Goal: Task Accomplishment & Management: Manage account settings

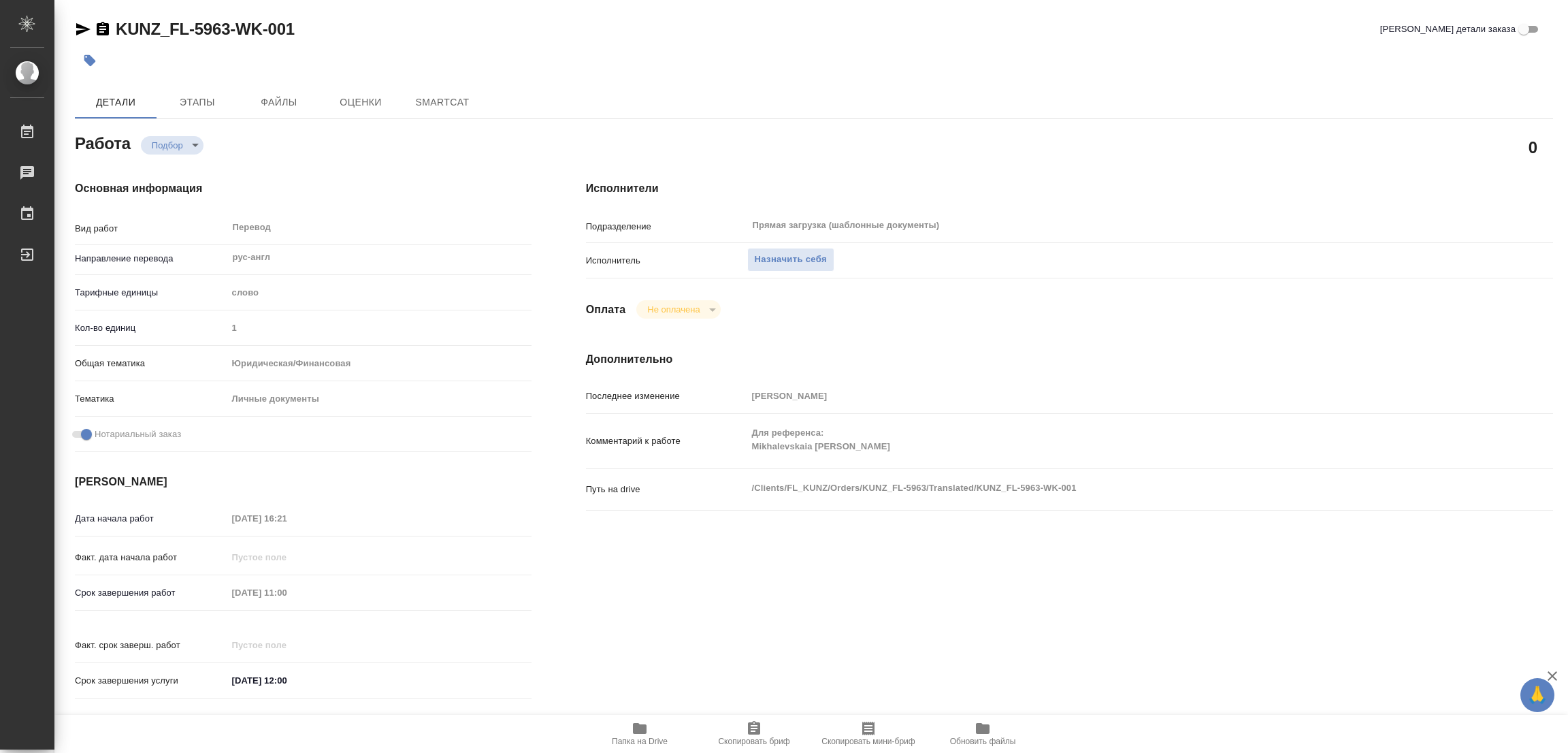
type textarea "x"
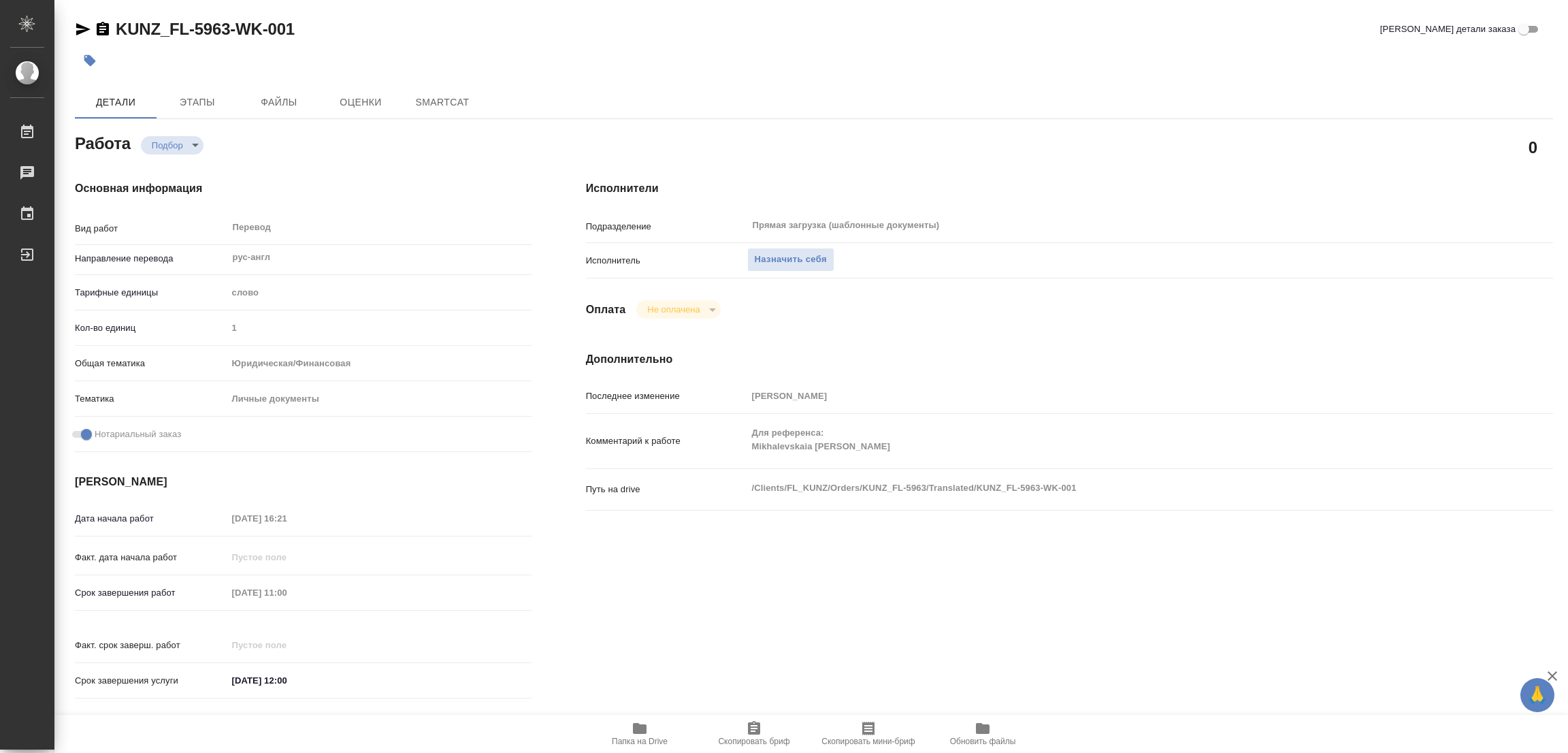
type textarea "x"
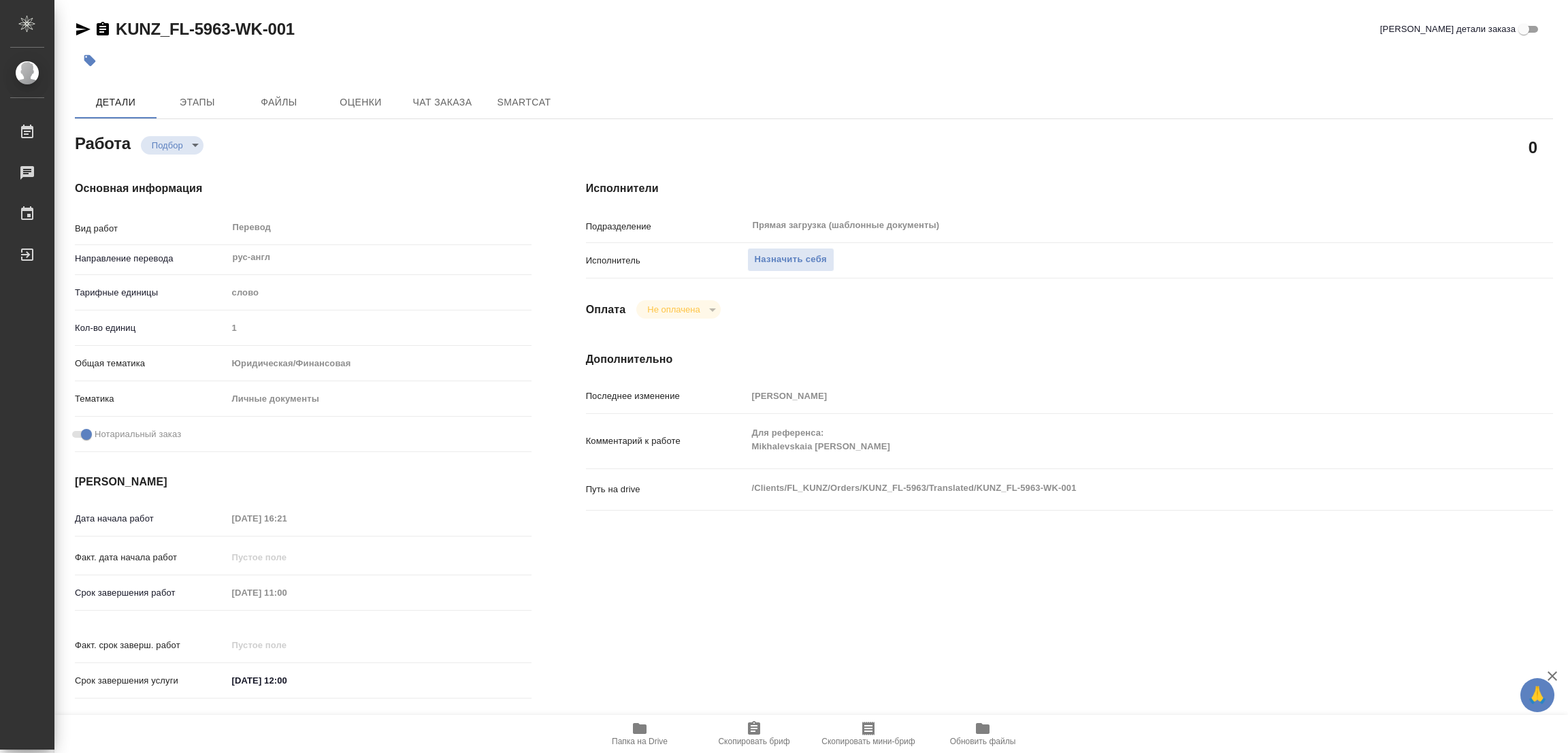
type textarea "x"
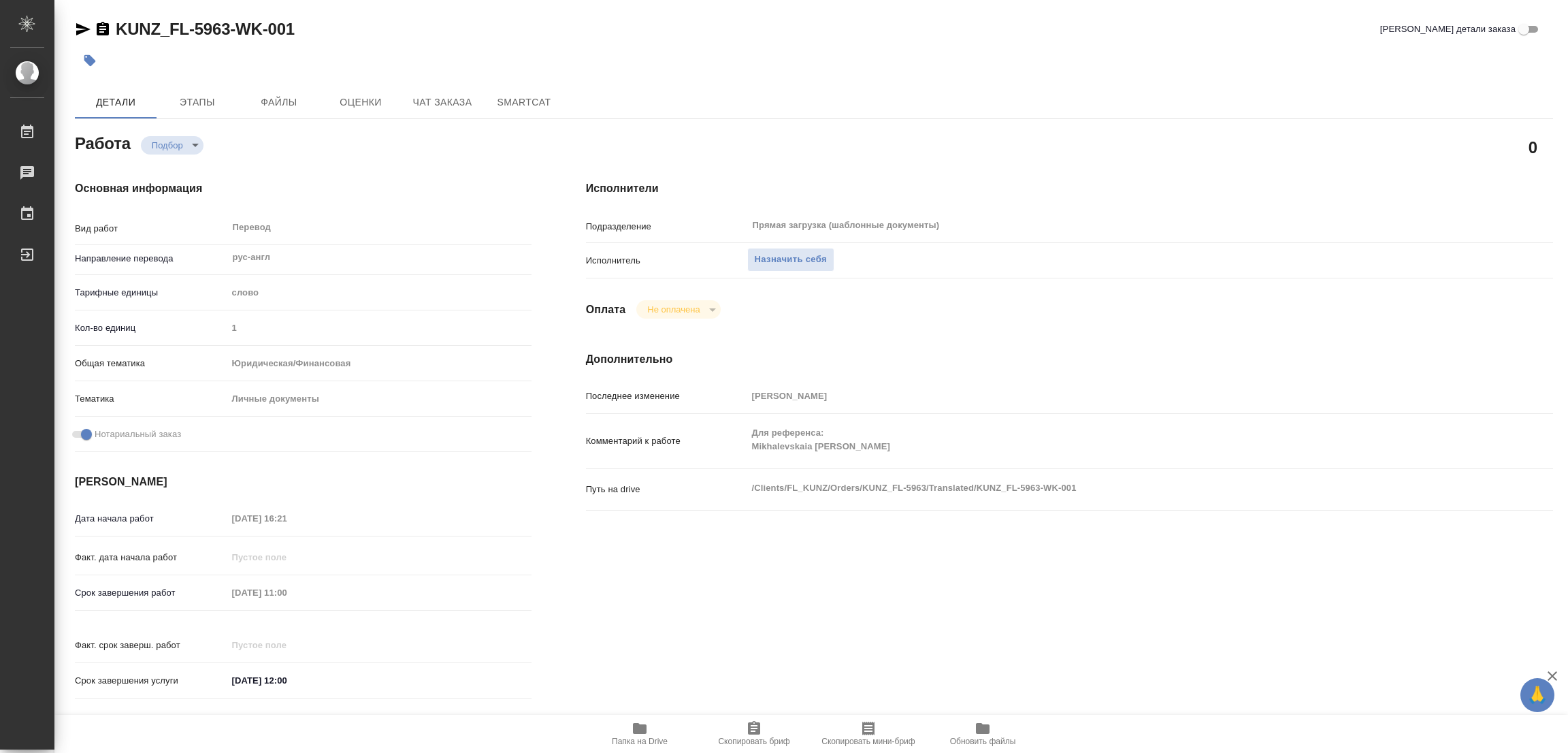
type textarea "x"
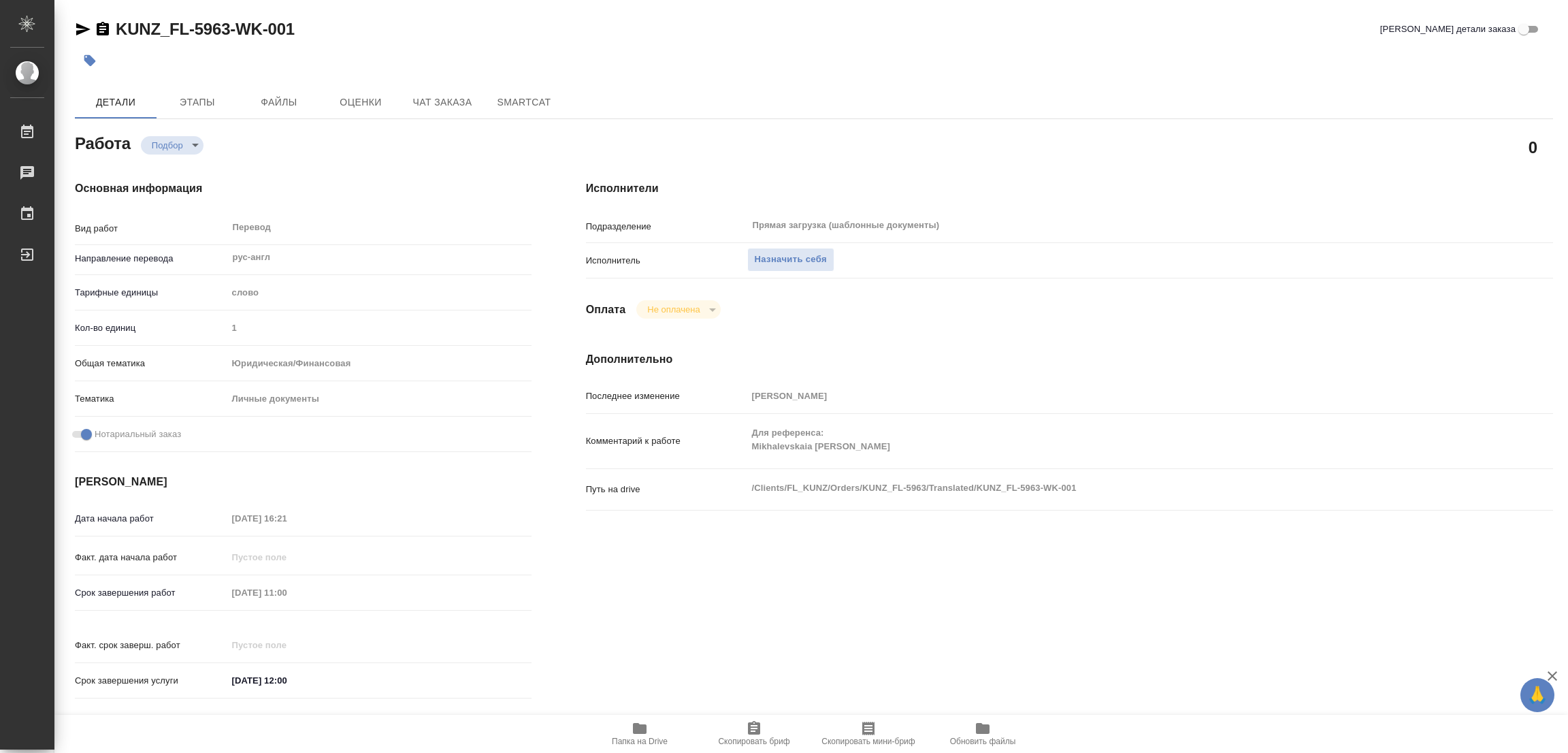
type textarea "x"
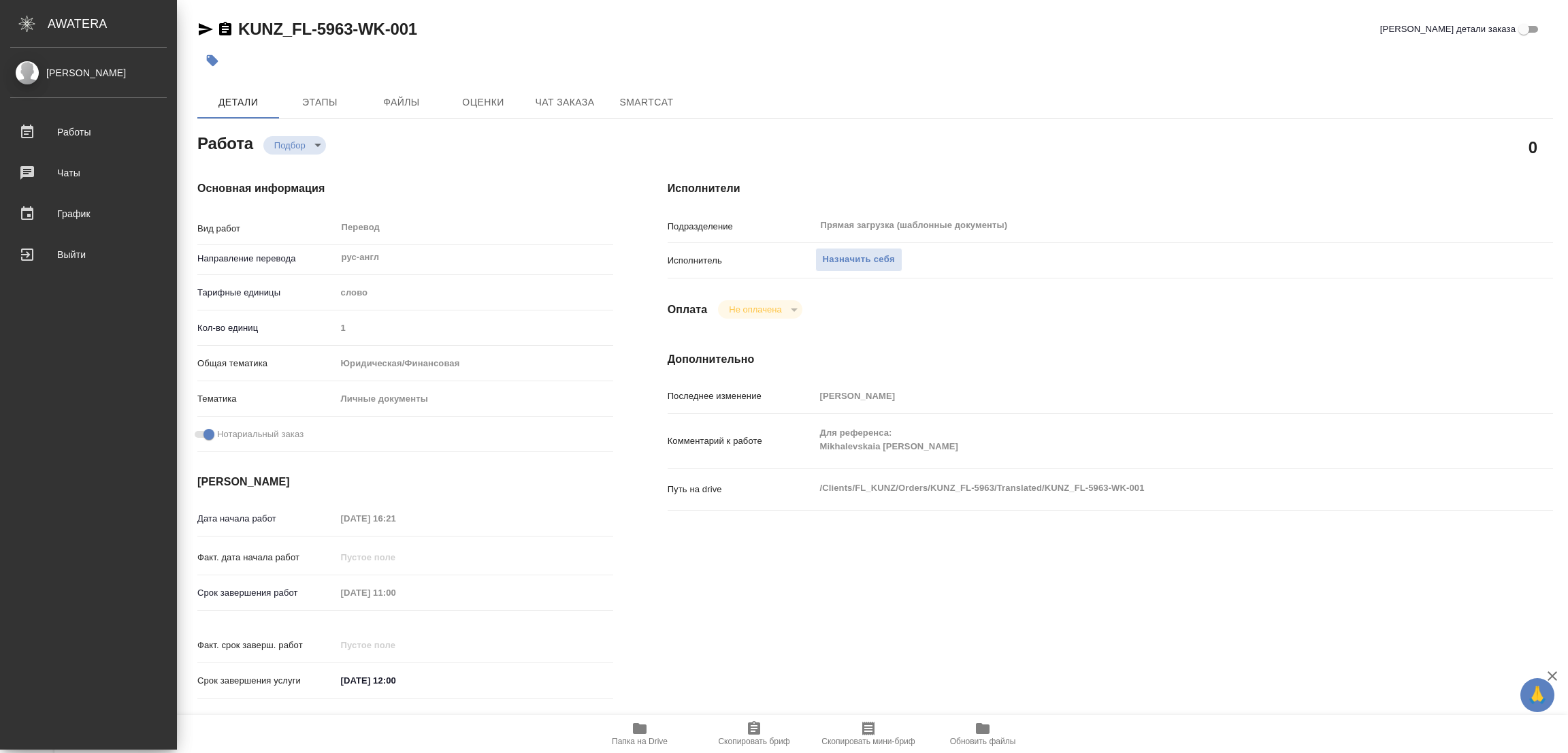
type textarea "x"
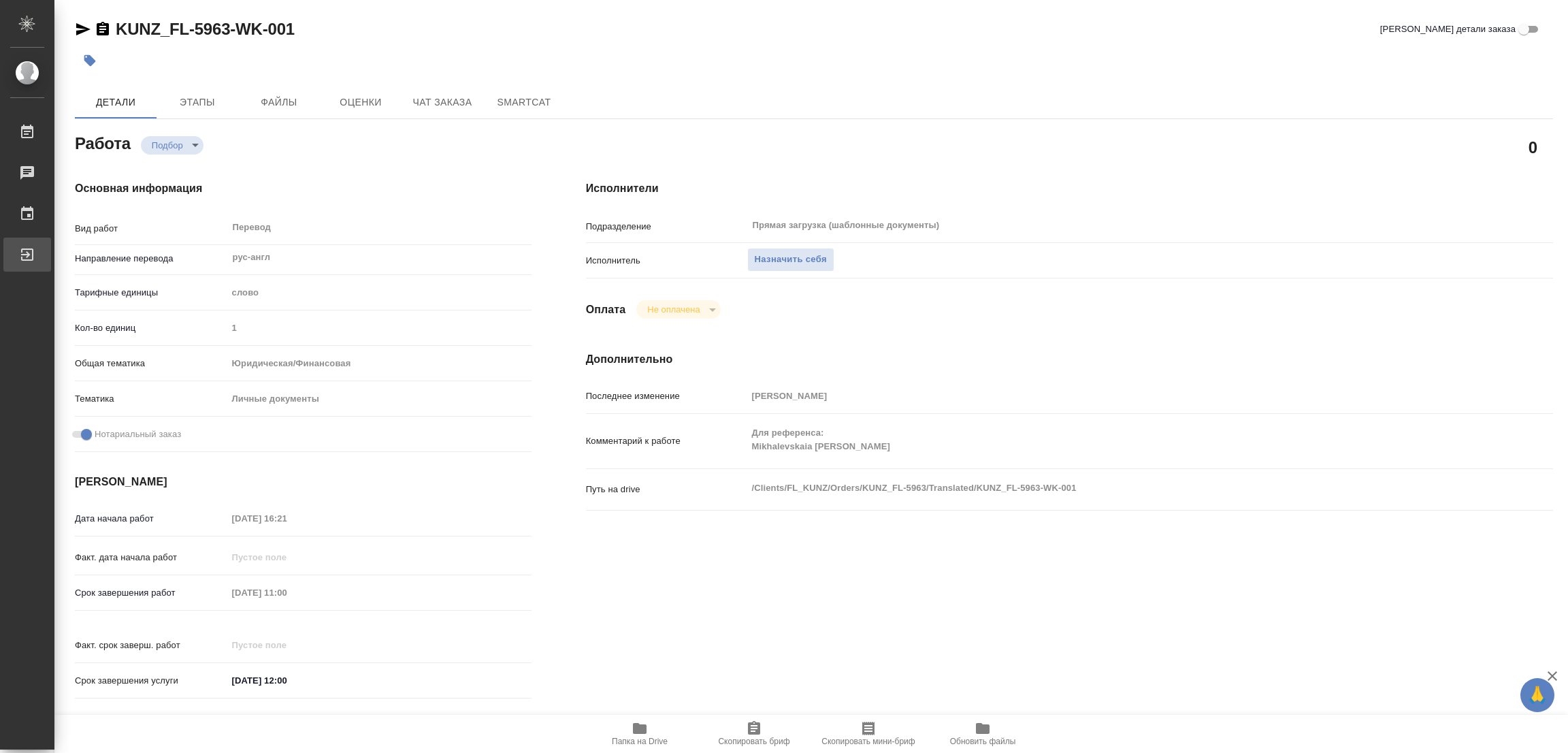
type textarea "x"
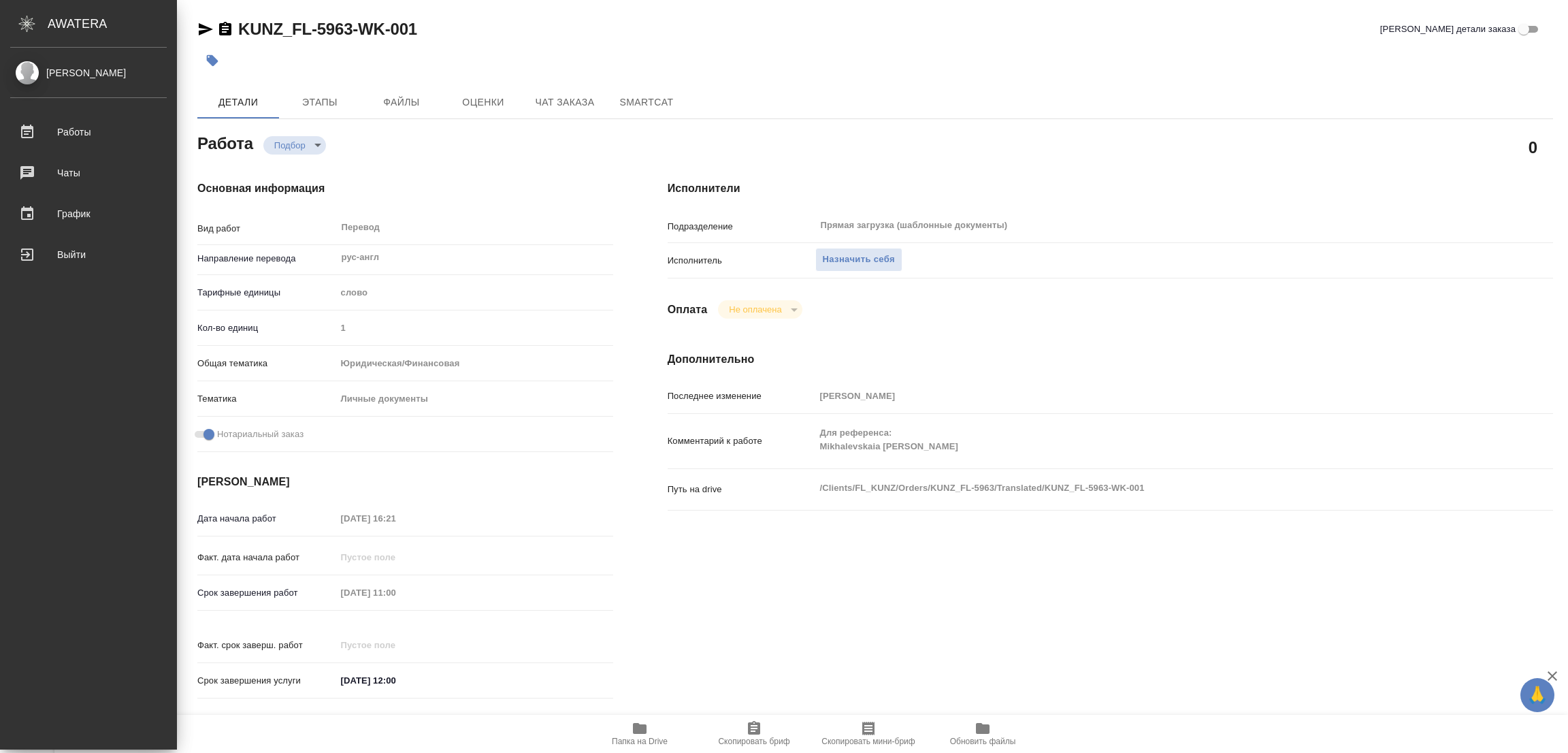
type textarea "x"
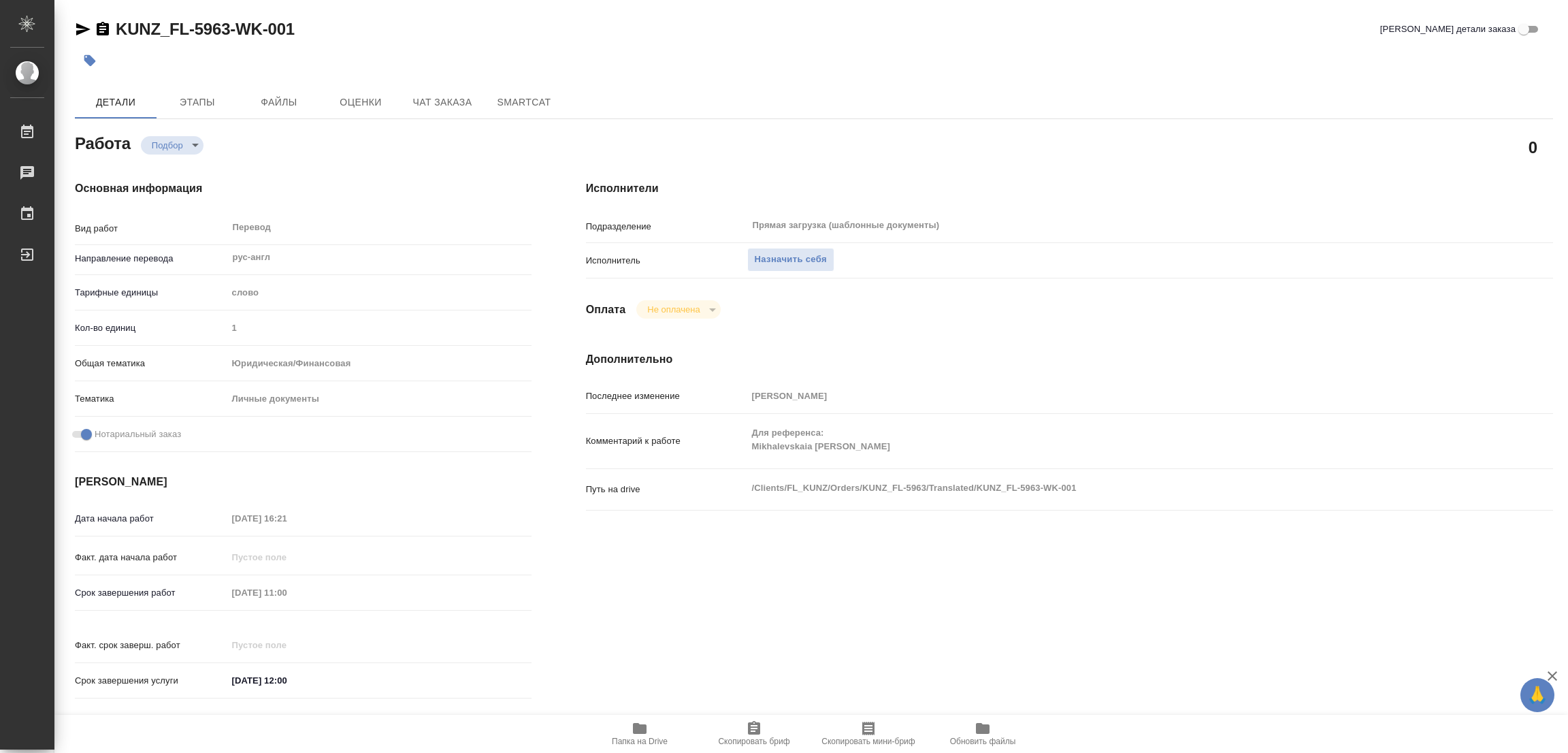
type textarea "x"
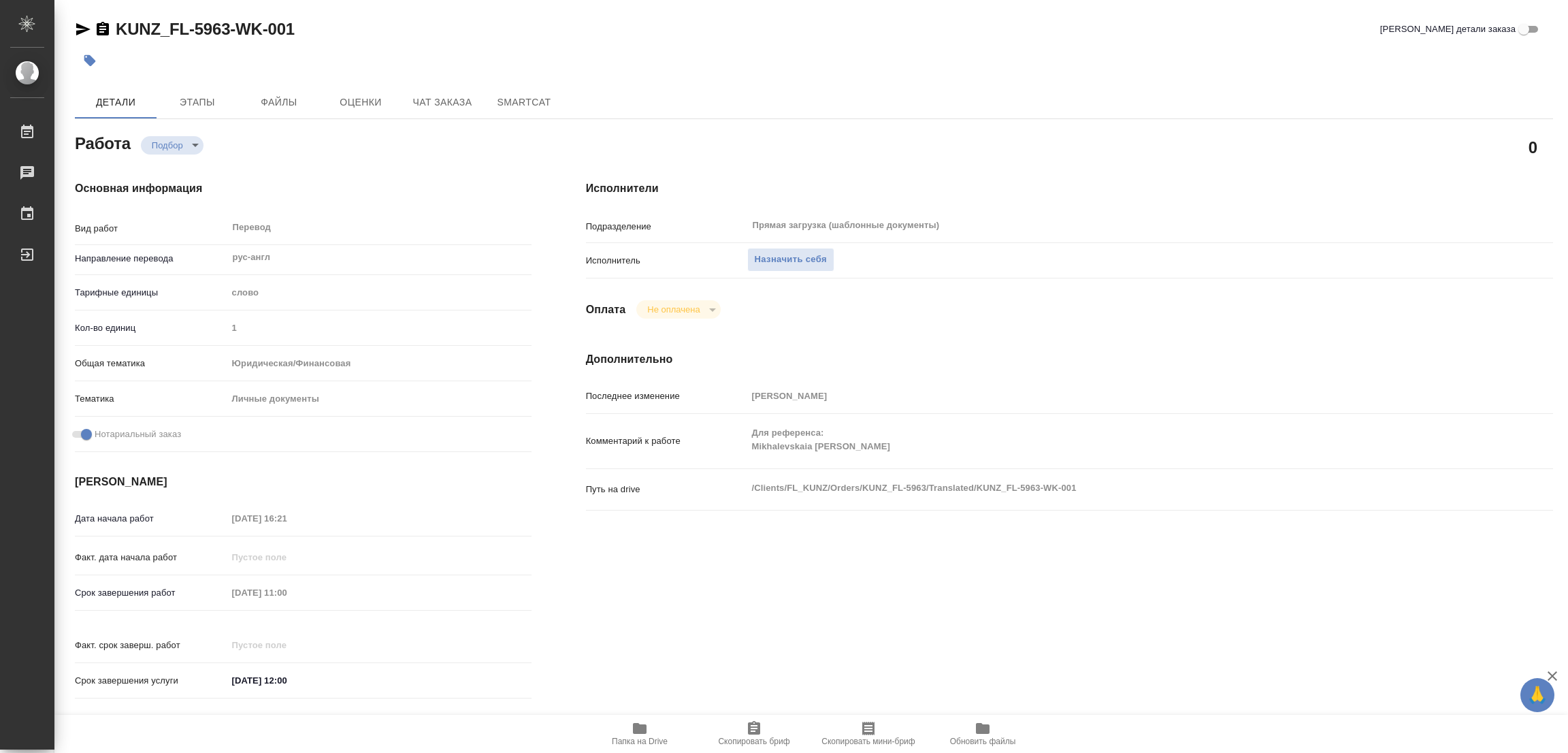
type textarea "x"
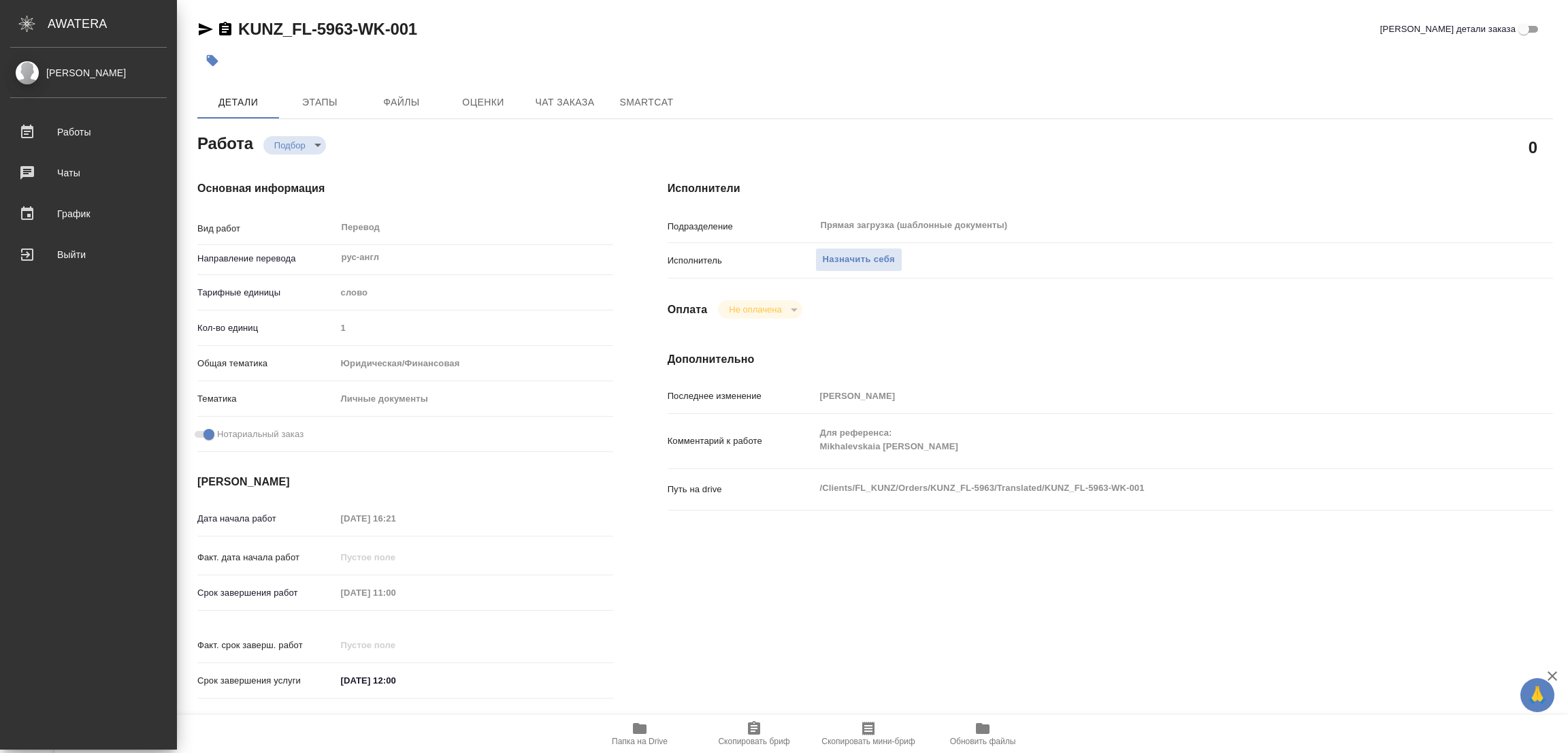
type textarea "x"
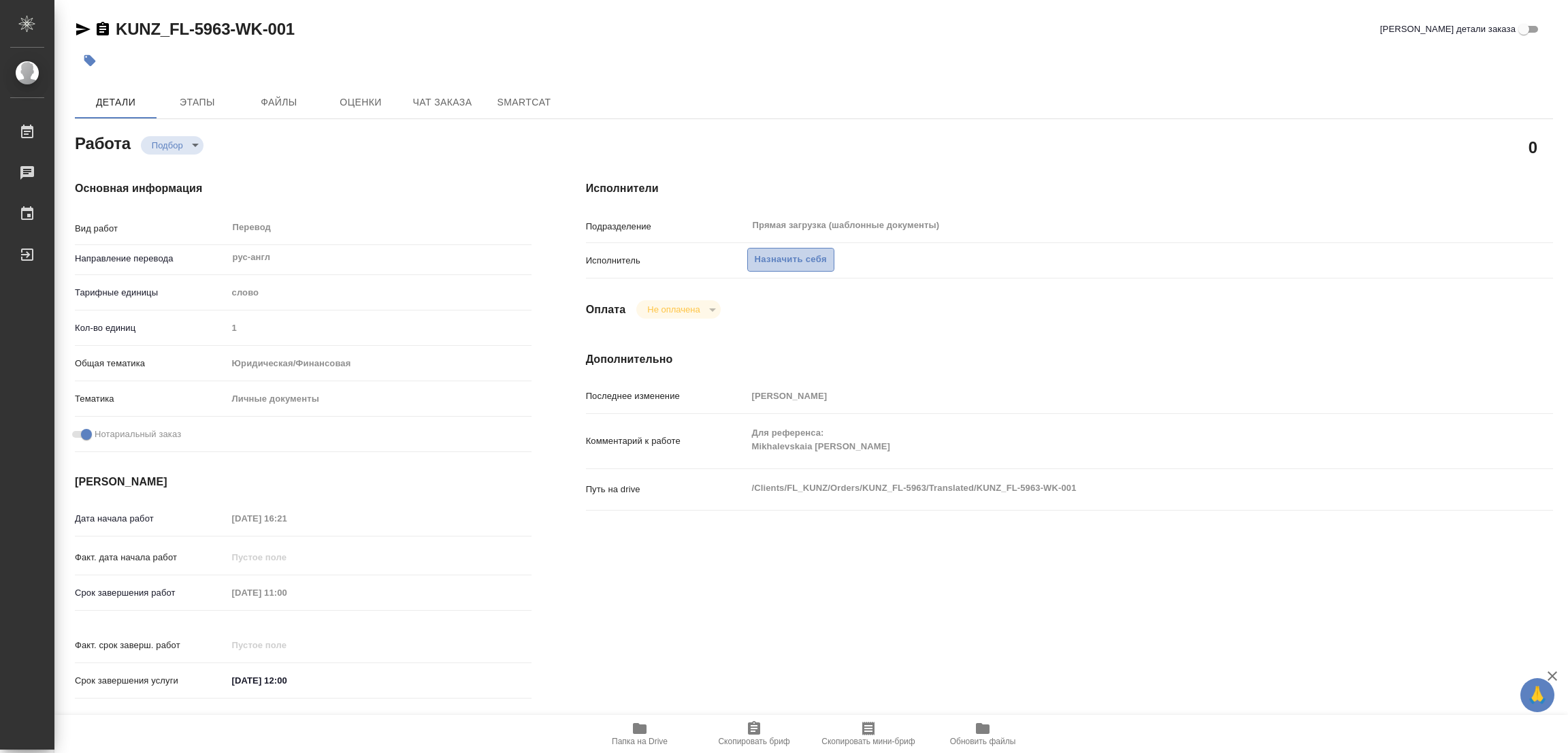
click at [767, 252] on span "Назначить себя" at bounding box center [791, 260] width 72 height 16
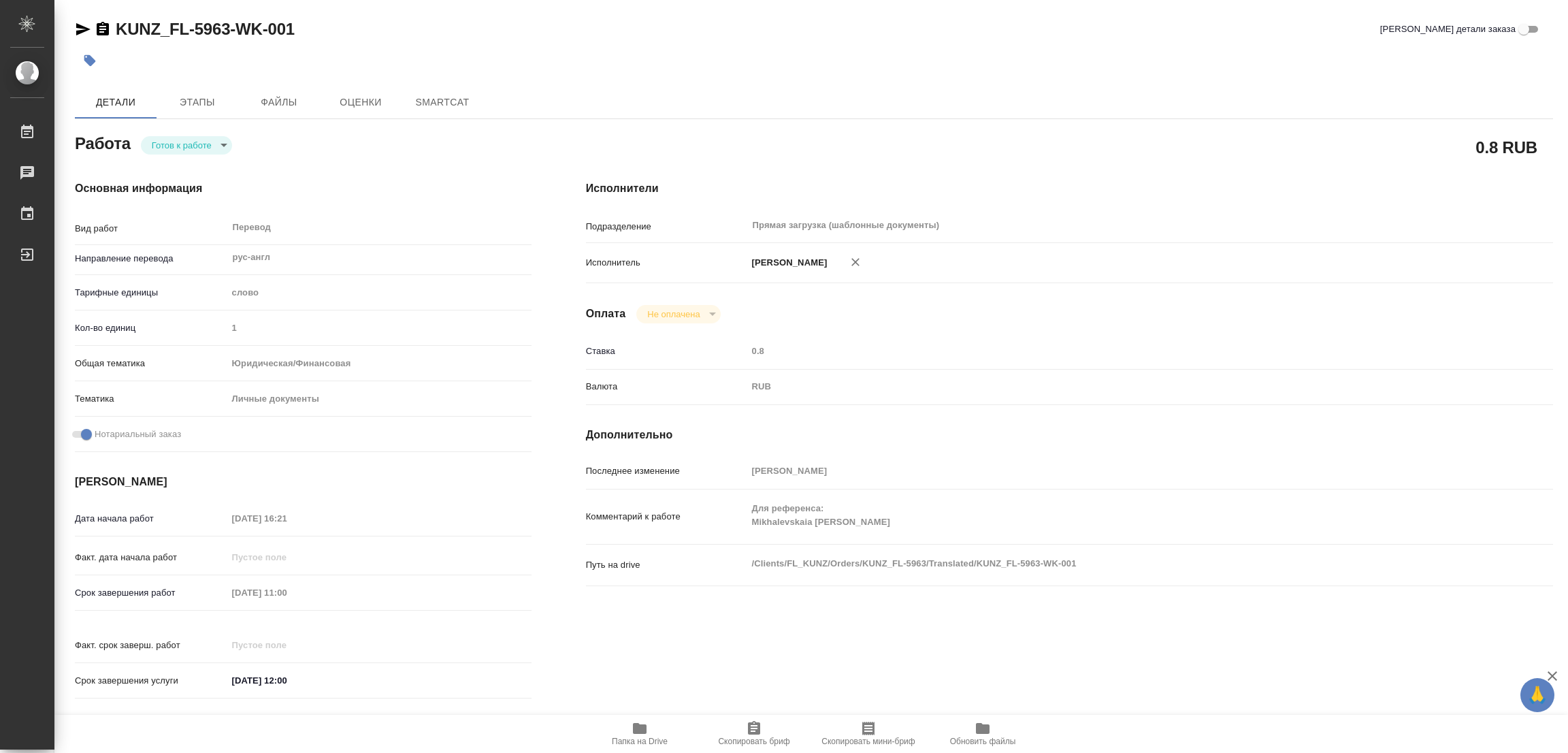
type textarea "x"
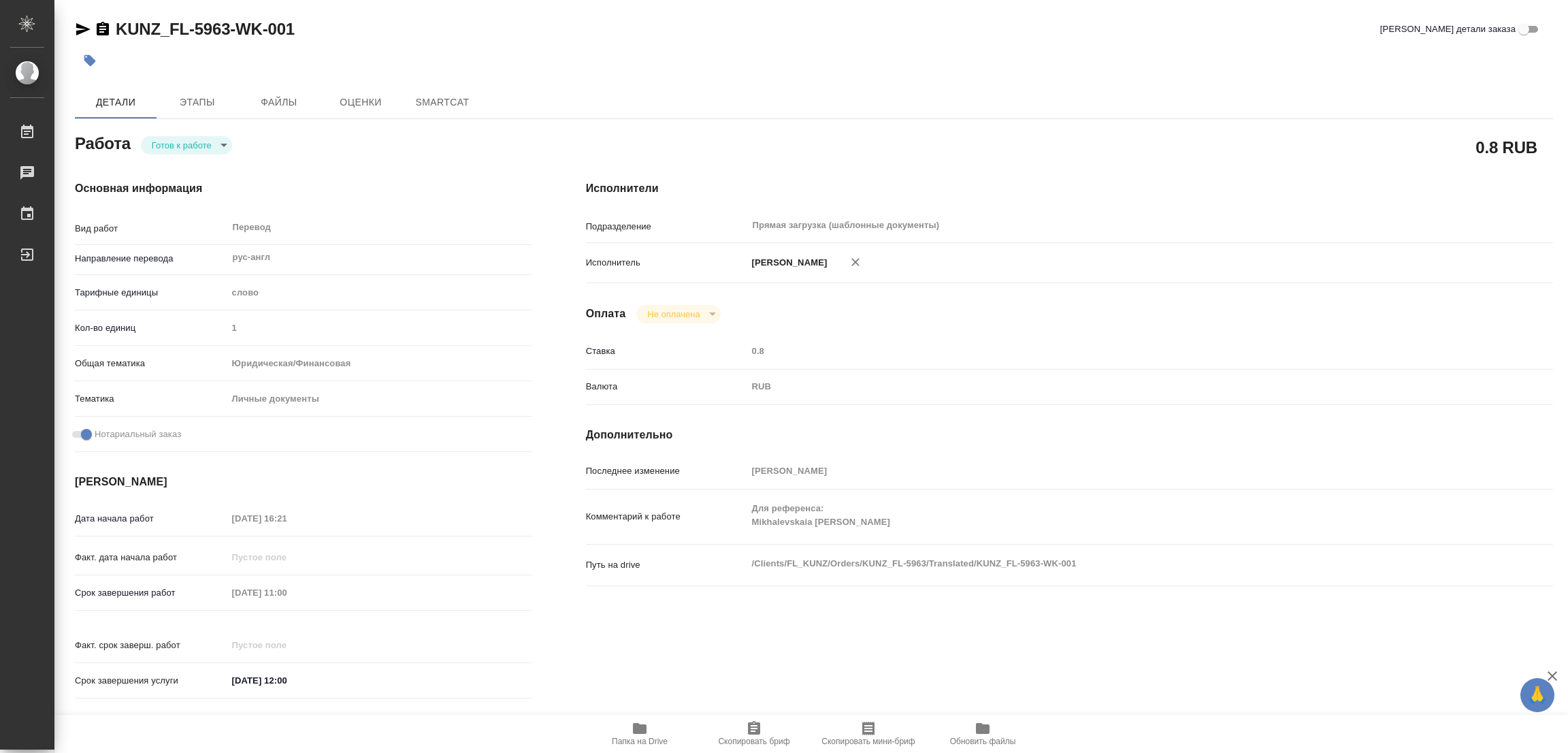
type textarea "x"
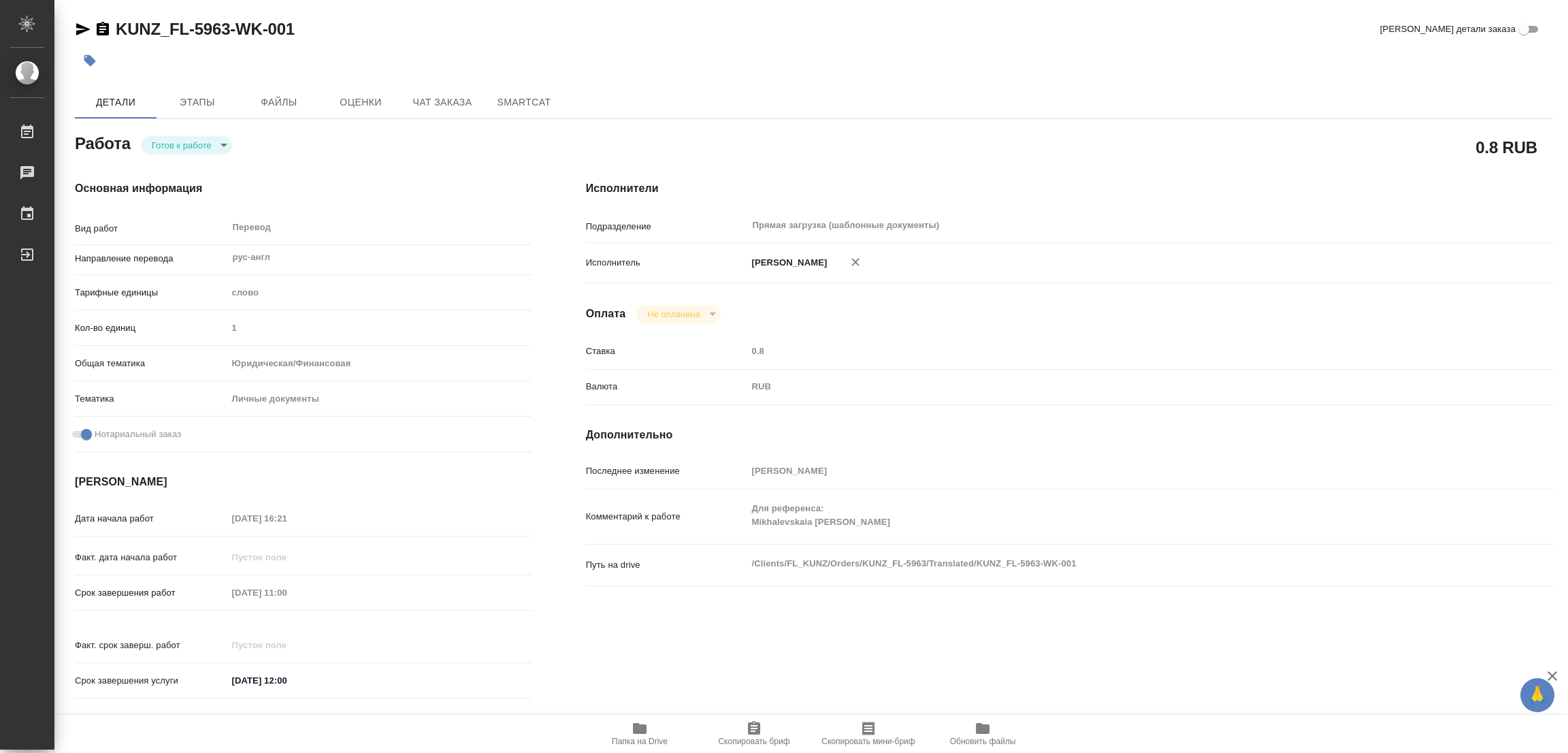
type textarea "x"
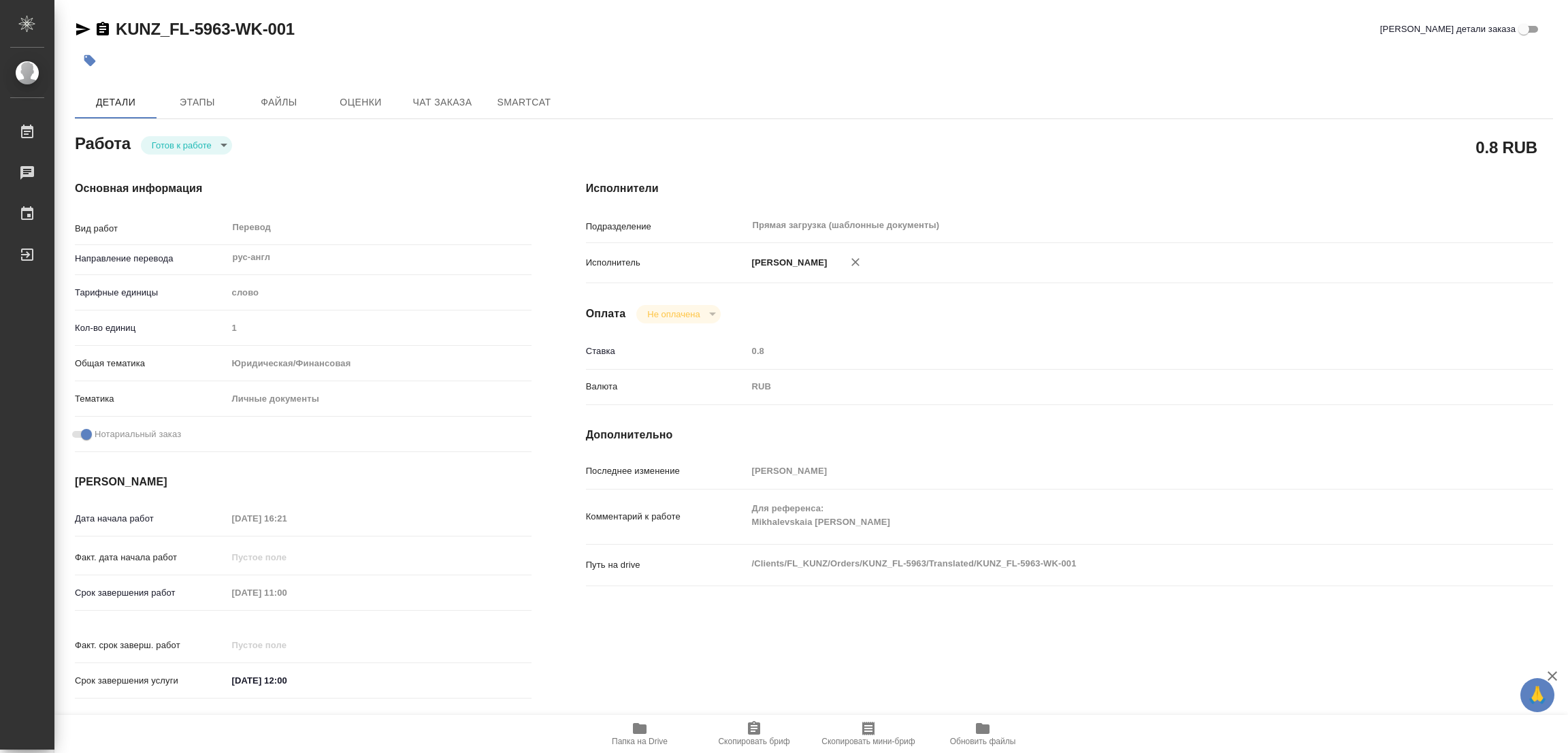
type textarea "x"
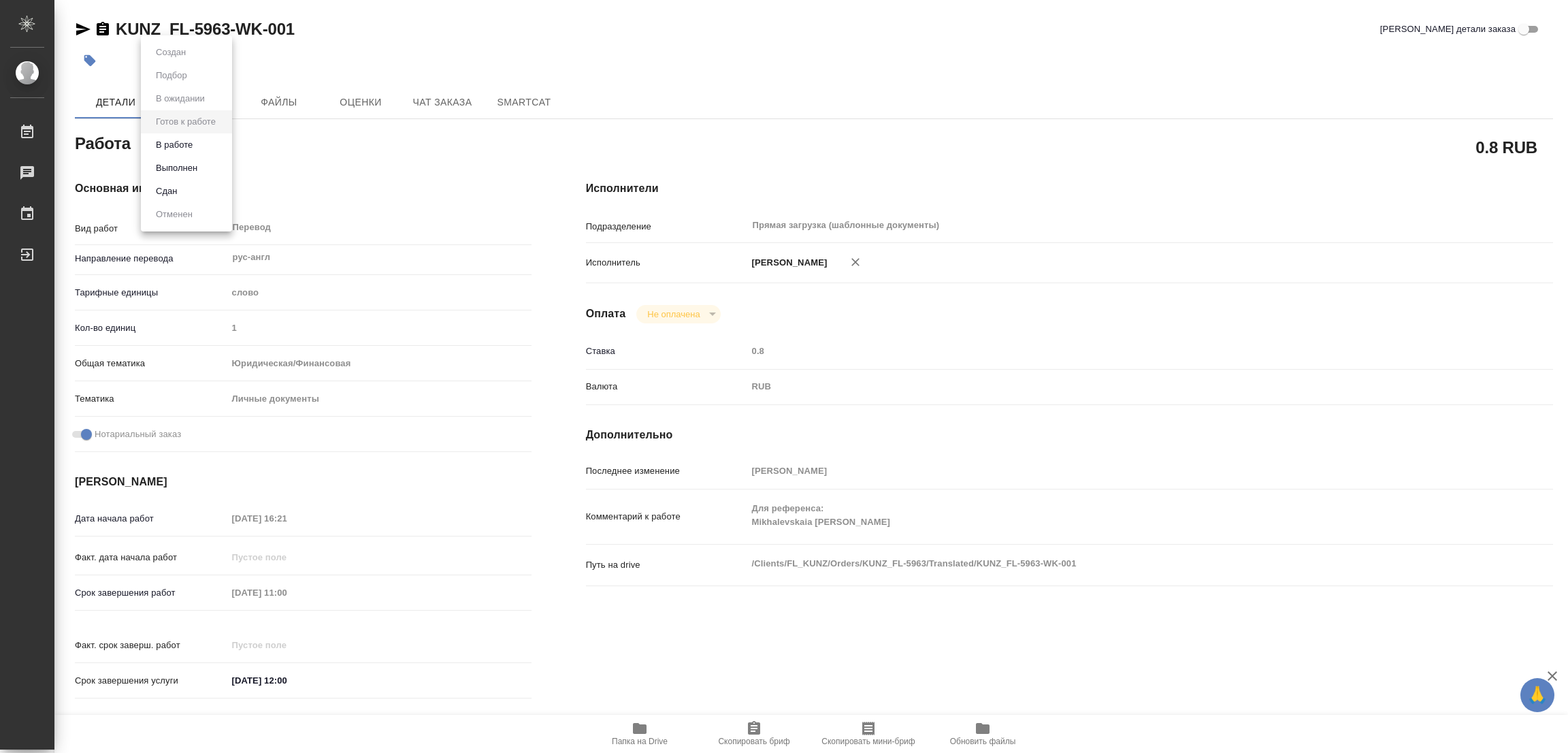
click at [182, 151] on body "🙏 .cls-1 fill:#fff; AWATERA Popova Galina Работы Чаты График Выйти KUNZ_FL-5963…" at bounding box center [784, 376] width 1568 height 753
type textarea "x"
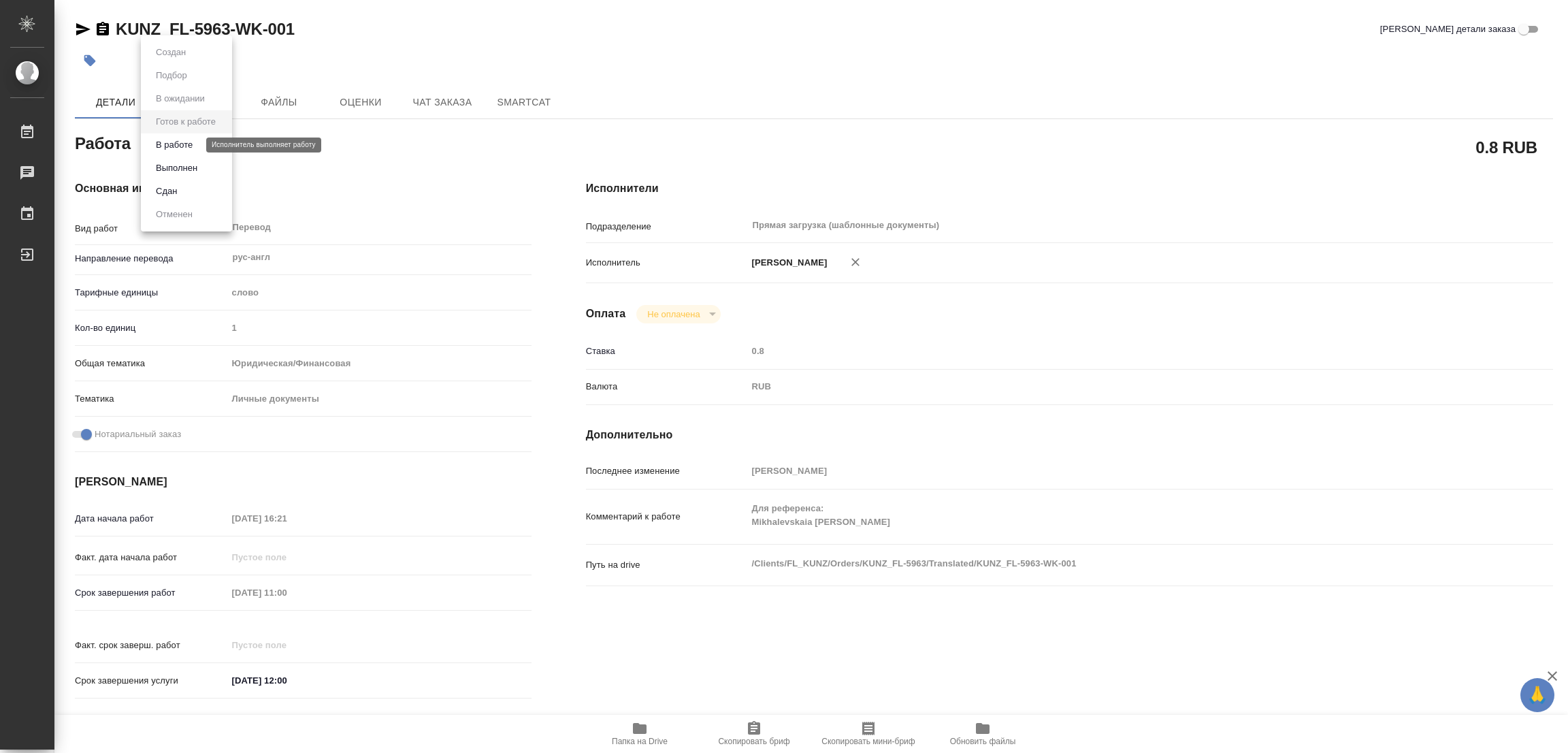
type textarea "x"
click at [181, 149] on button "В работе" at bounding box center [175, 144] width 45 height 15
type textarea "x"
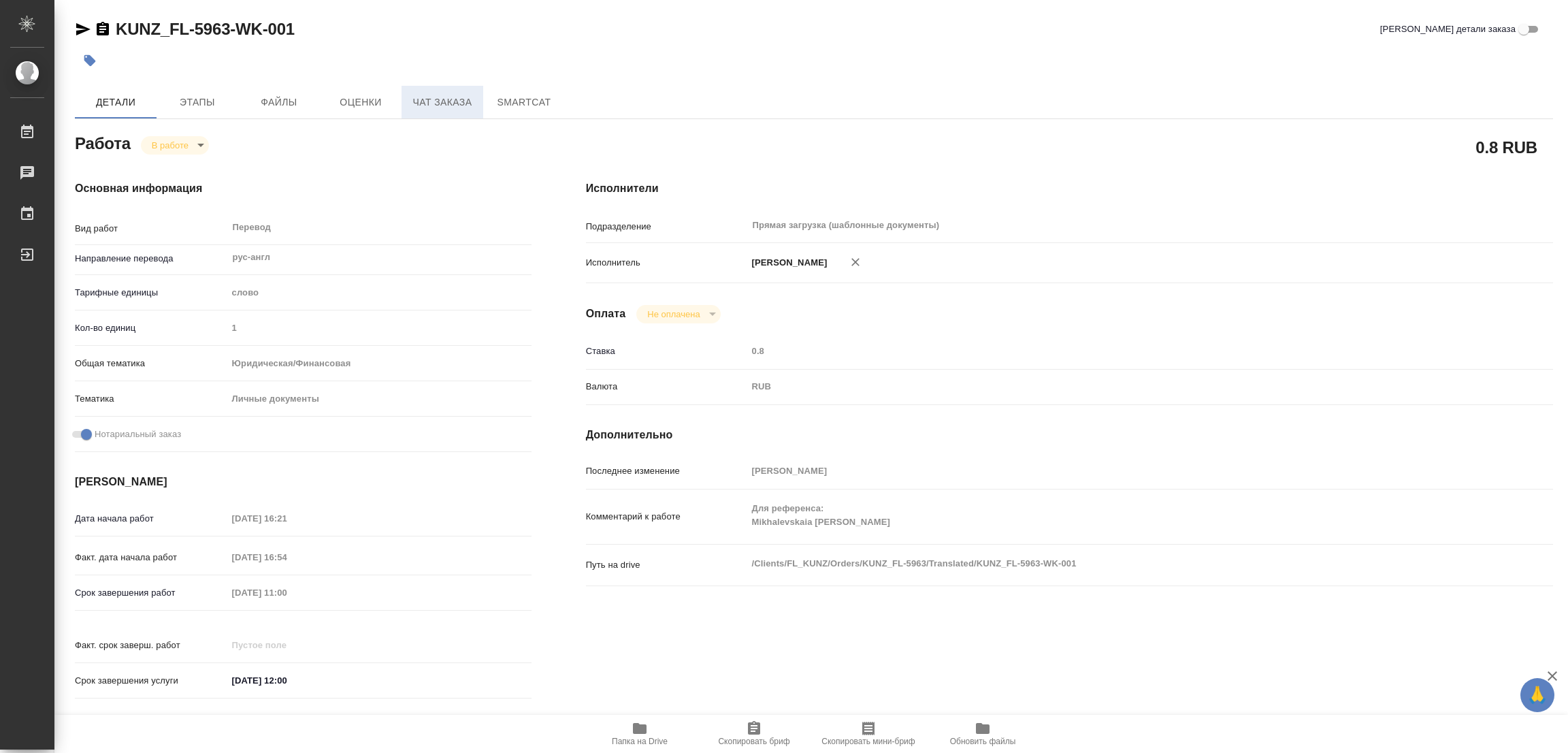
type textarea "x"
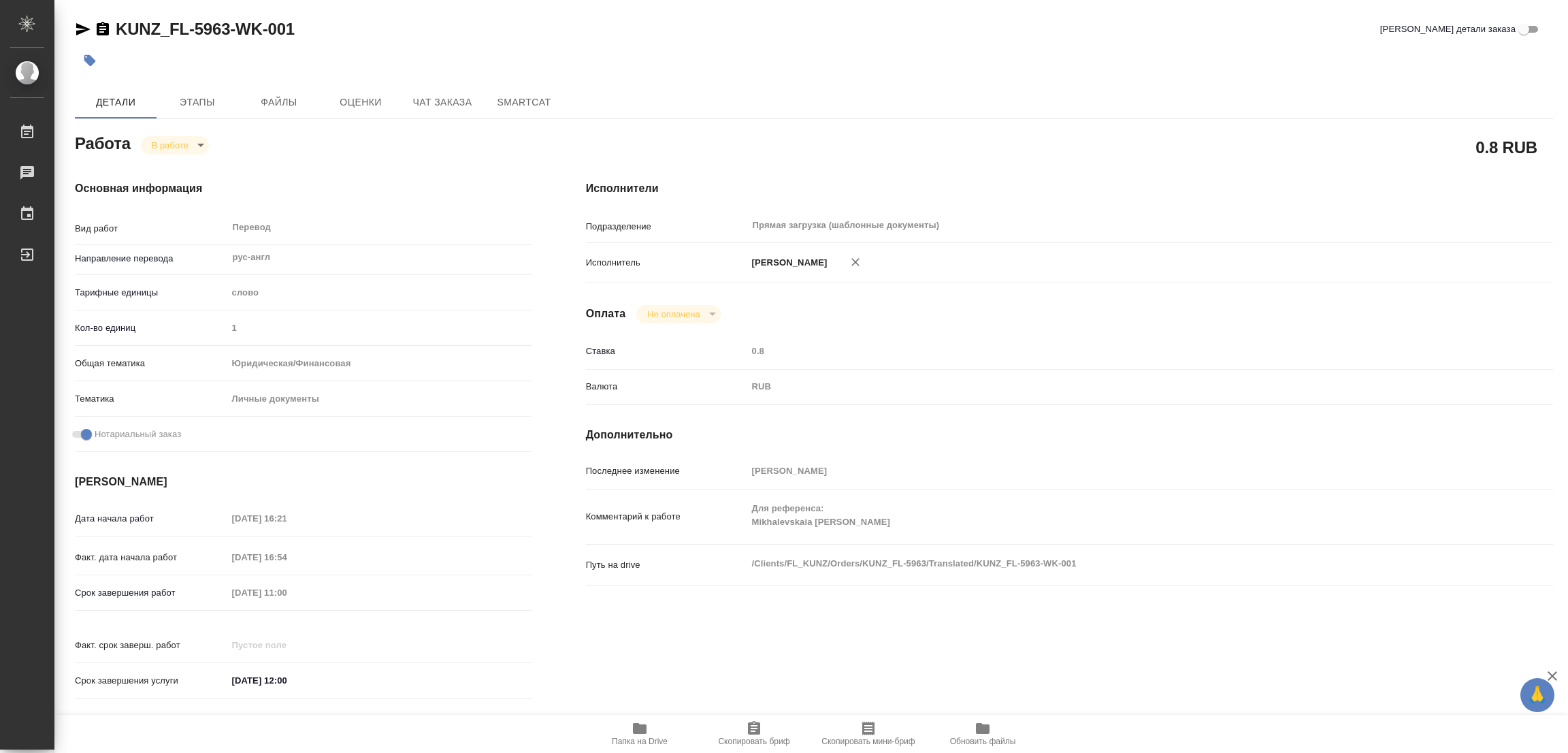
type textarea "x"
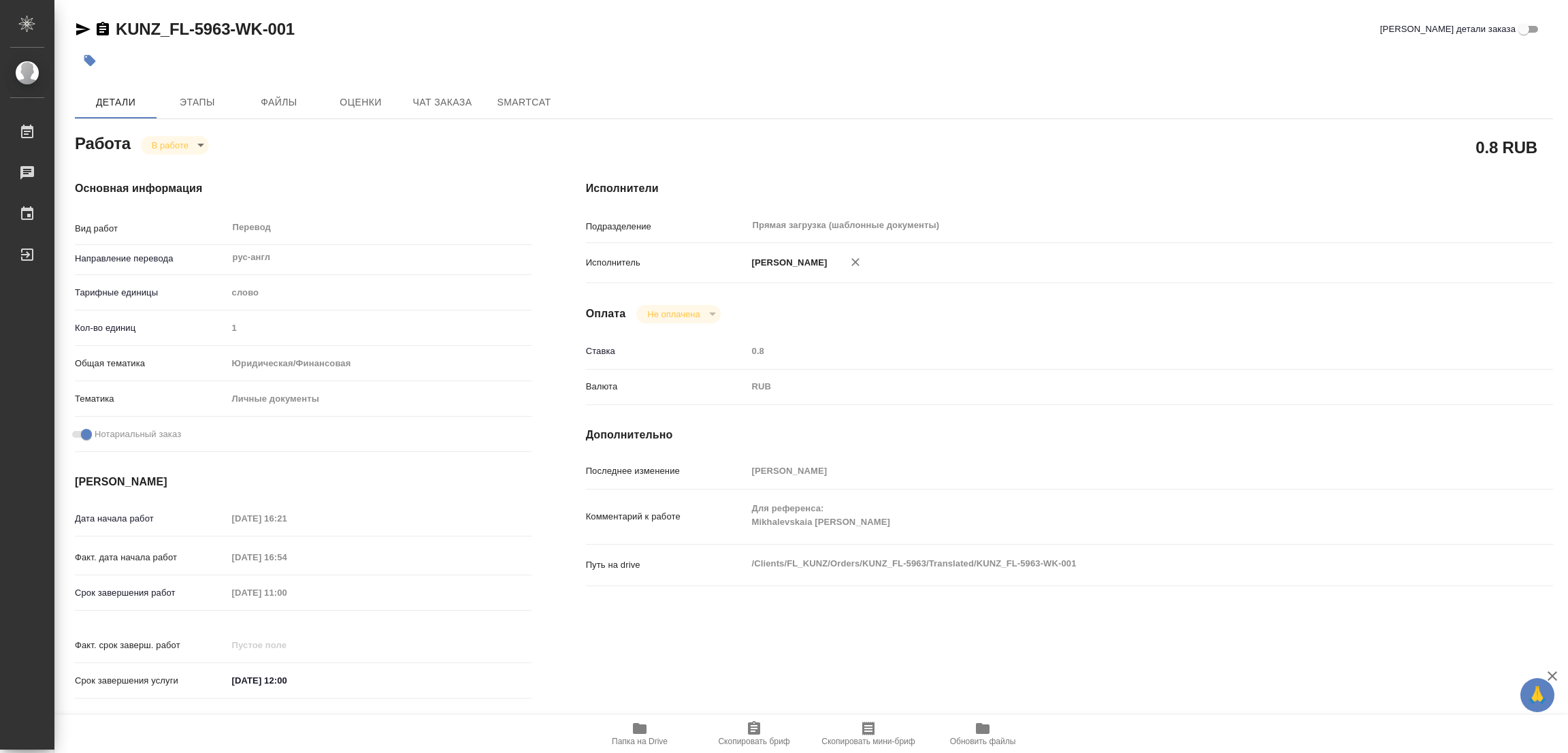
type textarea "x"
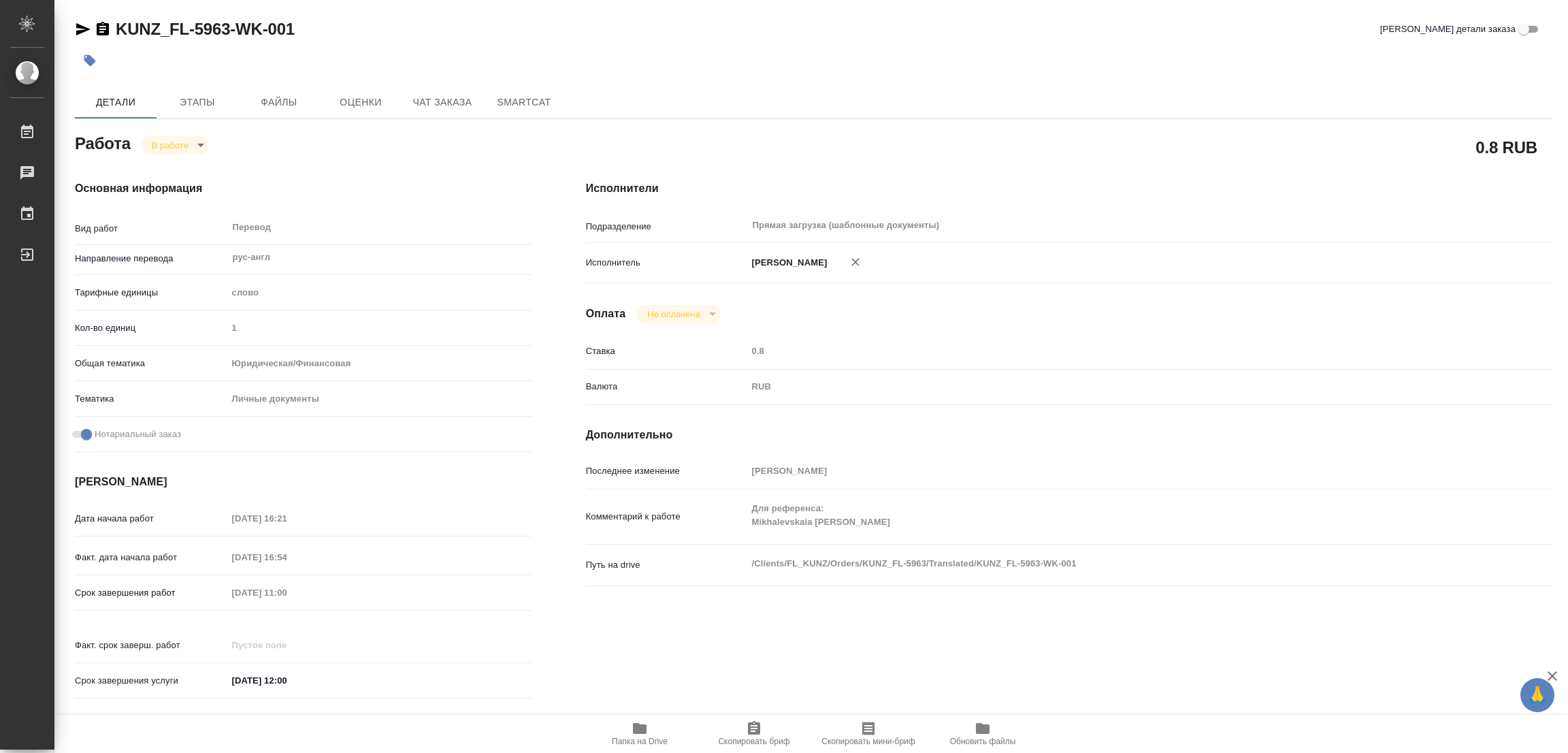
type textarea "x"
click at [634, 727] on icon "button" at bounding box center [639, 728] width 13 height 11
drag, startPoint x: 116, startPoint y: 9, endPoint x: 227, endPoint y: 10, distance: 111.0
click at [227, 10] on div "KUNZ_FL-5963-WK-001 Кратко детали заказа Детали Этапы Файлы Оценки Чат заказа S…" at bounding box center [813, 571] width 1493 height 1142
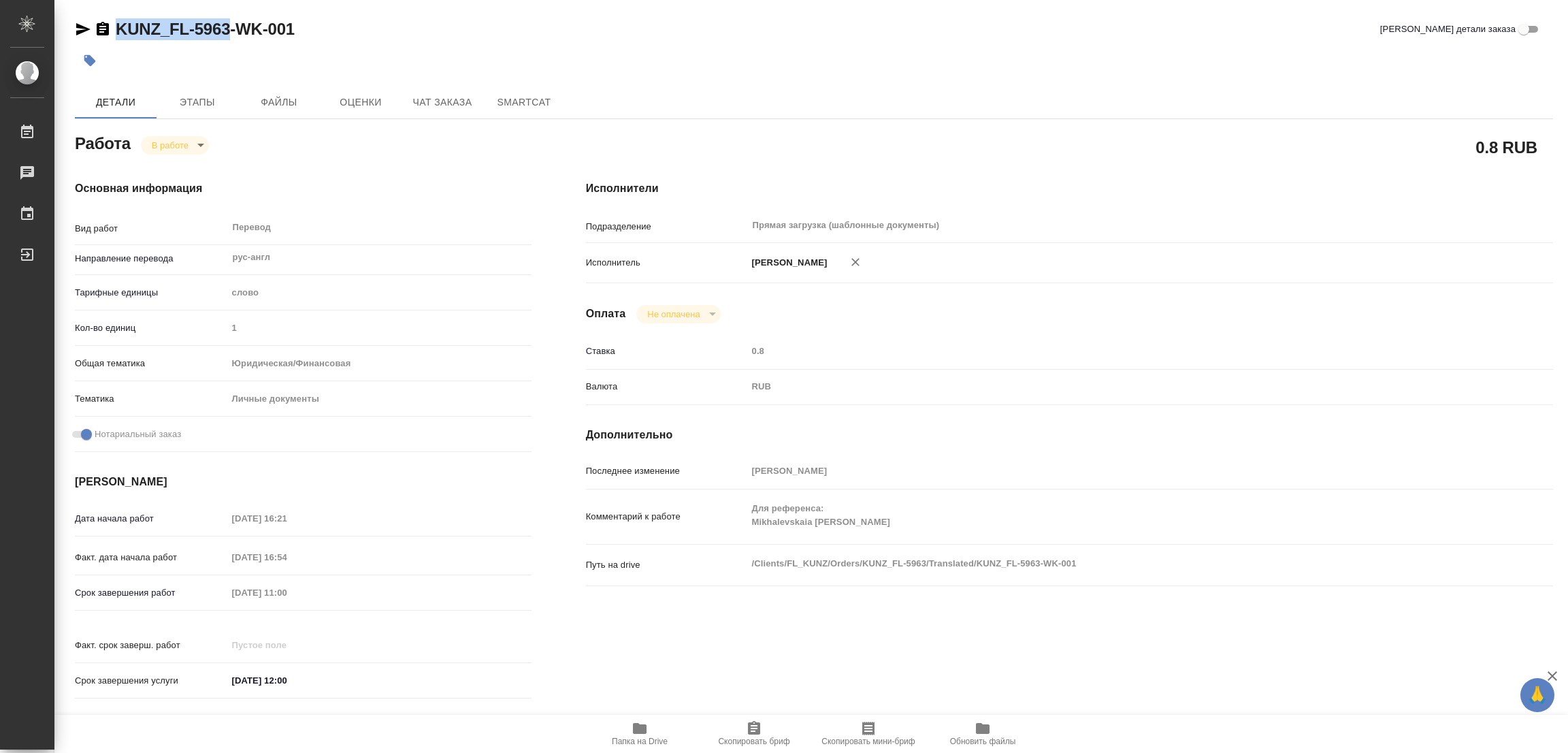
copy link "KUNZ_FL-5963"
type textarea "x"
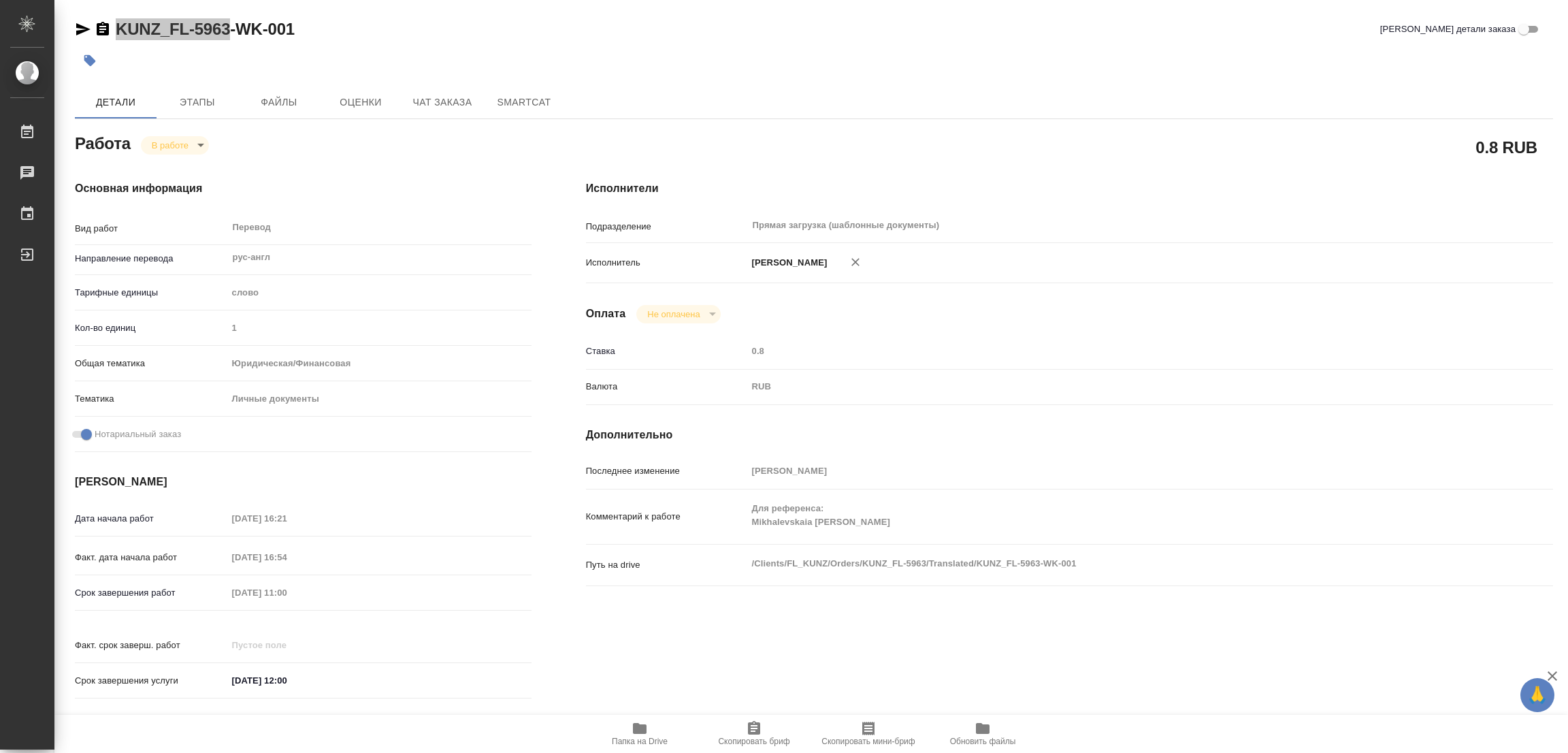
type textarea "x"
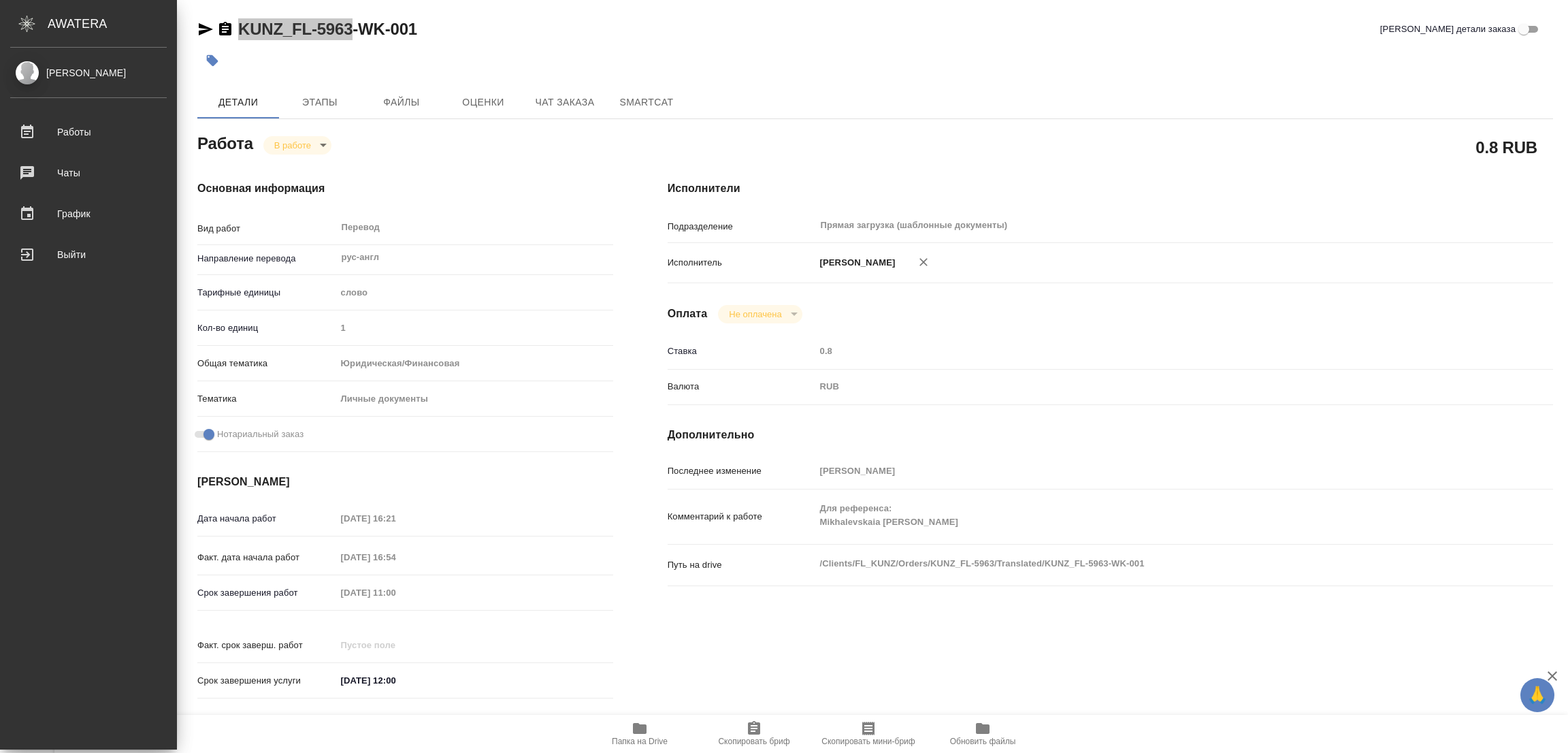
type textarea "x"
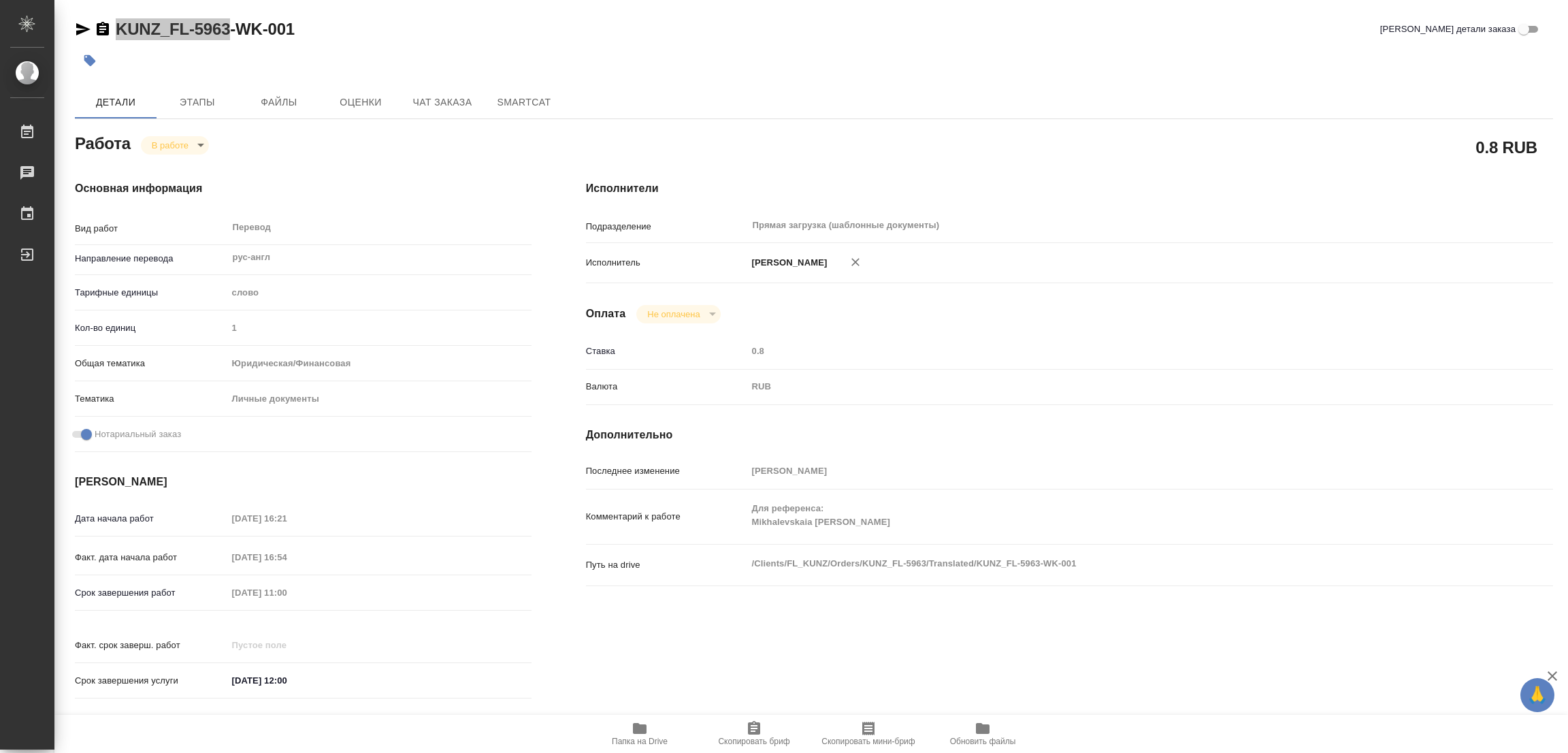
type textarea "x"
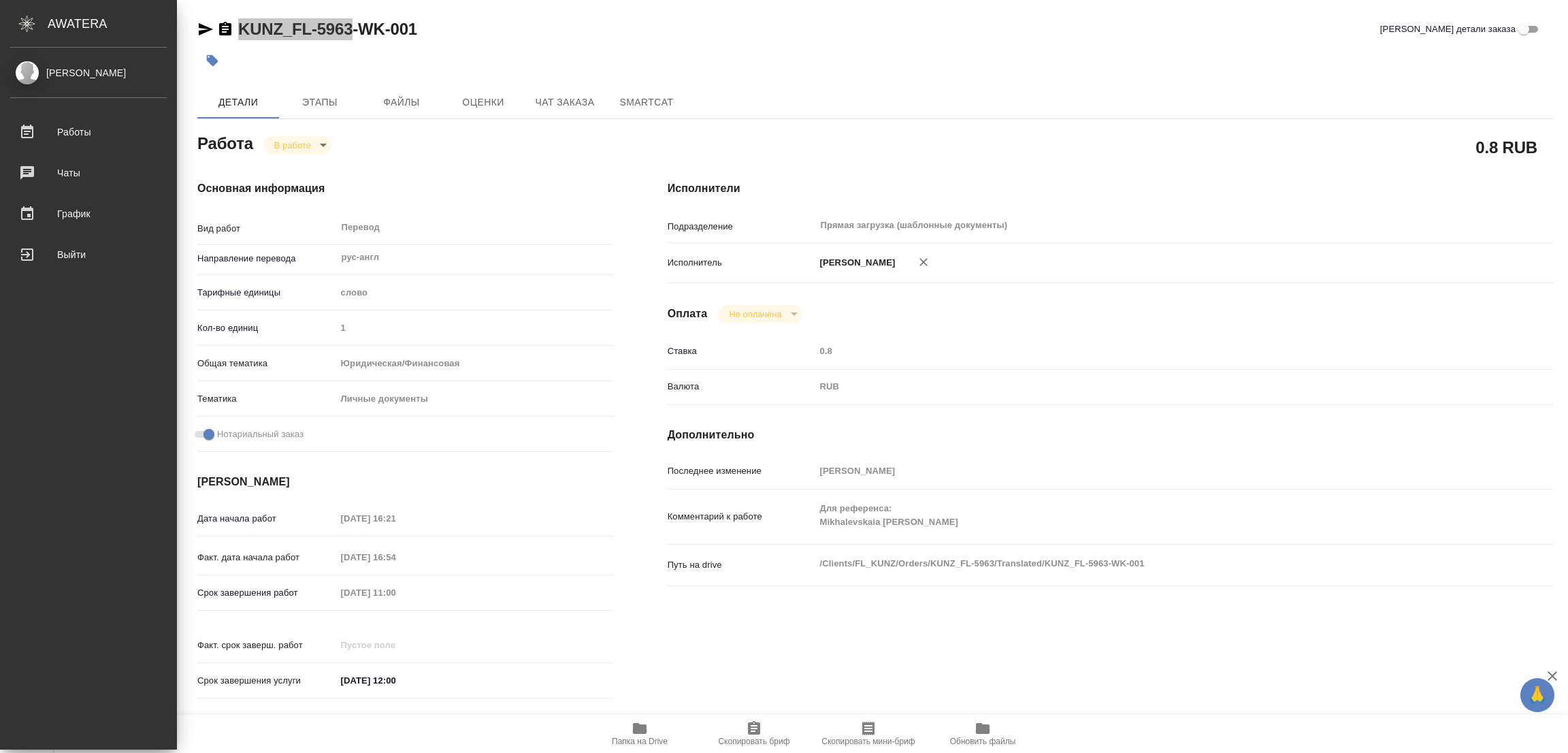
type textarea "x"
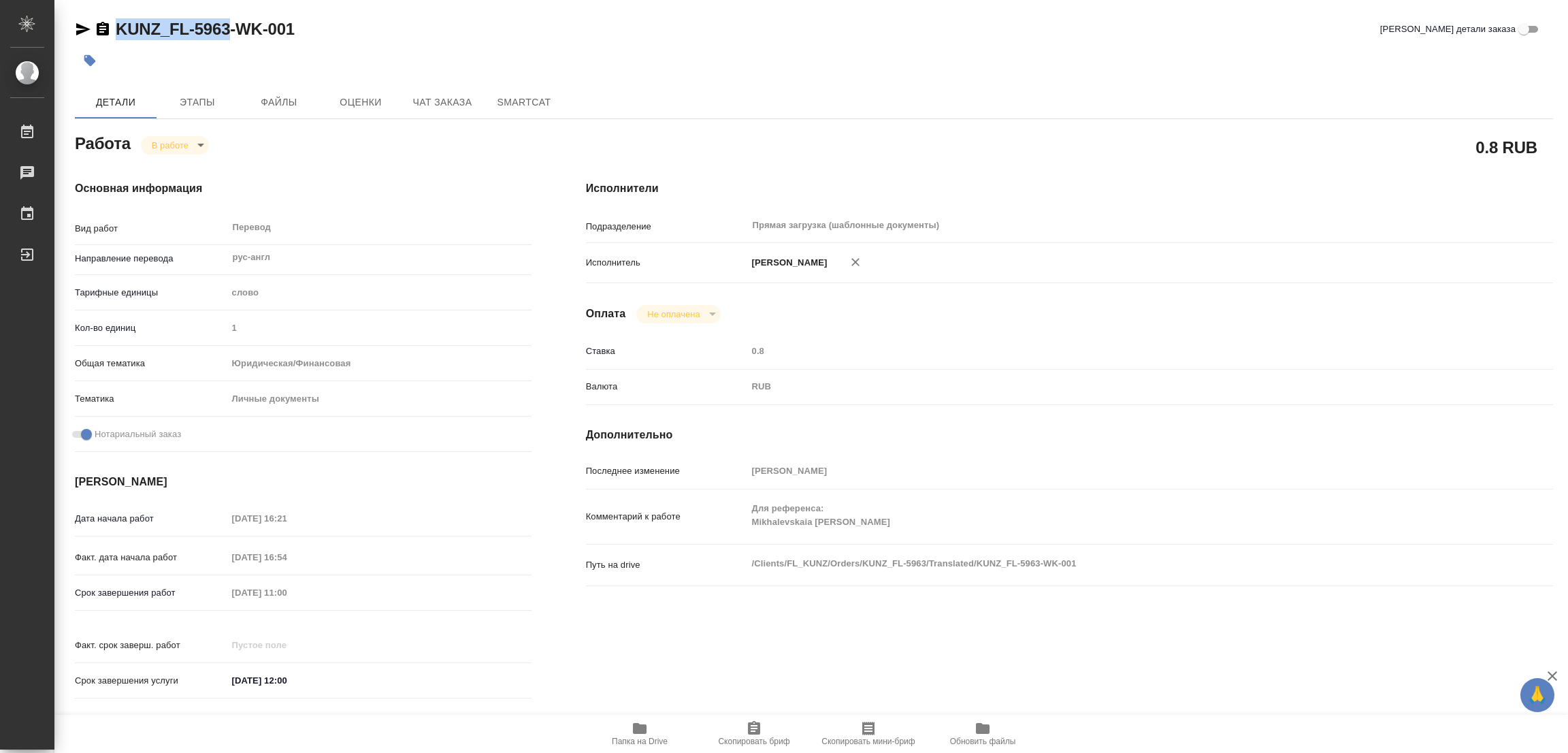
drag, startPoint x: 757, startPoint y: 718, endPoint x: 729, endPoint y: 735, distance: 32.8
click at [757, 718] on button "Скопировать бриф" at bounding box center [754, 734] width 115 height 38
click at [161, 594] on div "Срок завершения работ 24.09.2025 11:00" at bounding box center [303, 593] width 457 height 24
drag, startPoint x: 548, startPoint y: 45, endPoint x: 665, endPoint y: 8, distance: 122.7
click at [548, 45] on div at bounding box center [567, 60] width 985 height 30
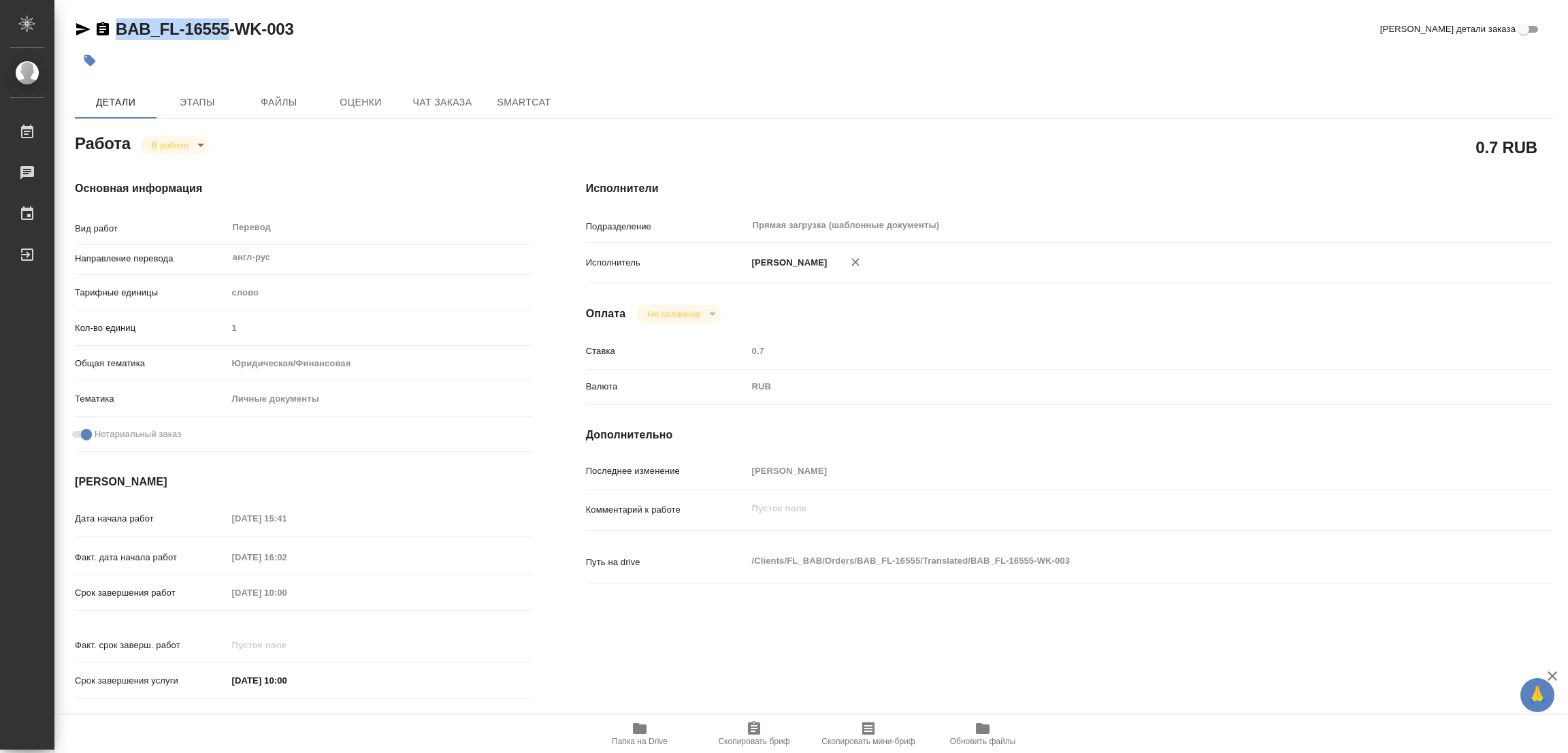
drag, startPoint x: 105, startPoint y: 14, endPoint x: 227, endPoint y: 28, distance: 122.8
click at [227, 28] on div "BAB_FL-16555-WK-003 Кратко детали заказа Детали Этапы Файлы Оценки Чат заказа S…" at bounding box center [813, 571] width 1493 height 1142
copy link "BAB_FL-16555"
drag, startPoint x: 760, startPoint y: 733, endPoint x: 719, endPoint y: 748, distance: 43.7
click at [756, 735] on icon "button" at bounding box center [753, 728] width 16 height 16
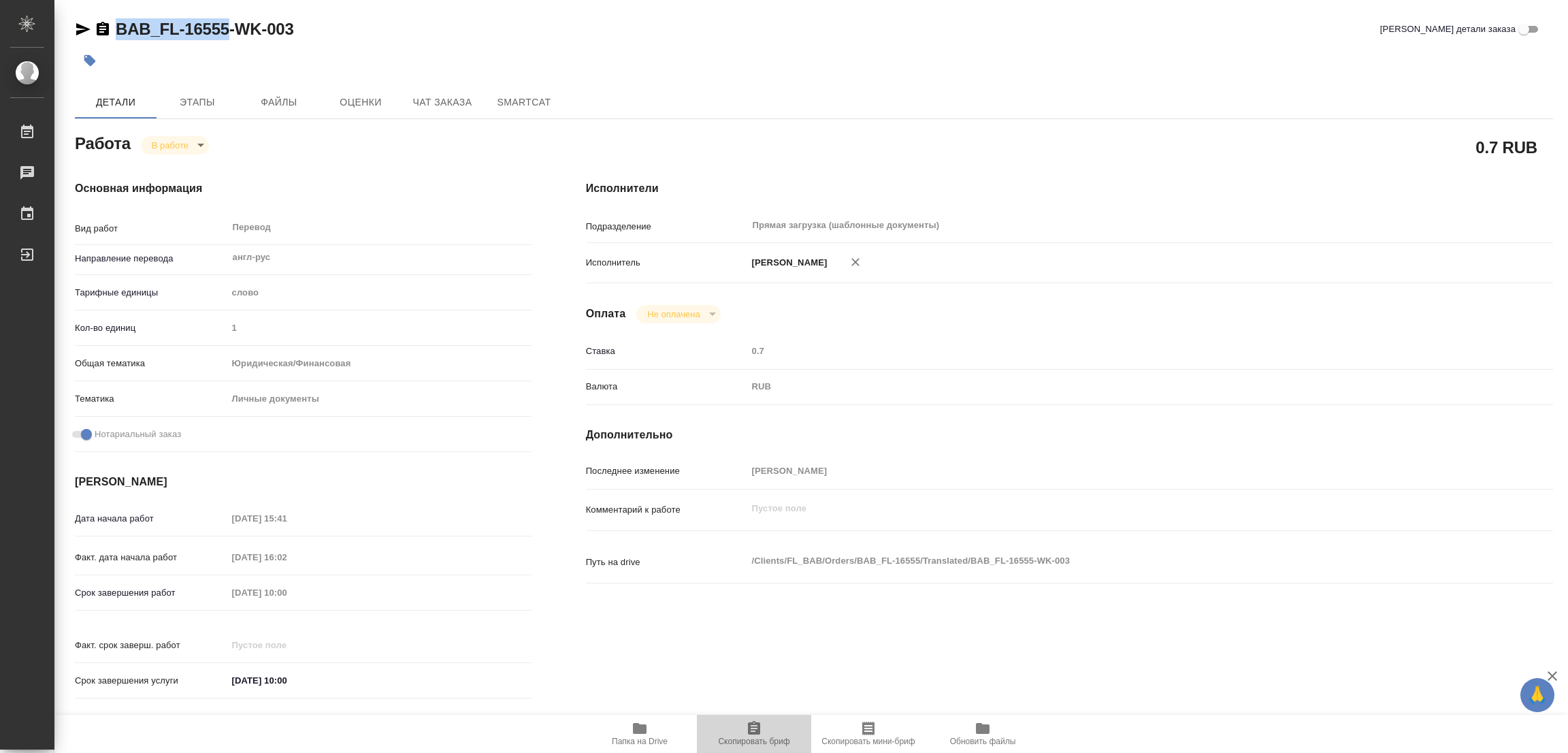
copy link "BAB_FL-16555"
click at [166, 604] on div "Срок завершения работ 24.09.2025 10:00" at bounding box center [303, 593] width 457 height 24
click at [397, 46] on div at bounding box center [567, 60] width 985 height 30
click at [431, 50] on div at bounding box center [567, 60] width 985 height 30
click at [638, 727] on icon "button" at bounding box center [639, 728] width 13 height 11
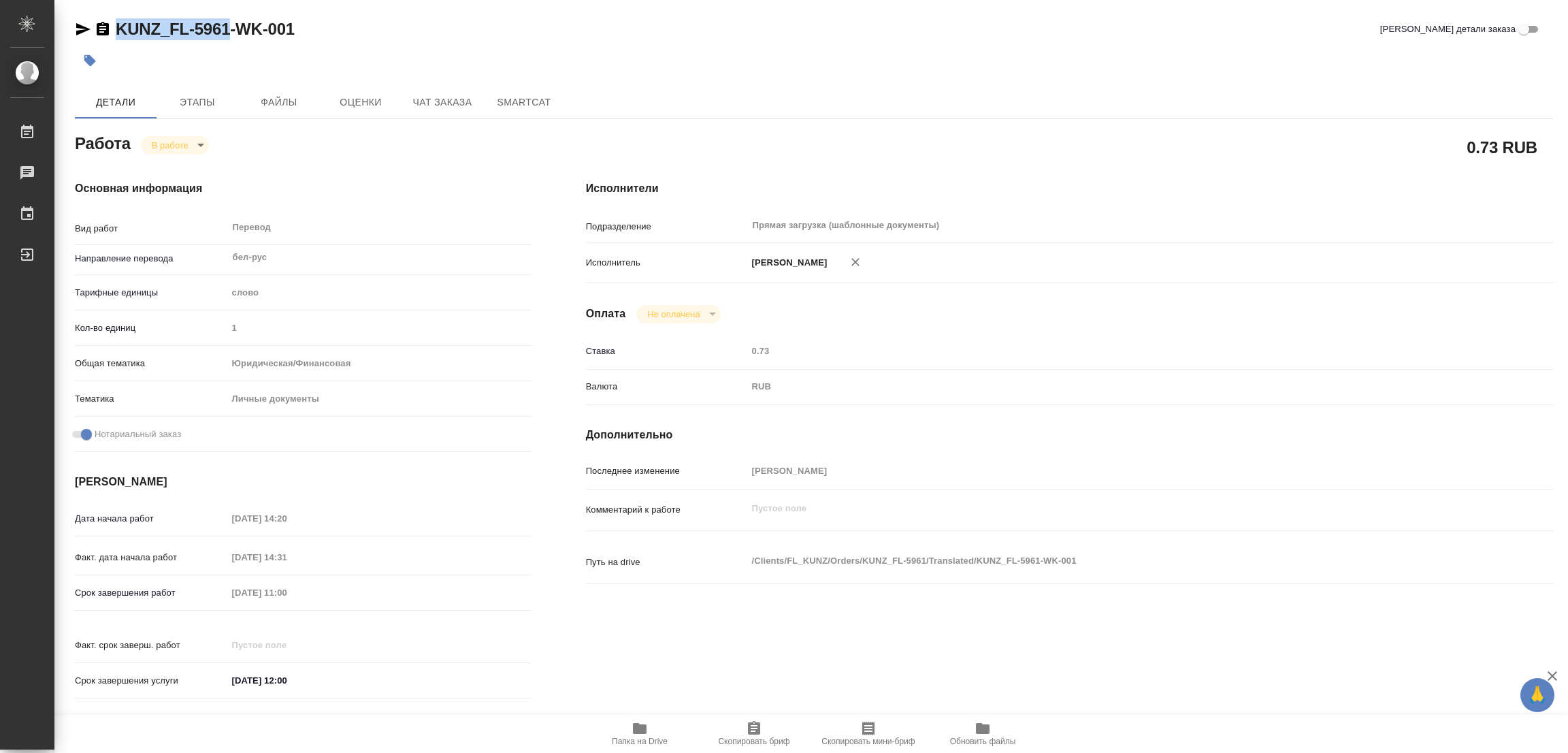
drag, startPoint x: 112, startPoint y: 13, endPoint x: 226, endPoint y: 33, distance: 115.7
click at [226, 33] on div "KUNZ_FL-5961-WK-001 Кратко детали заказа Детали Этапы Файлы Оценки Чат заказа S…" at bounding box center [813, 571] width 1493 height 1142
copy link "KUNZ_FL-5961"
drag, startPoint x: 757, startPoint y: 743, endPoint x: 740, endPoint y: 748, distance: 17.7
click at [752, 743] on span "Скопировать бриф" at bounding box center [753, 741] width 71 height 9
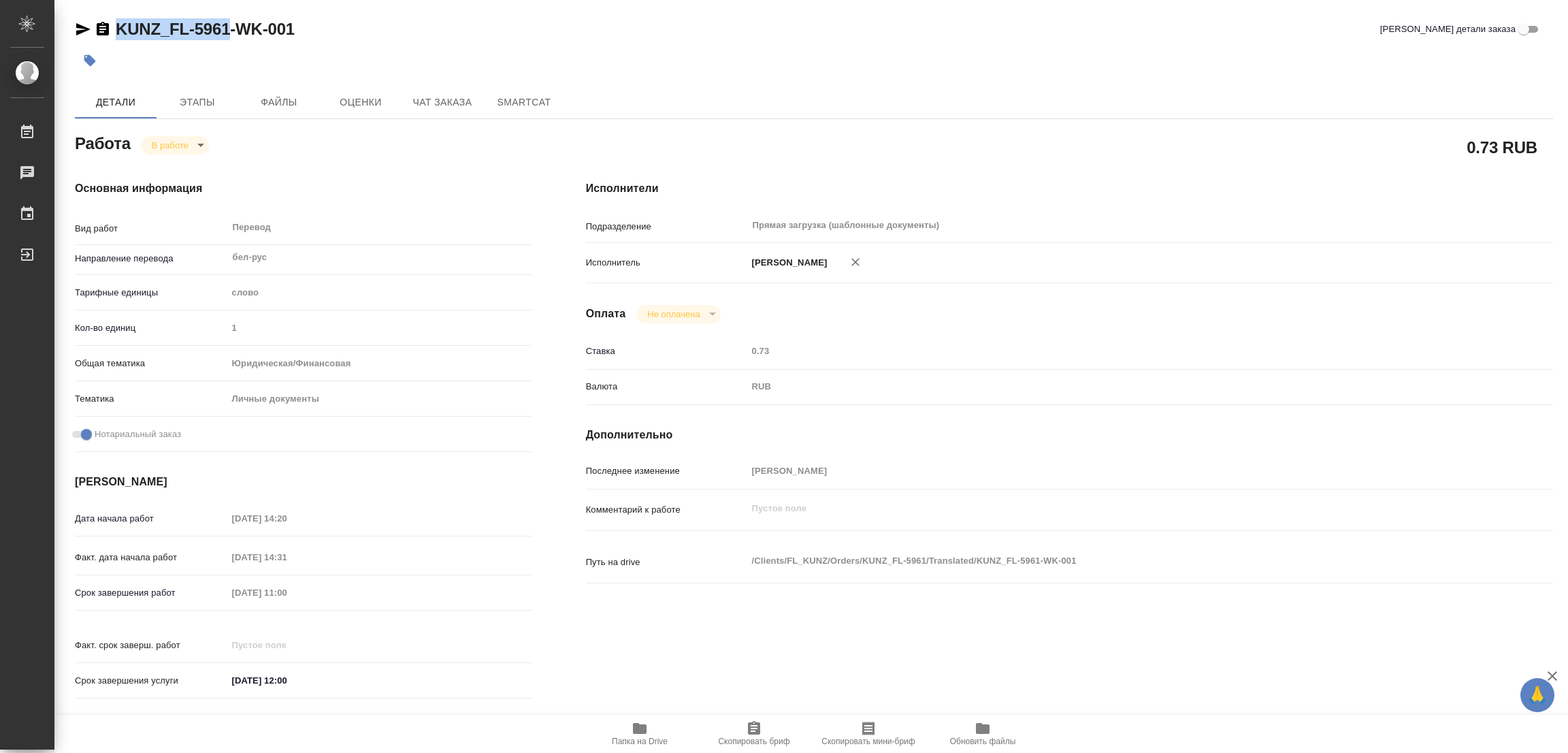
copy link "KUNZ_FL-5961"
click at [1079, 117] on div "Детали Этапы Файлы Оценки Чат заказа SmartCat" at bounding box center [814, 102] width 1478 height 33
click at [137, 593] on div "Срок завершения работ 24.09.2025 11:00" at bounding box center [303, 593] width 457 height 24
click at [1342, 363] on div "Ставка 0.73" at bounding box center [1069, 352] width 967 height 24
click at [381, 134] on div "Работа В работе inProgress" at bounding box center [303, 142] width 457 height 25
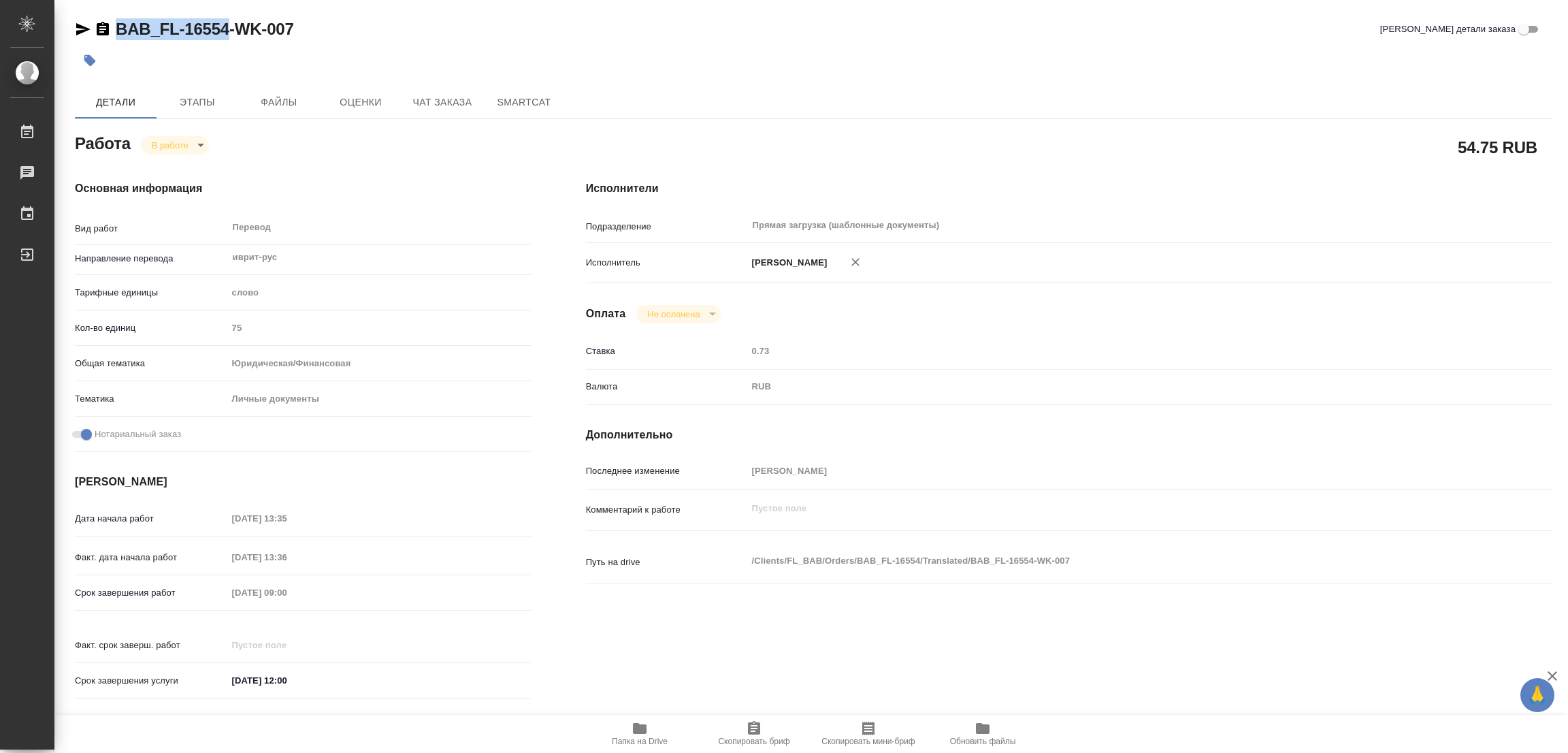
drag, startPoint x: 112, startPoint y: 13, endPoint x: 227, endPoint y: 24, distance: 115.5
click at [227, 24] on div "BAB_FL-16554-WK-007 Кратко детали заказа Детали Этапы Файлы Оценки Чат заказа S…" at bounding box center [813, 571] width 1493 height 1142
copy link "BAB_FL-16554"
click at [756, 725] on icon "button" at bounding box center [753, 728] width 16 height 16
copy link "BAB_FL-16554"
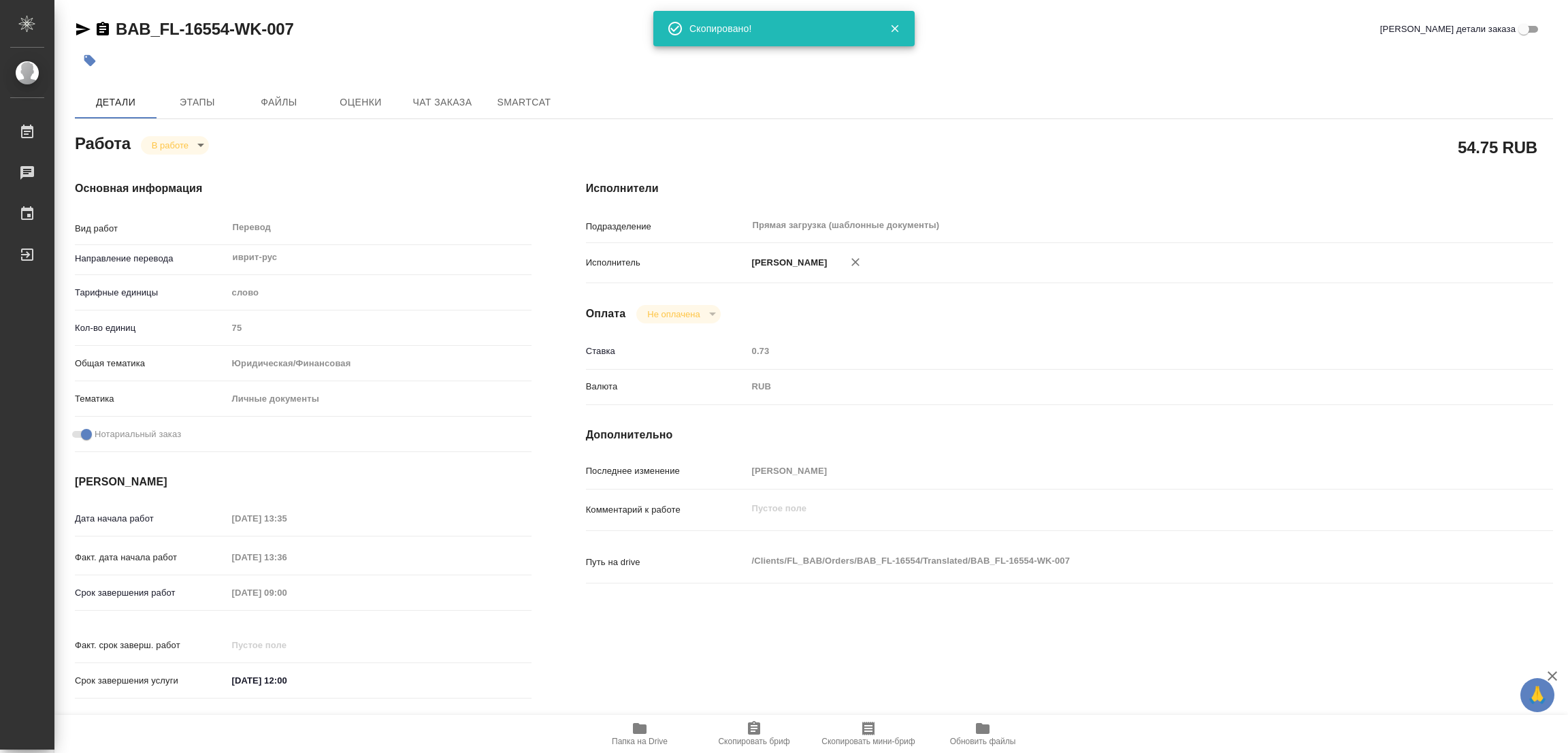
click at [341, 577] on div "Факт. дата начала работ 23.09.2025 13:36" at bounding box center [303, 563] width 457 height 35
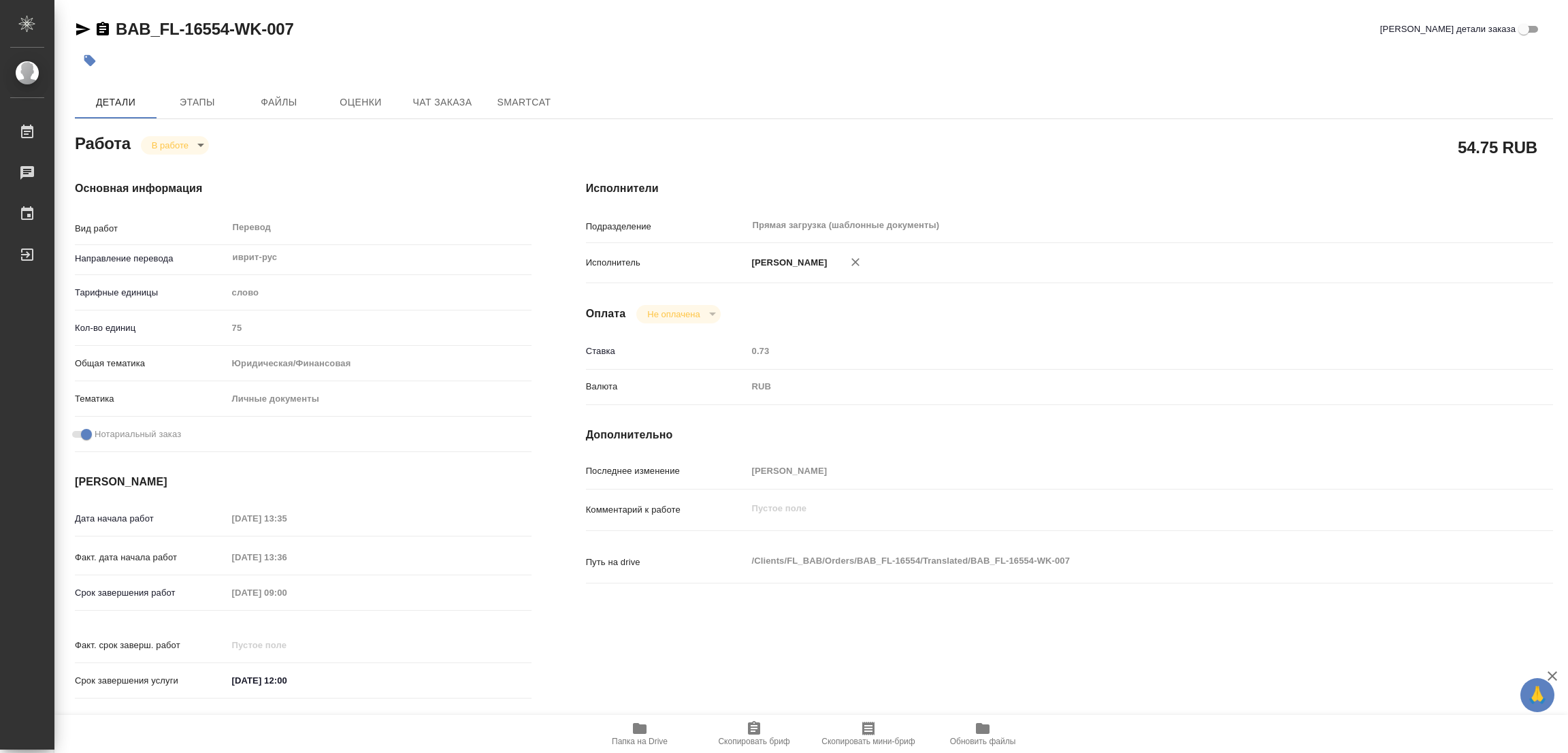
click at [201, 592] on div "Срок завершения работ 24.09.2025 09:00" at bounding box center [303, 593] width 457 height 24
drag, startPoint x: 417, startPoint y: 30, endPoint x: 455, endPoint y: 21, distance: 39.1
click at [417, 30] on div "BAB_FL-16554-WK-007 Кратко детали заказа" at bounding box center [814, 29] width 1478 height 22
click at [1017, 79] on div "BAB_FL-16554-WK-007 Кратко детали заказа Детали Этапы Файлы Оценки Чат заказа S…" at bounding box center [813, 571] width 1493 height 1142
click at [642, 720] on icon "button" at bounding box center [639, 728] width 16 height 16
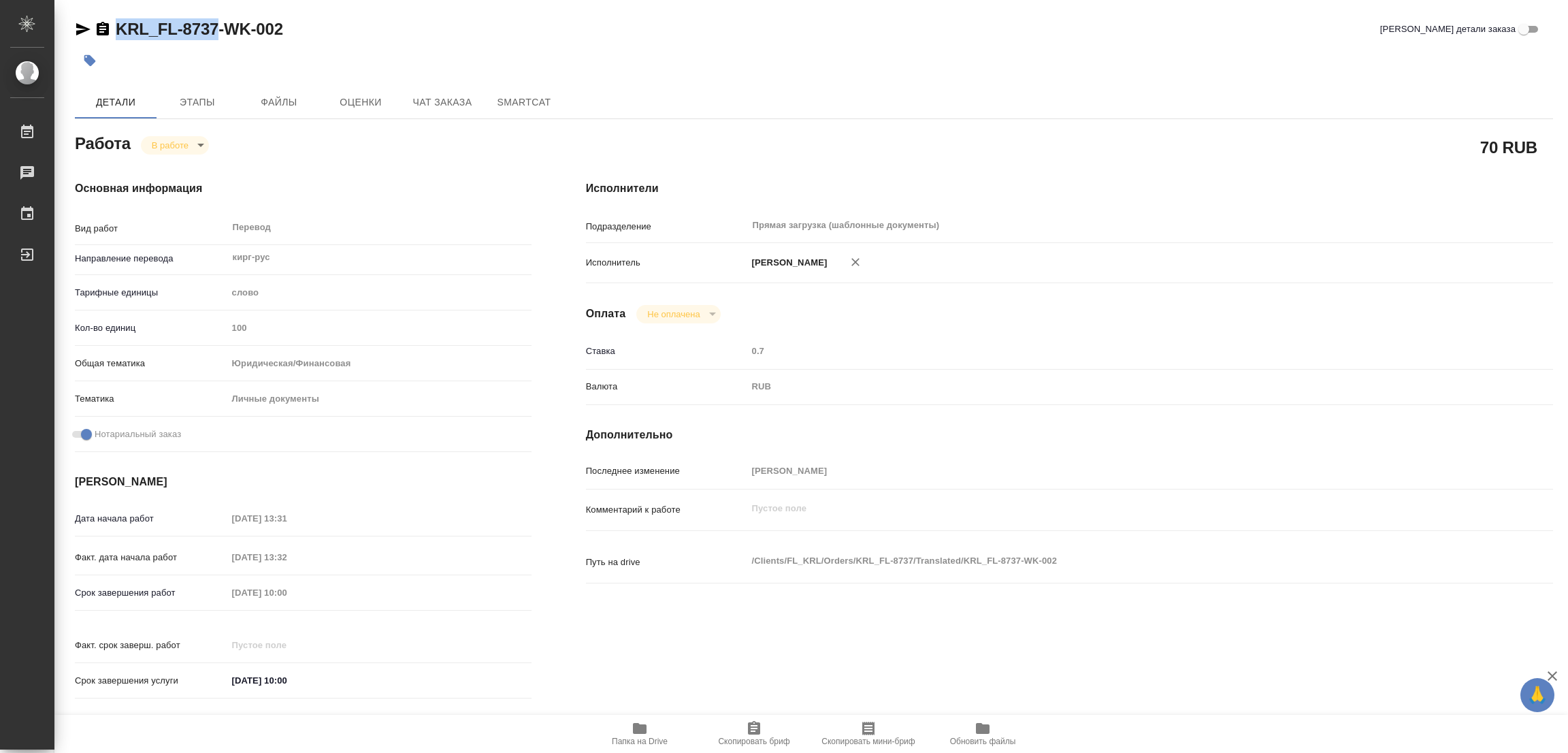
drag, startPoint x: 109, startPoint y: 8, endPoint x: 216, endPoint y: 28, distance: 108.9
click at [216, 28] on div "KRL_FL-8737-WK-002 Кратко детали заказа Детали Этапы Файлы Оценки Чат заказа Sm…" at bounding box center [813, 571] width 1493 height 1142
copy link "KRL_FL-8737"
click at [749, 728] on icon "button" at bounding box center [753, 728] width 12 height 13
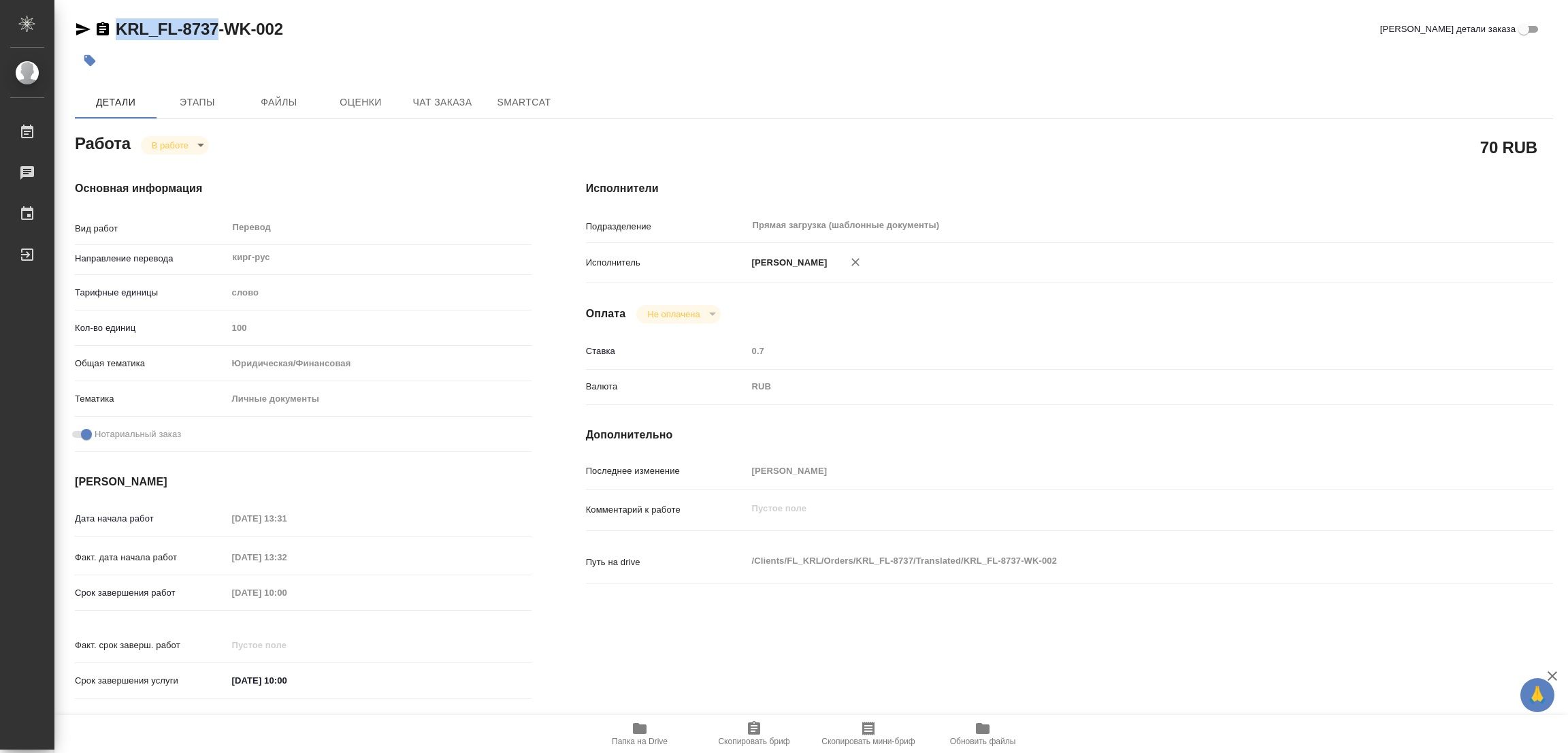
copy link "KRL_FL-8737"
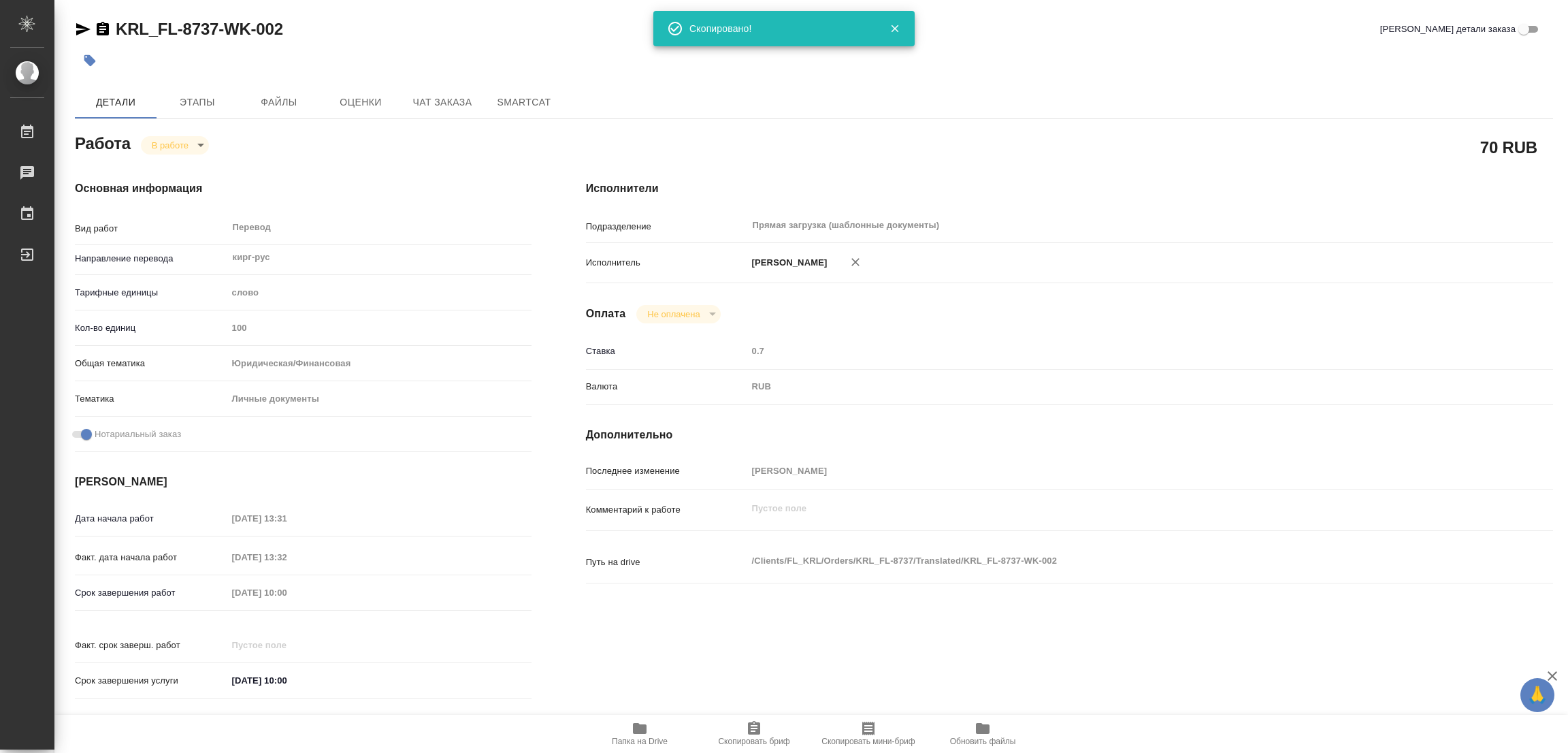
click at [1055, 144] on div "70 RUB" at bounding box center [1069, 147] width 967 height 34
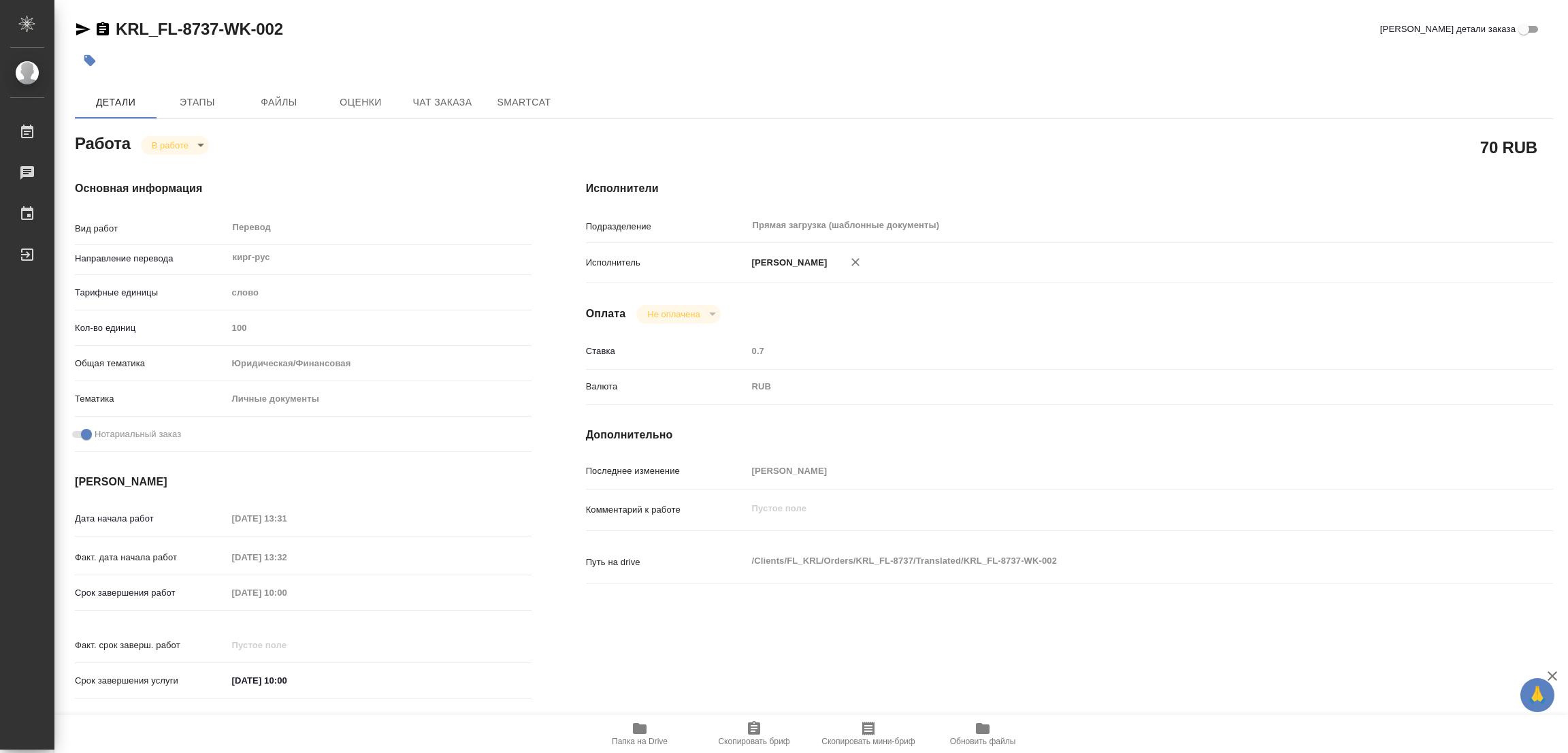
click at [170, 596] on div "Срок завершения работ [DATE] 10:00" at bounding box center [303, 593] width 457 height 24
type textarea "x"
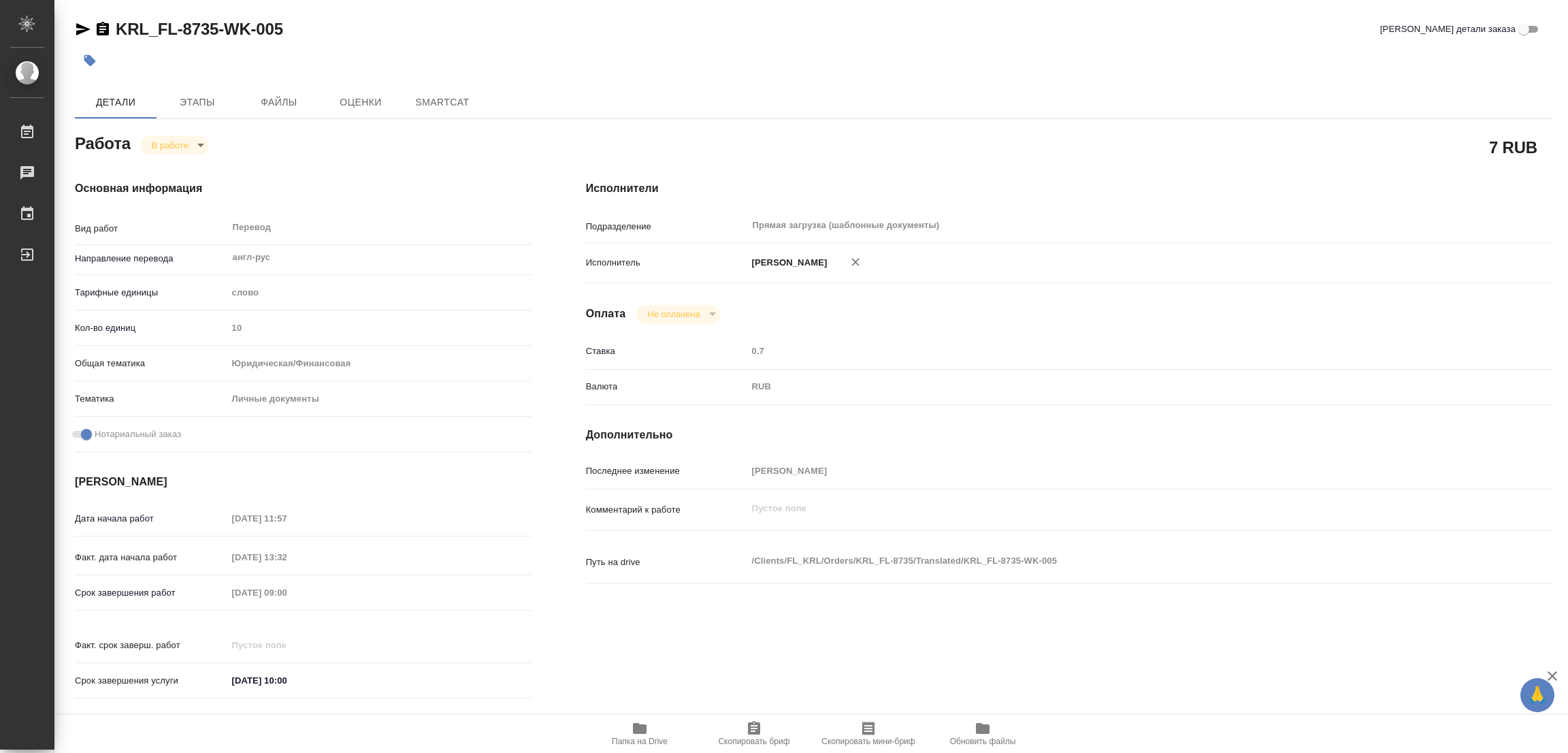
type textarea "x"
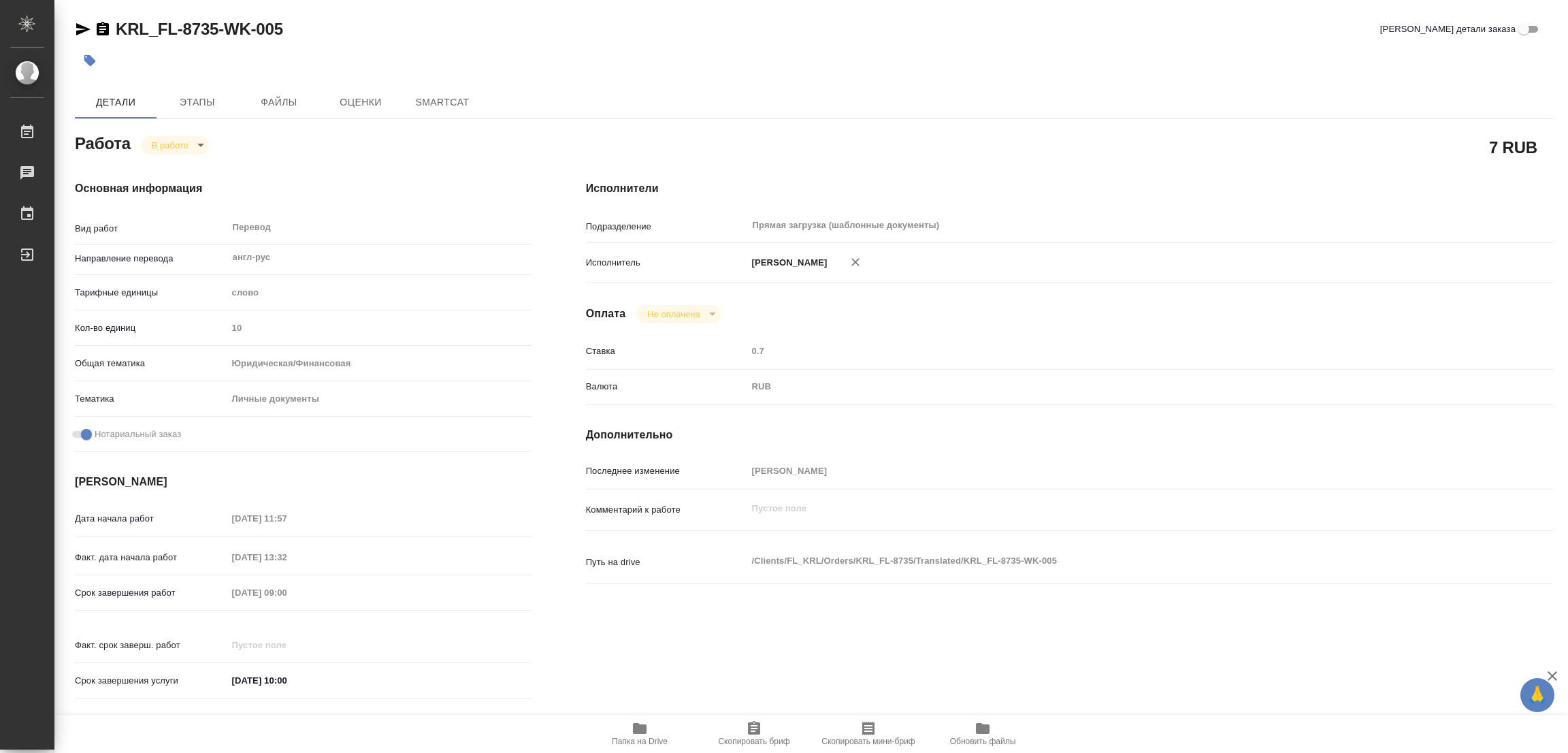
type textarea "x"
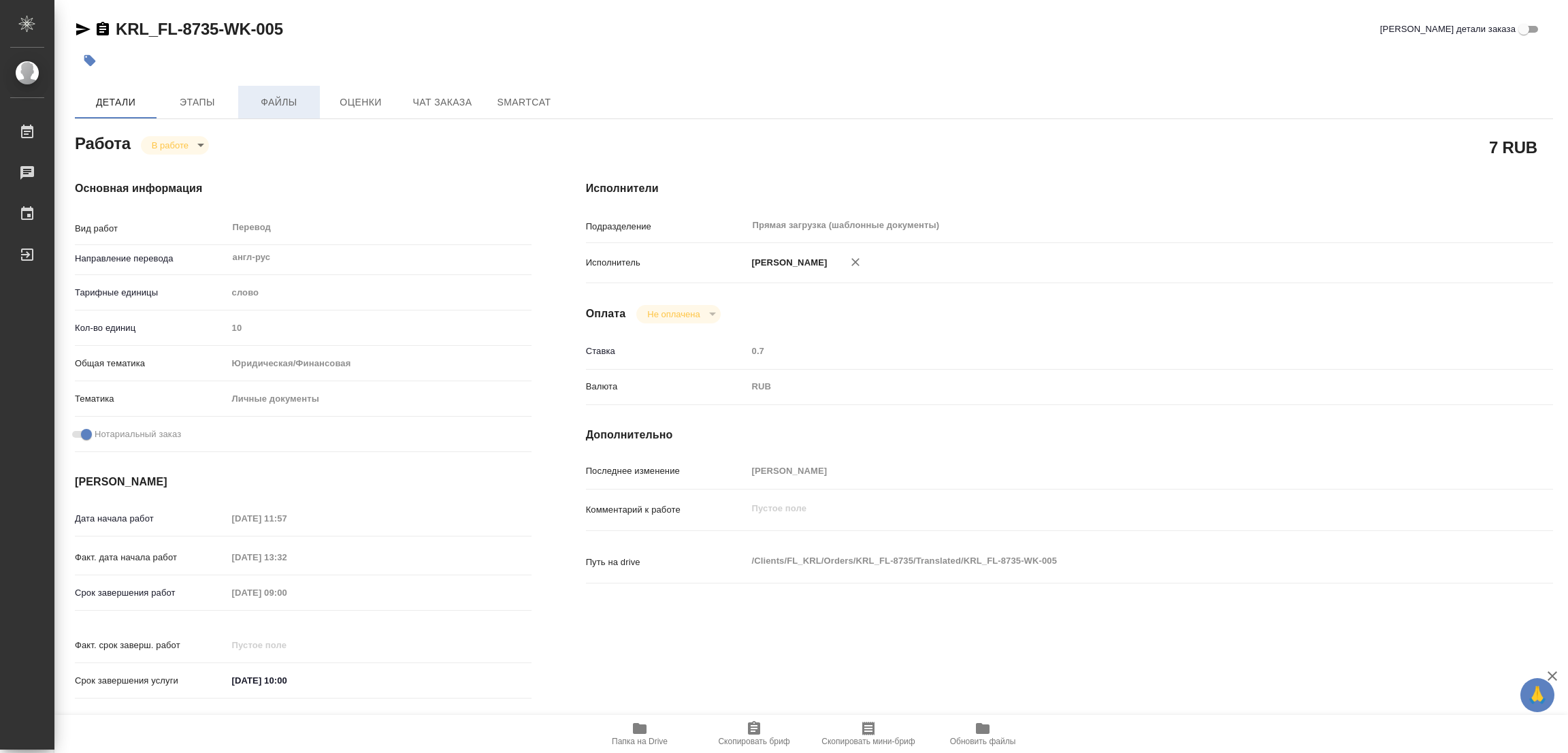
type textarea "x"
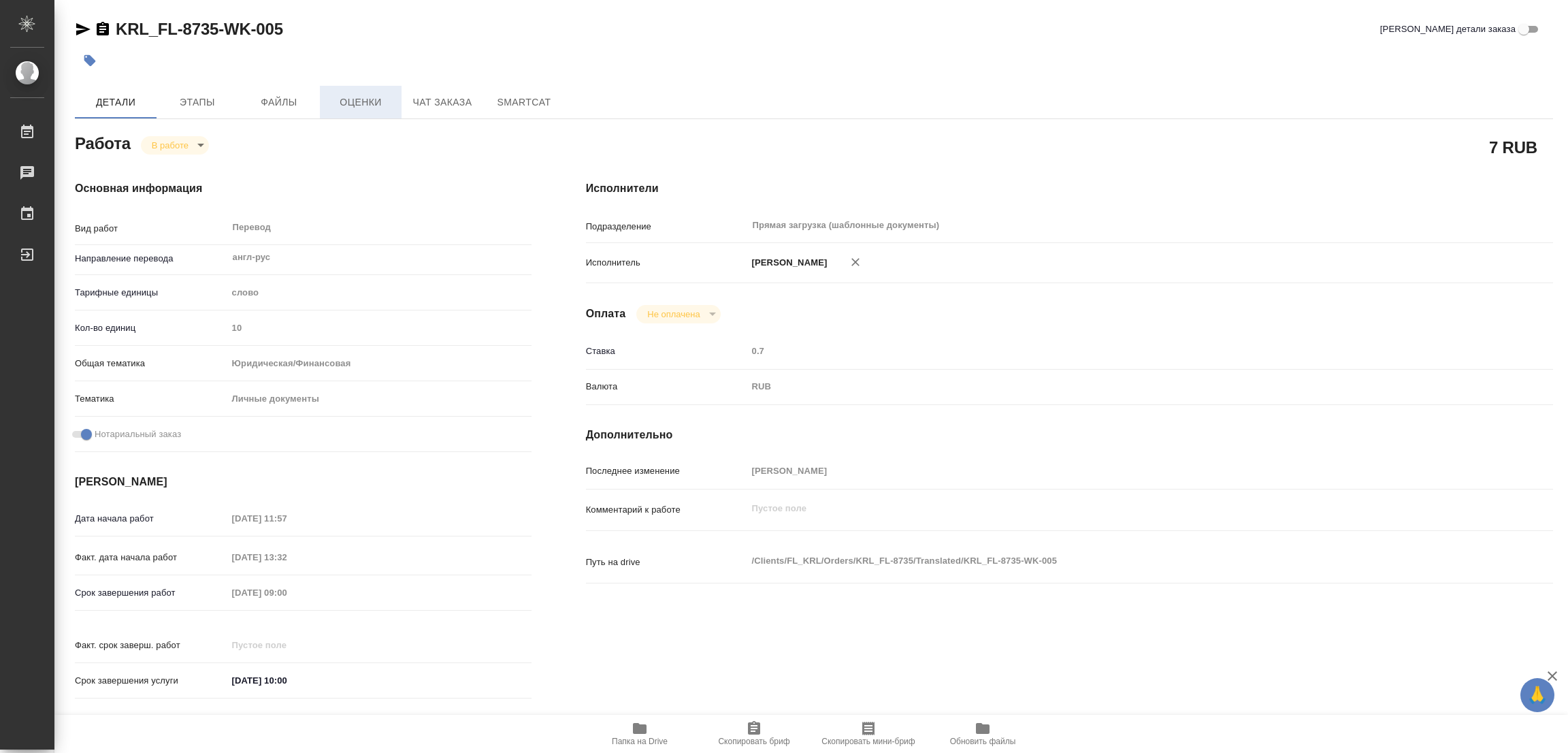
type textarea "x"
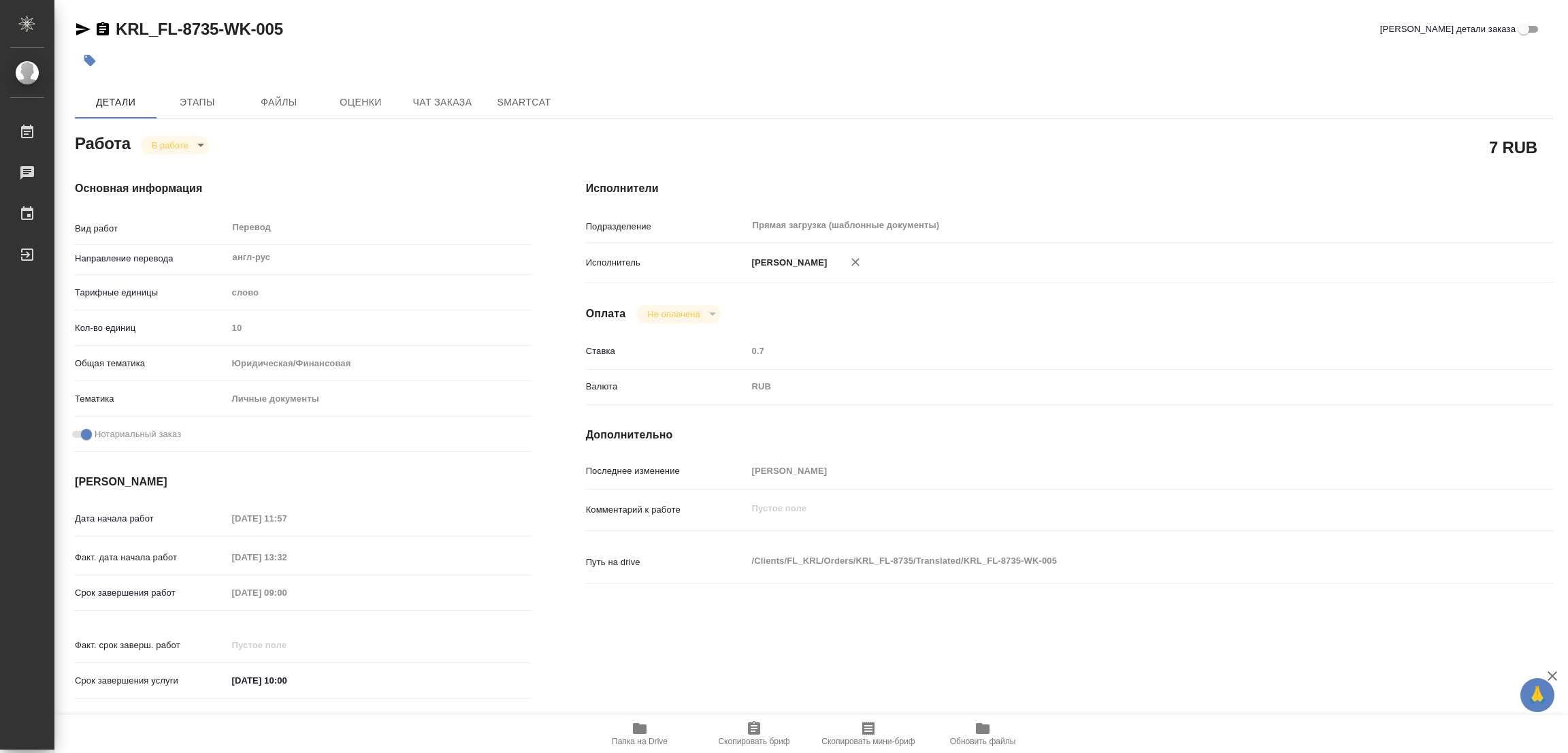
type textarea "x"
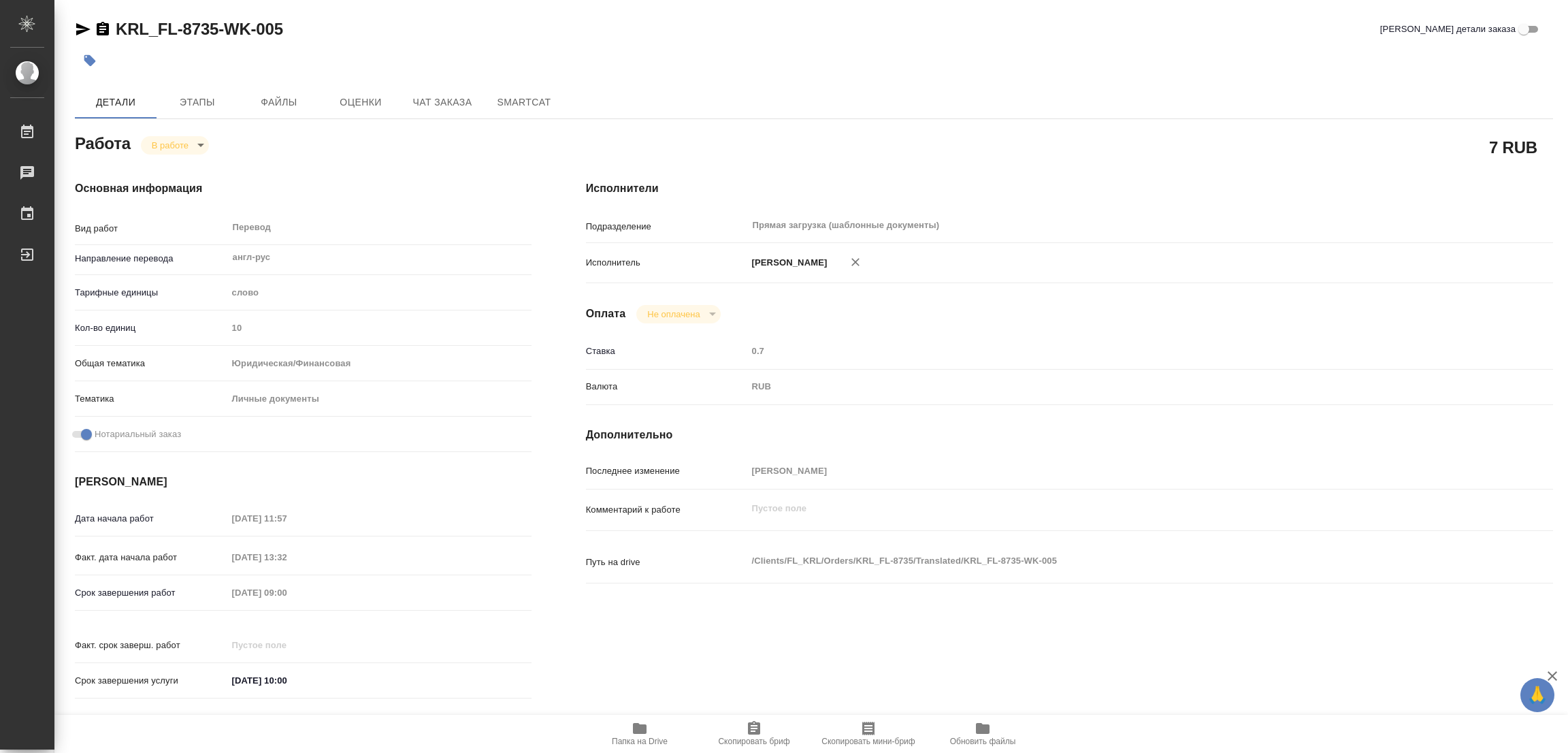
type textarea "x"
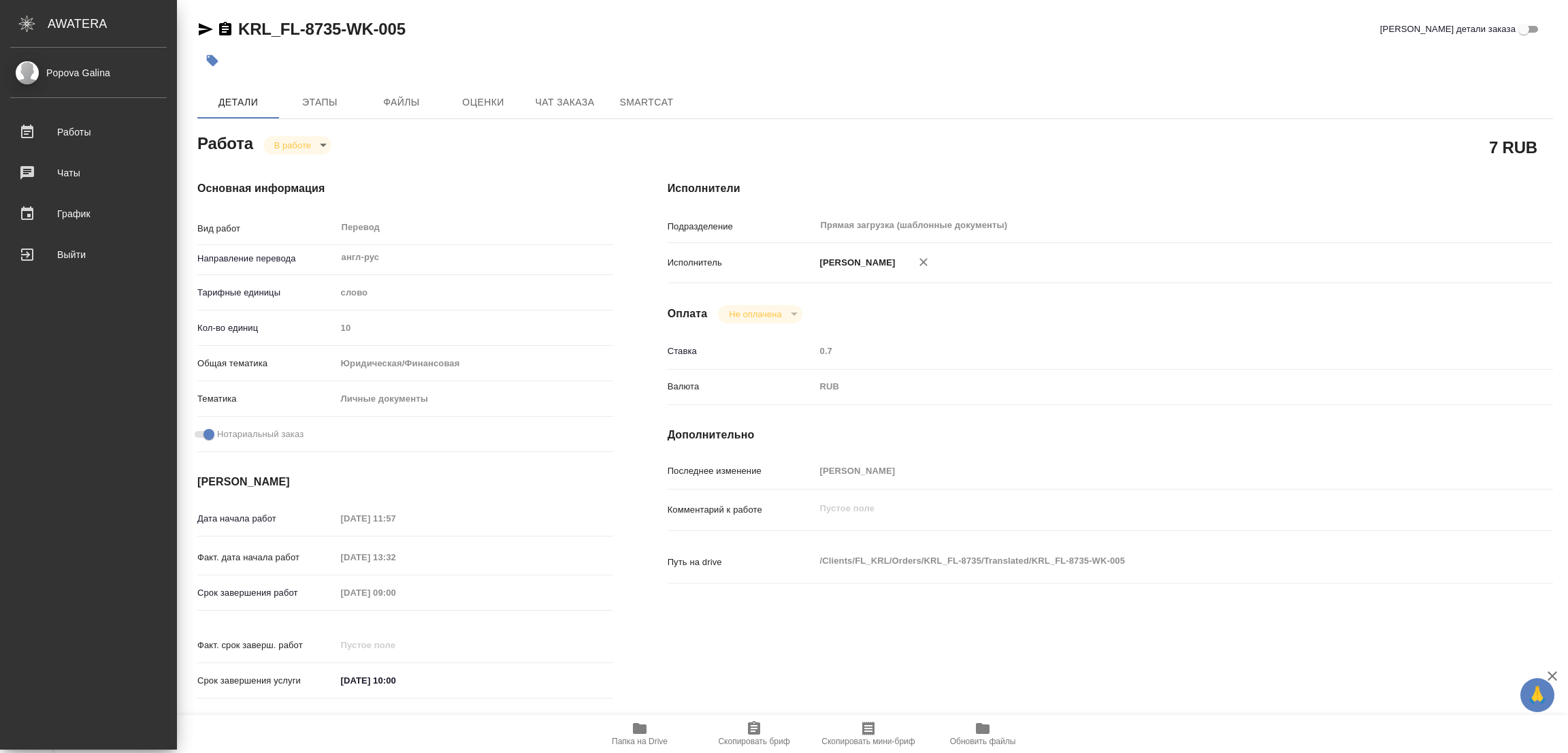
type textarea "x"
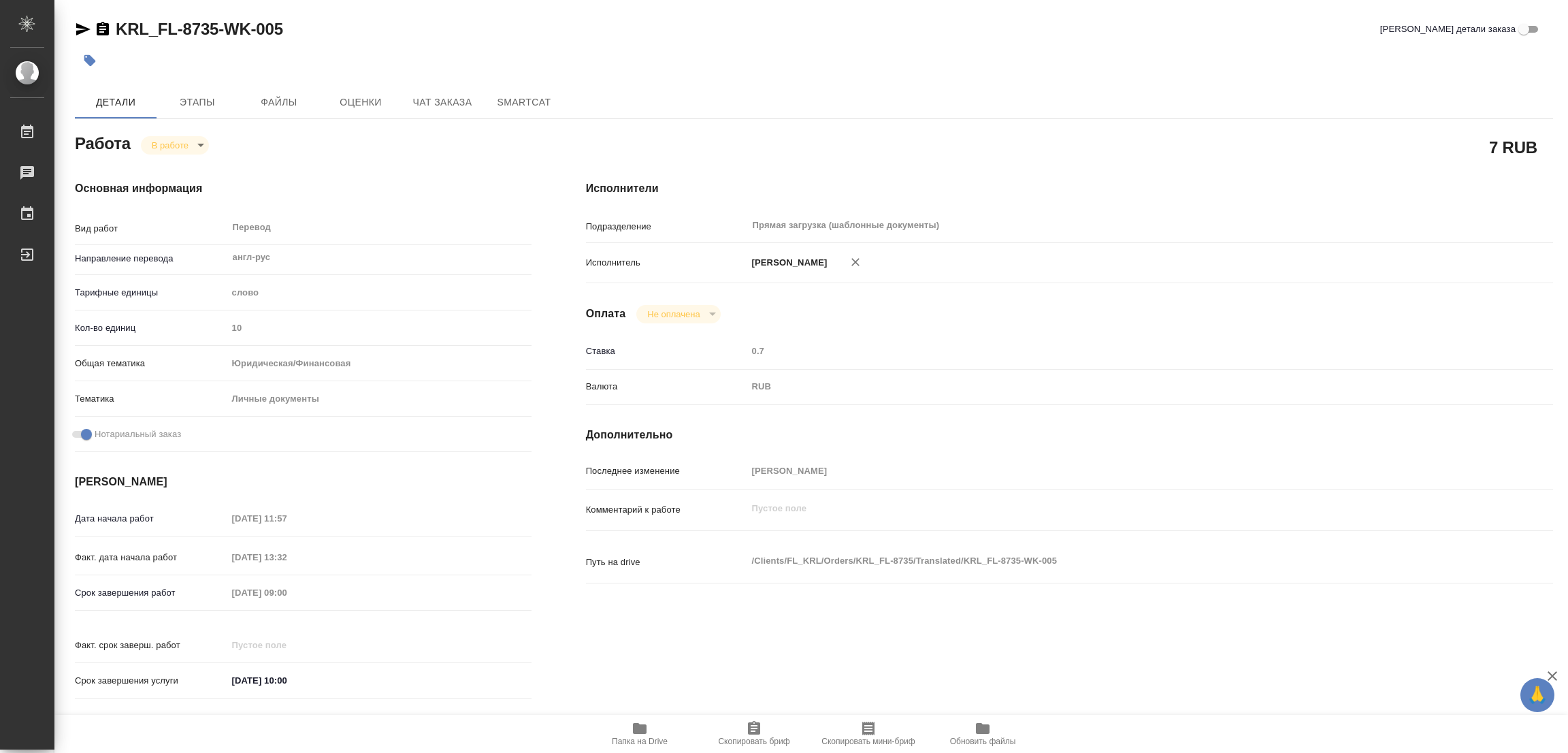
type textarea "x"
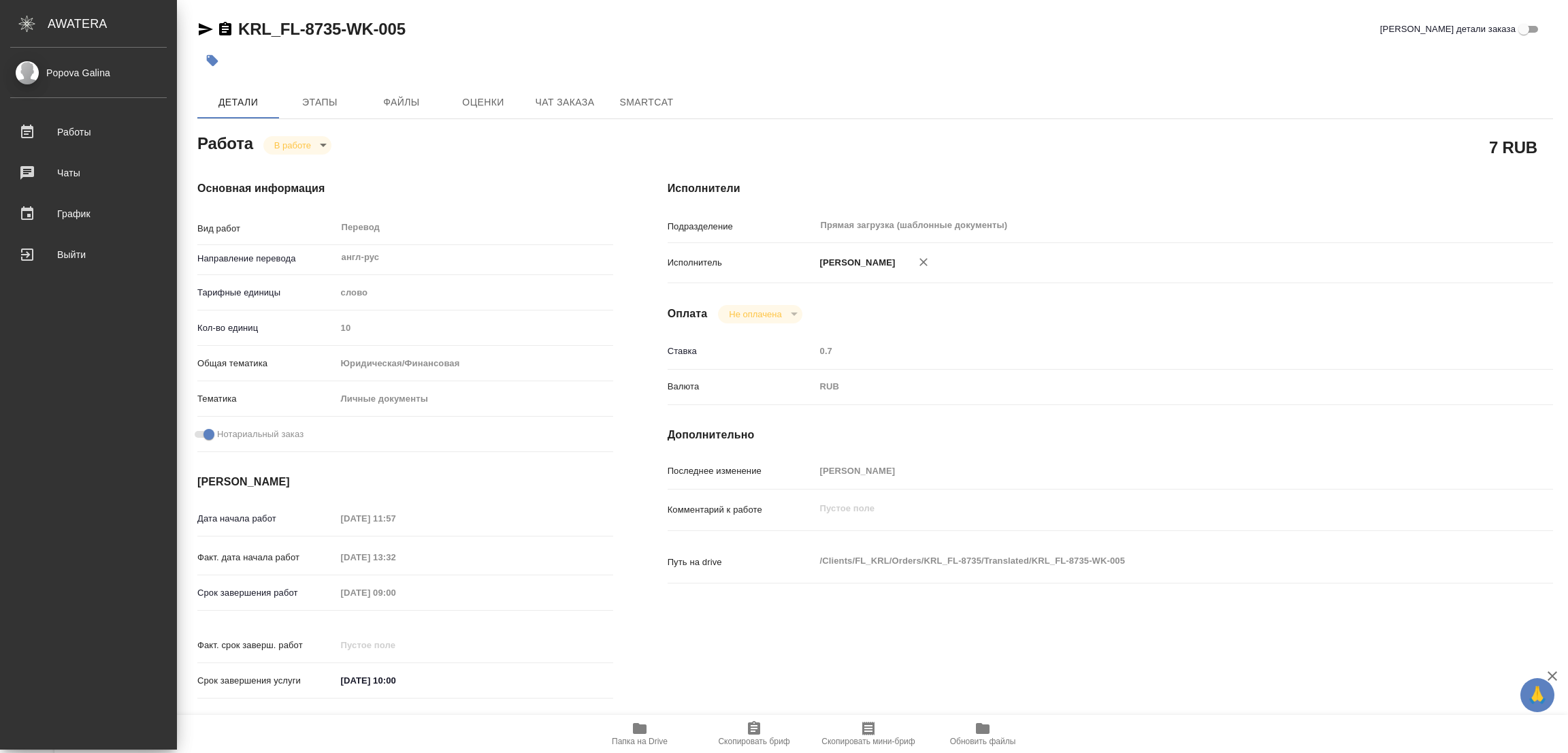
type textarea "x"
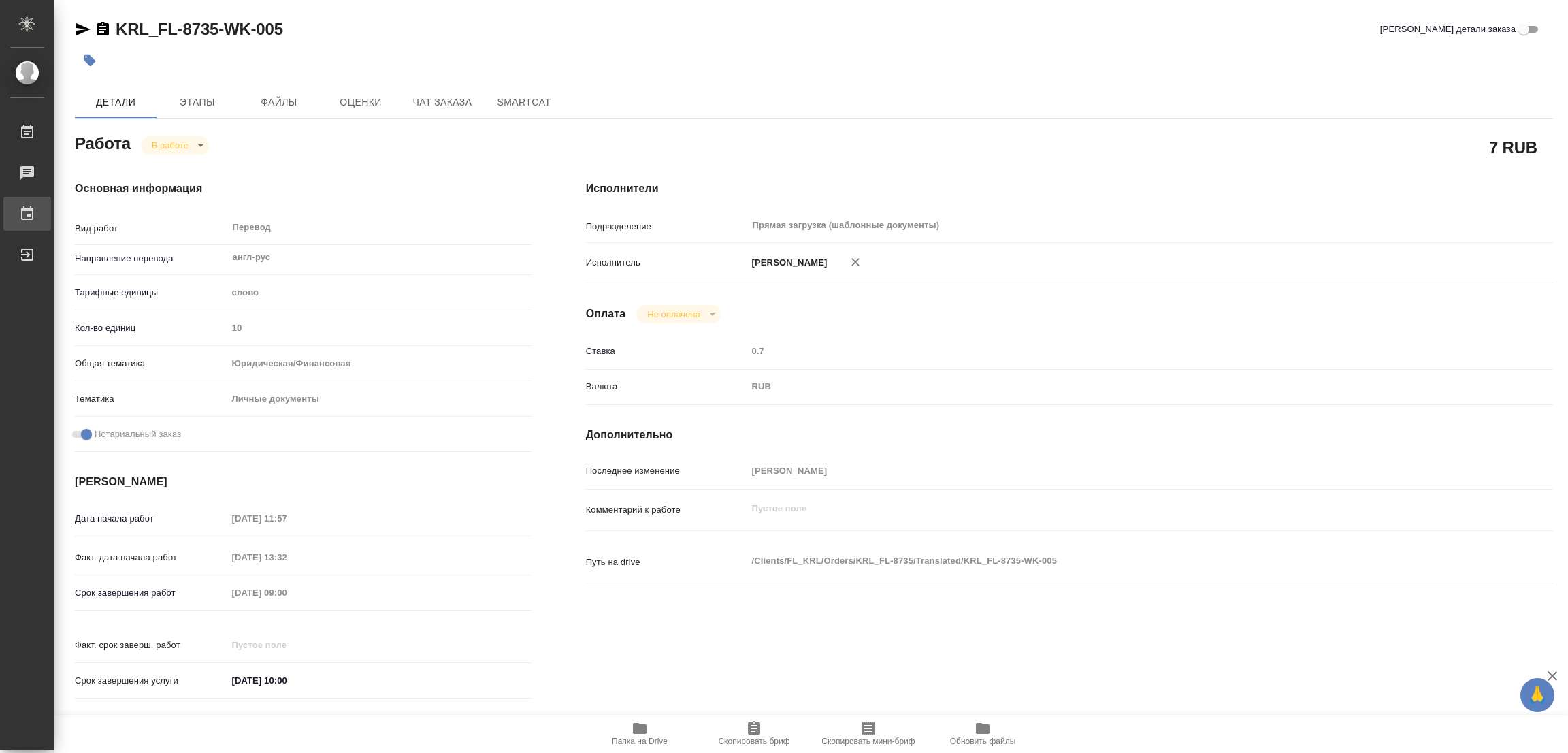
type textarea "x"
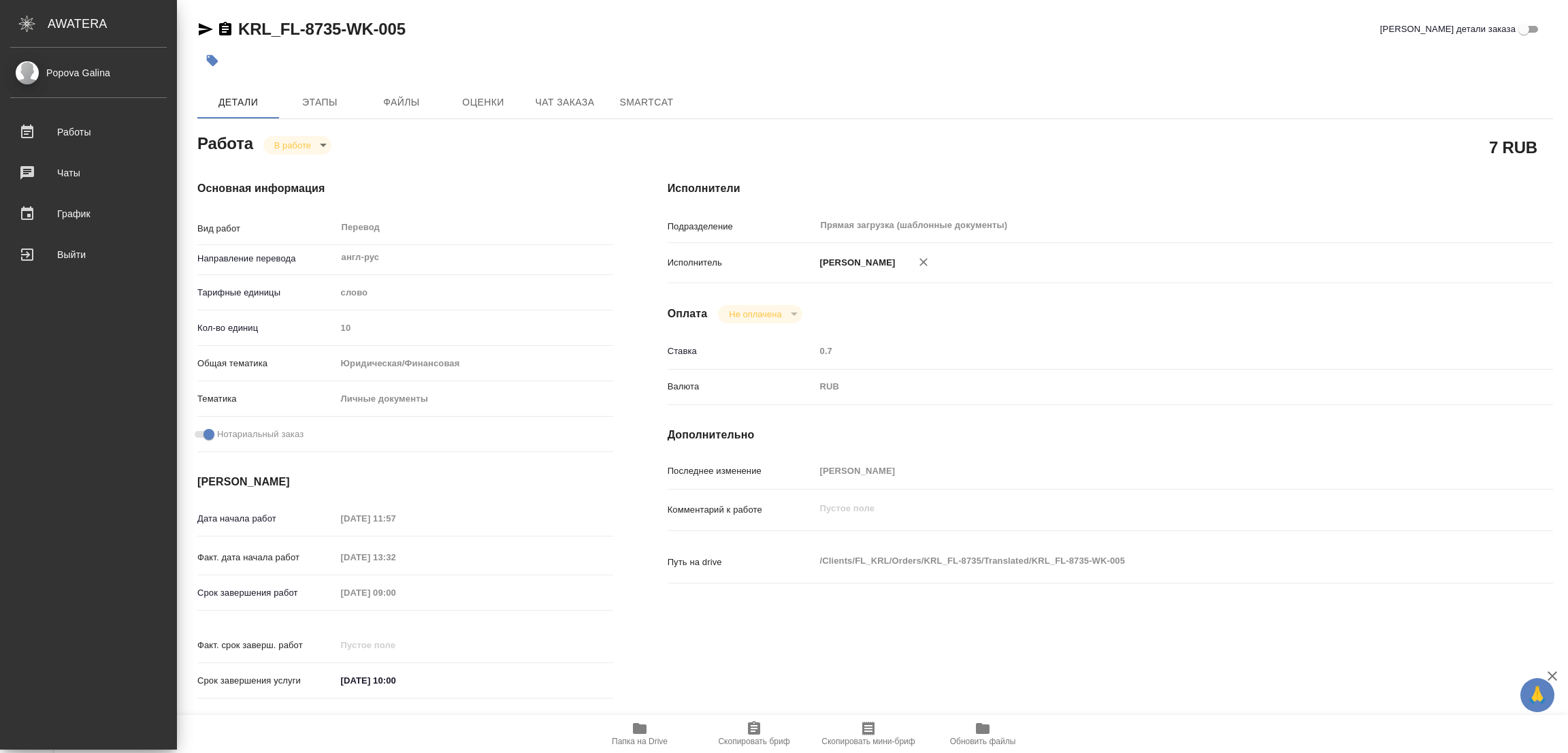
type textarea "x"
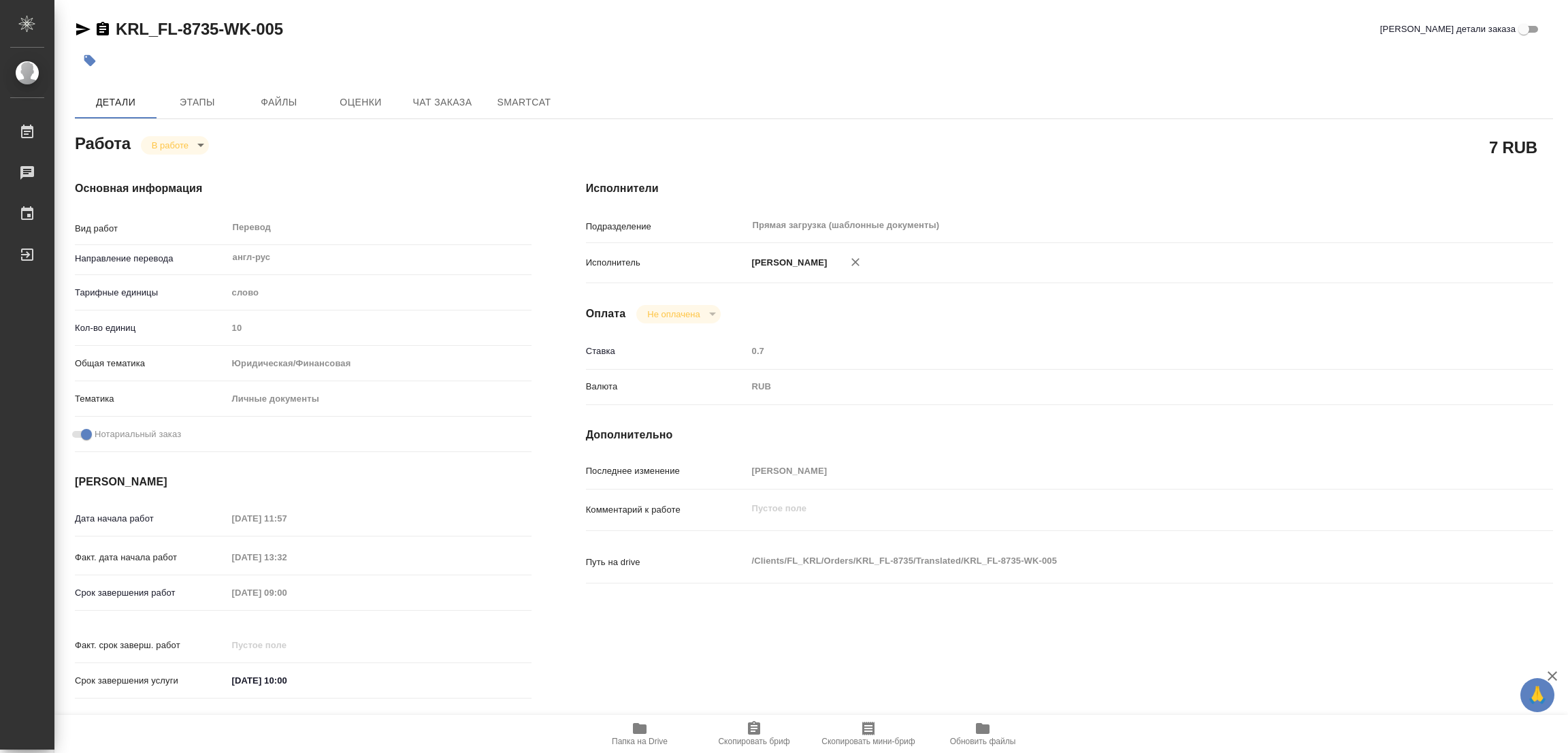
type textarea "x"
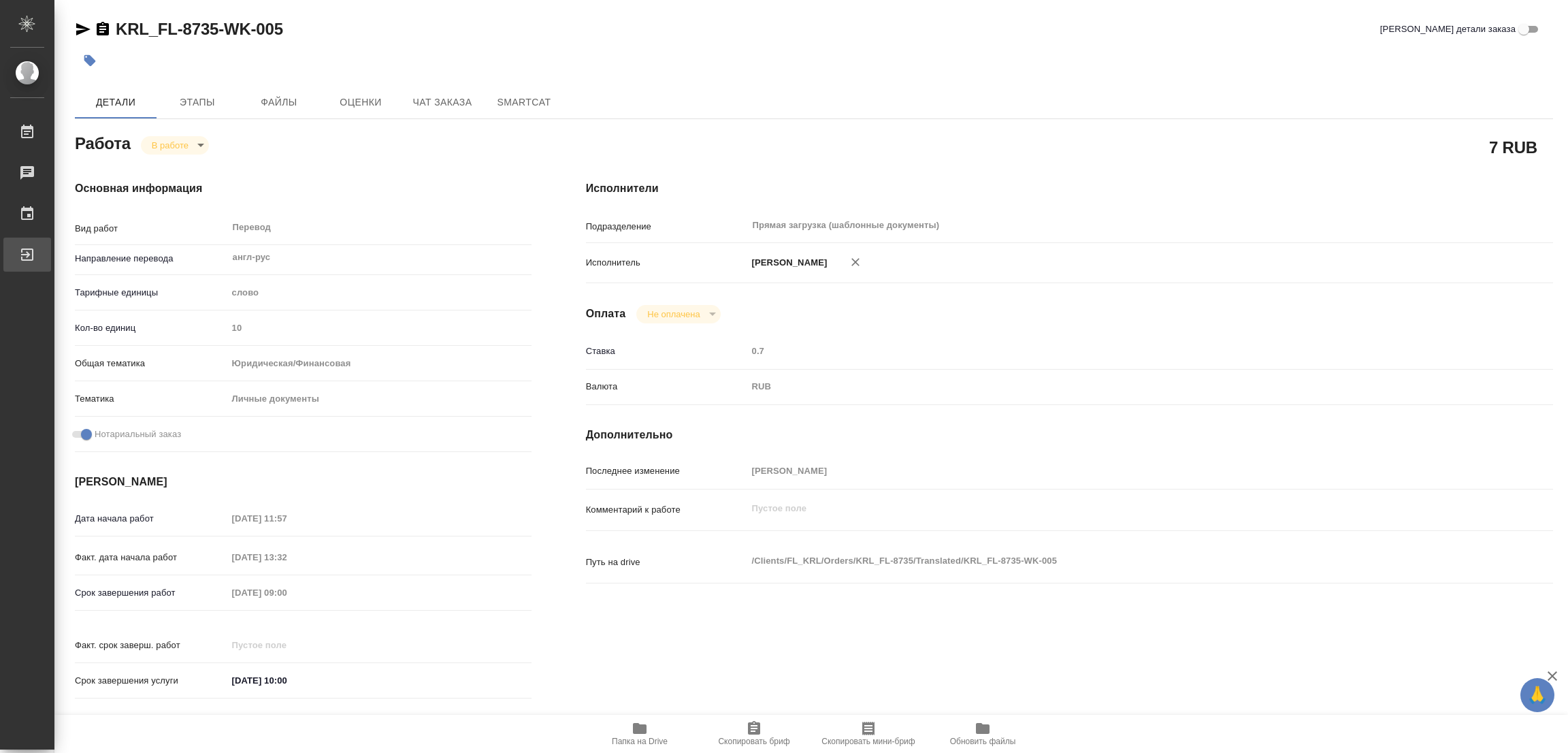
type textarea "x"
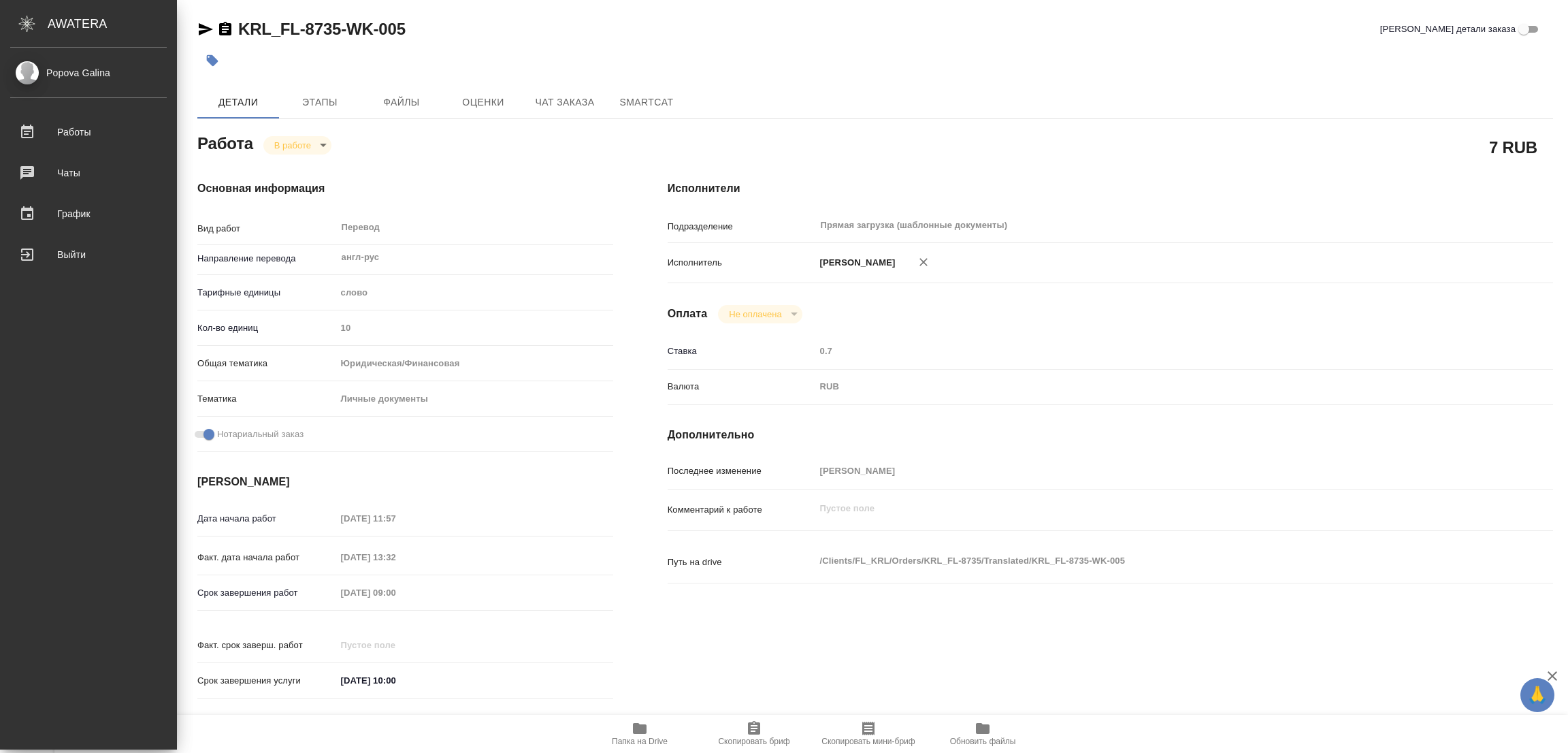
type textarea "x"
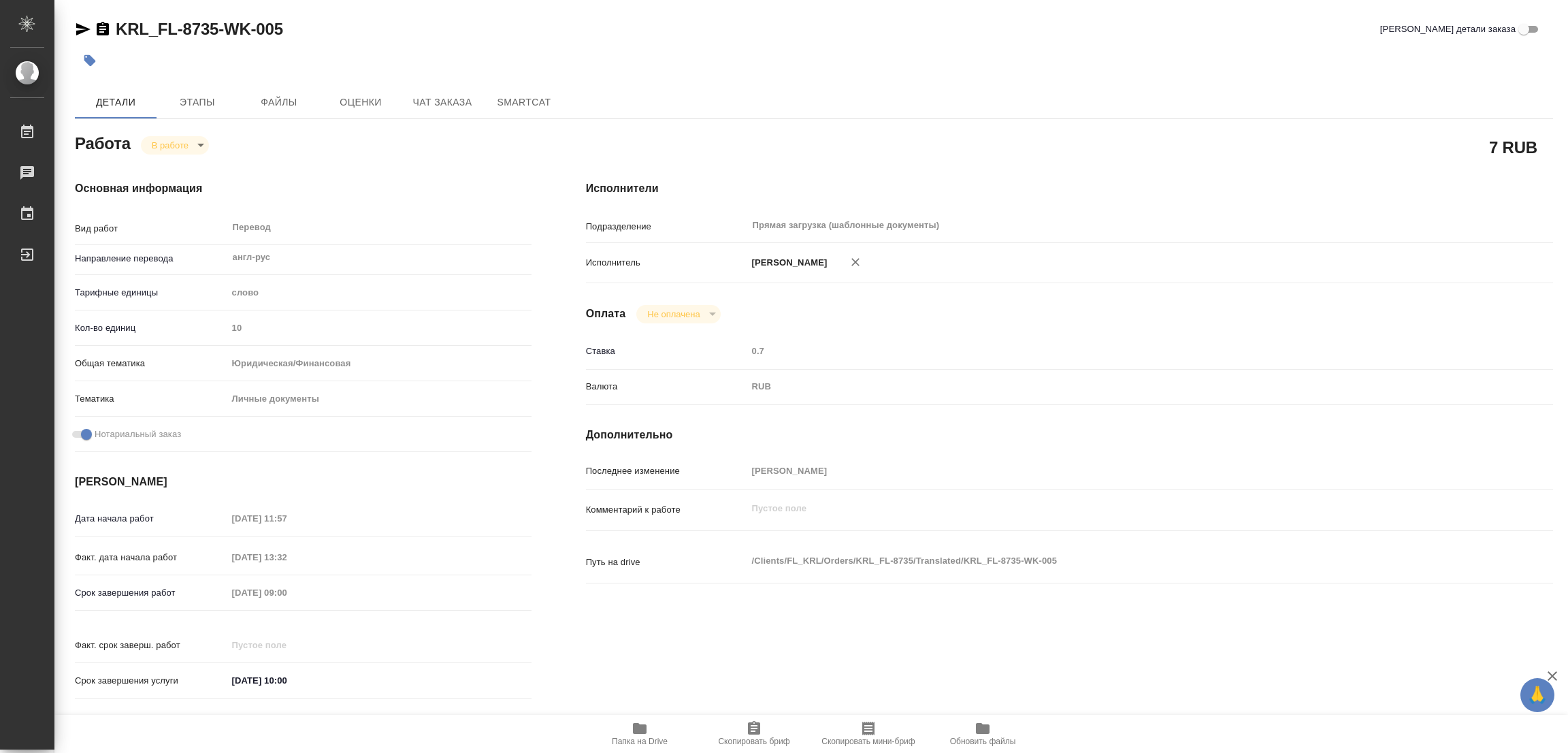
type textarea "x"
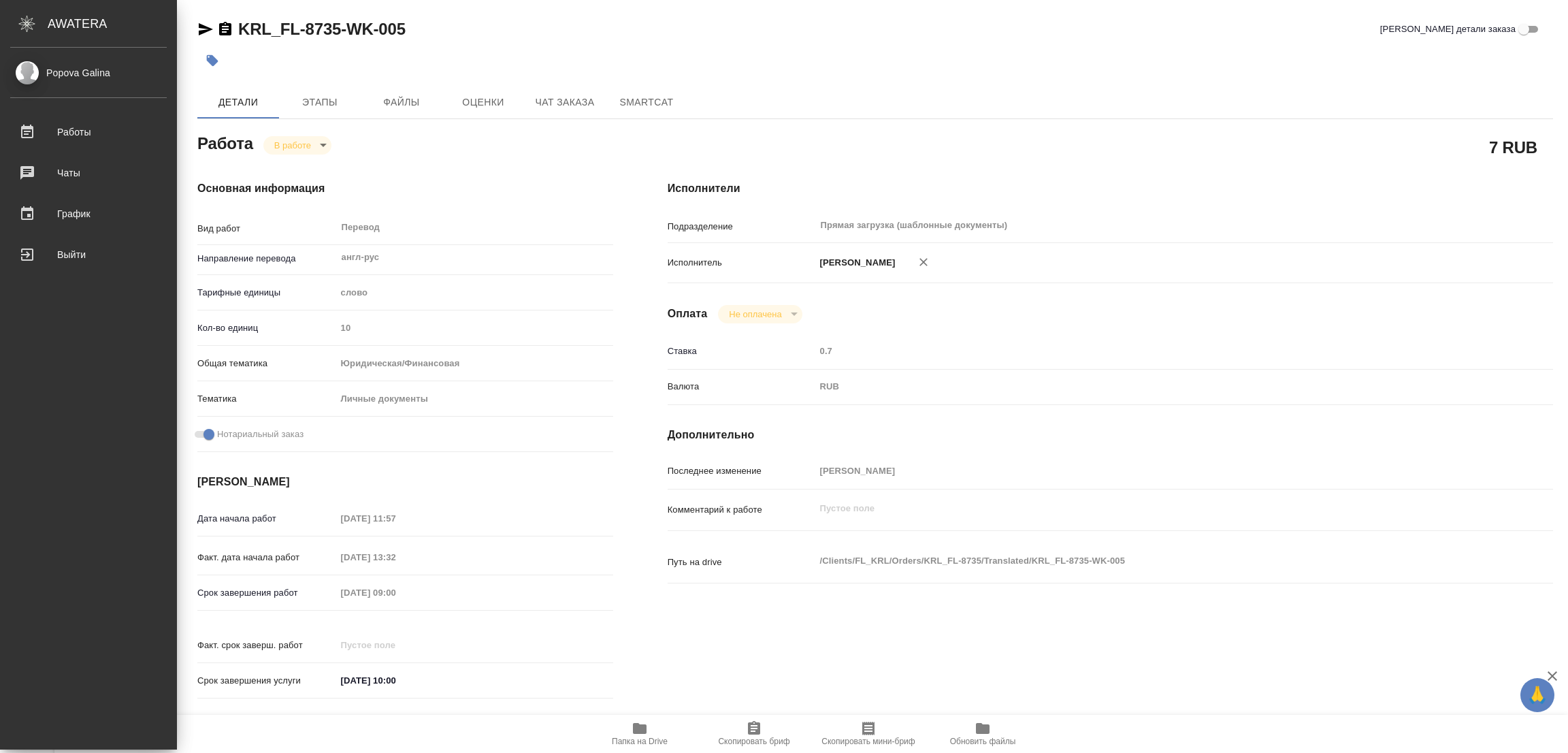
type textarea "x"
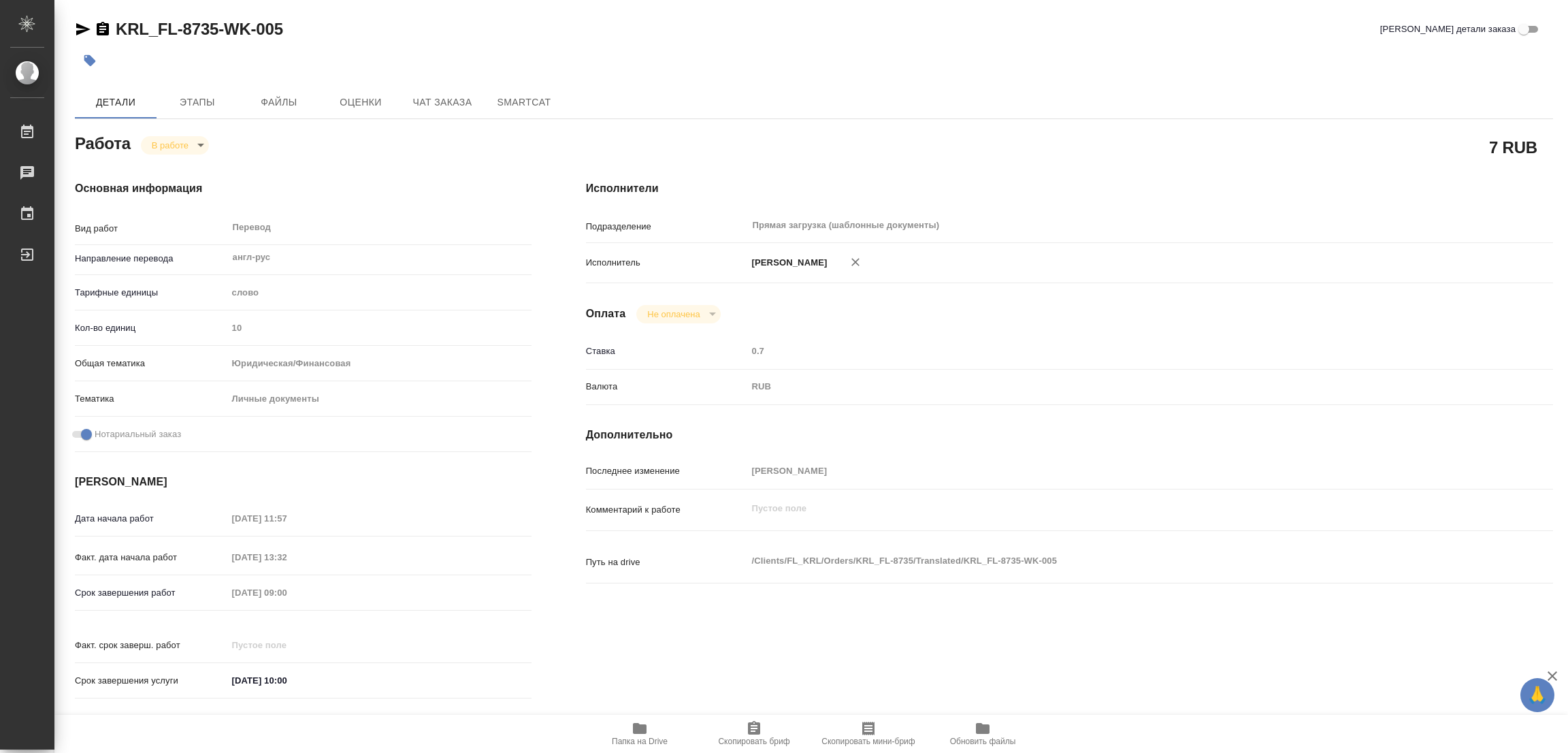
type textarea "x"
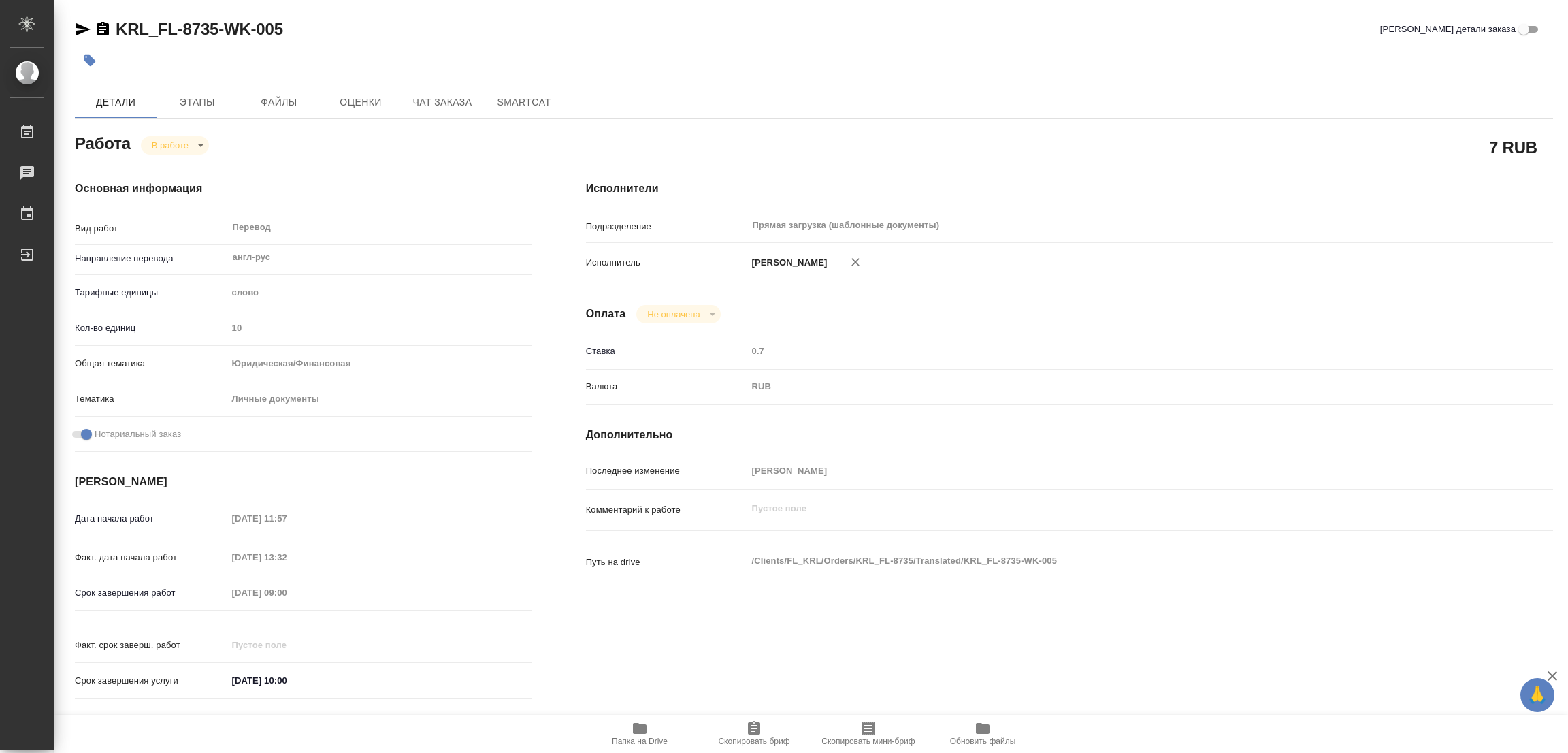
type textarea "x"
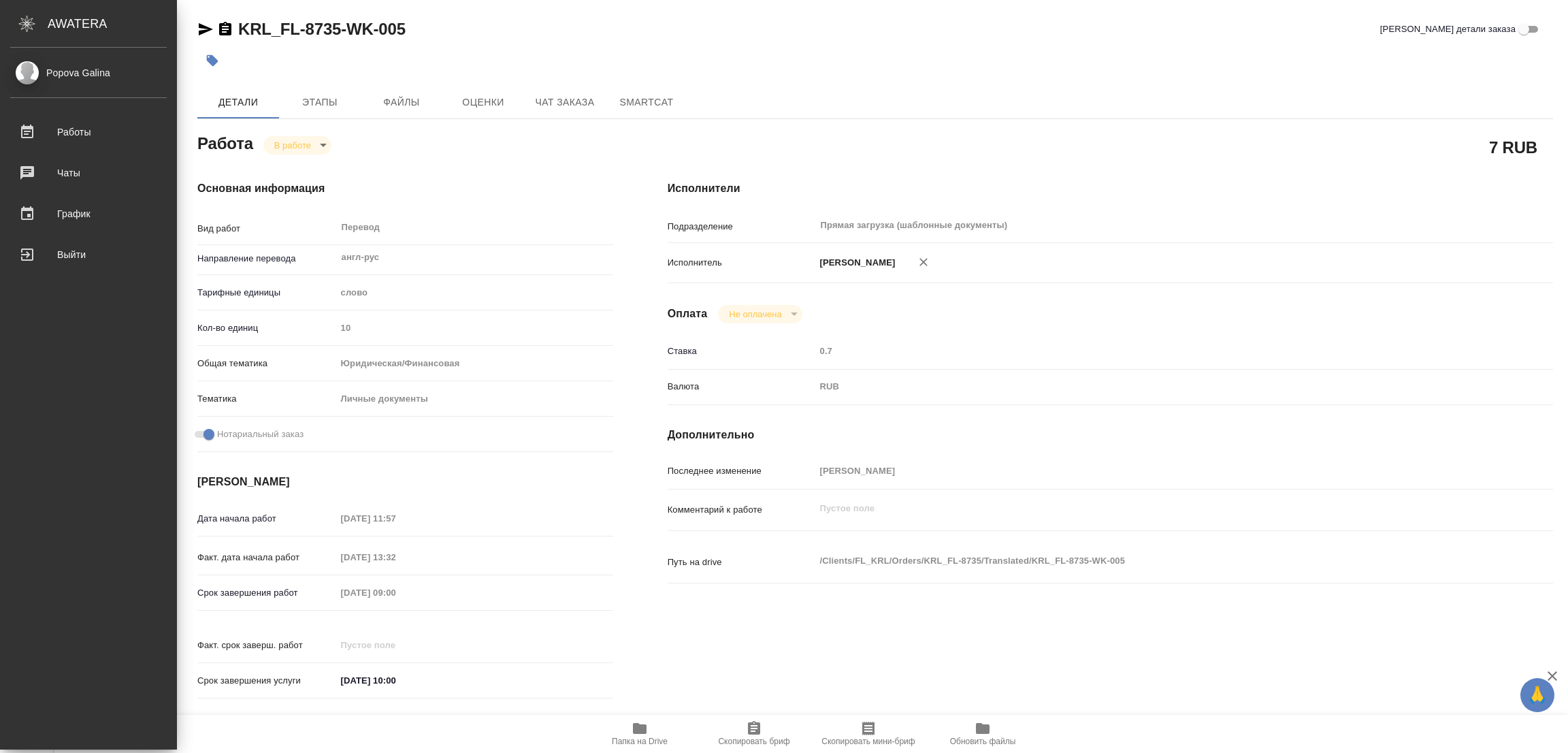
type textarea "x"
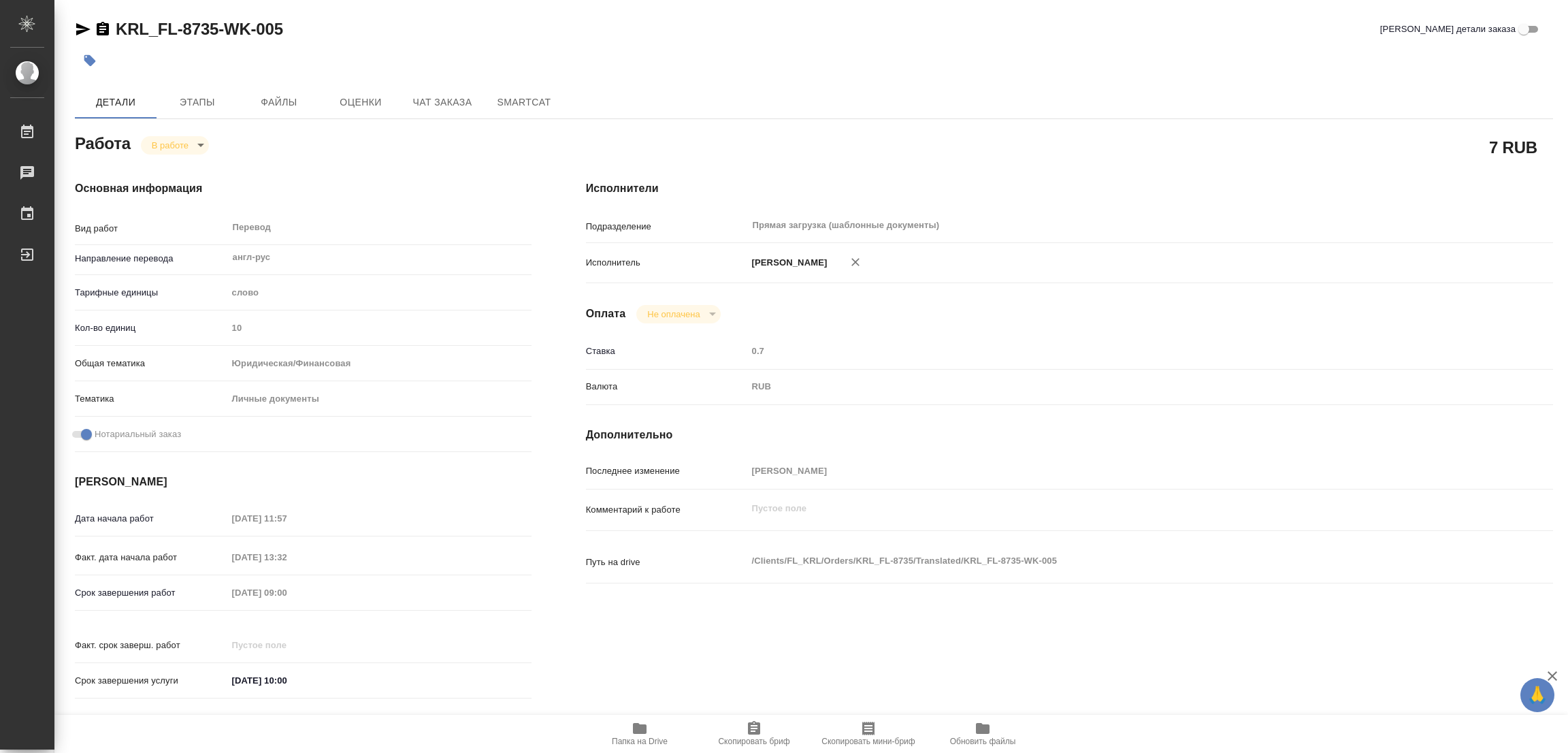
type textarea "x"
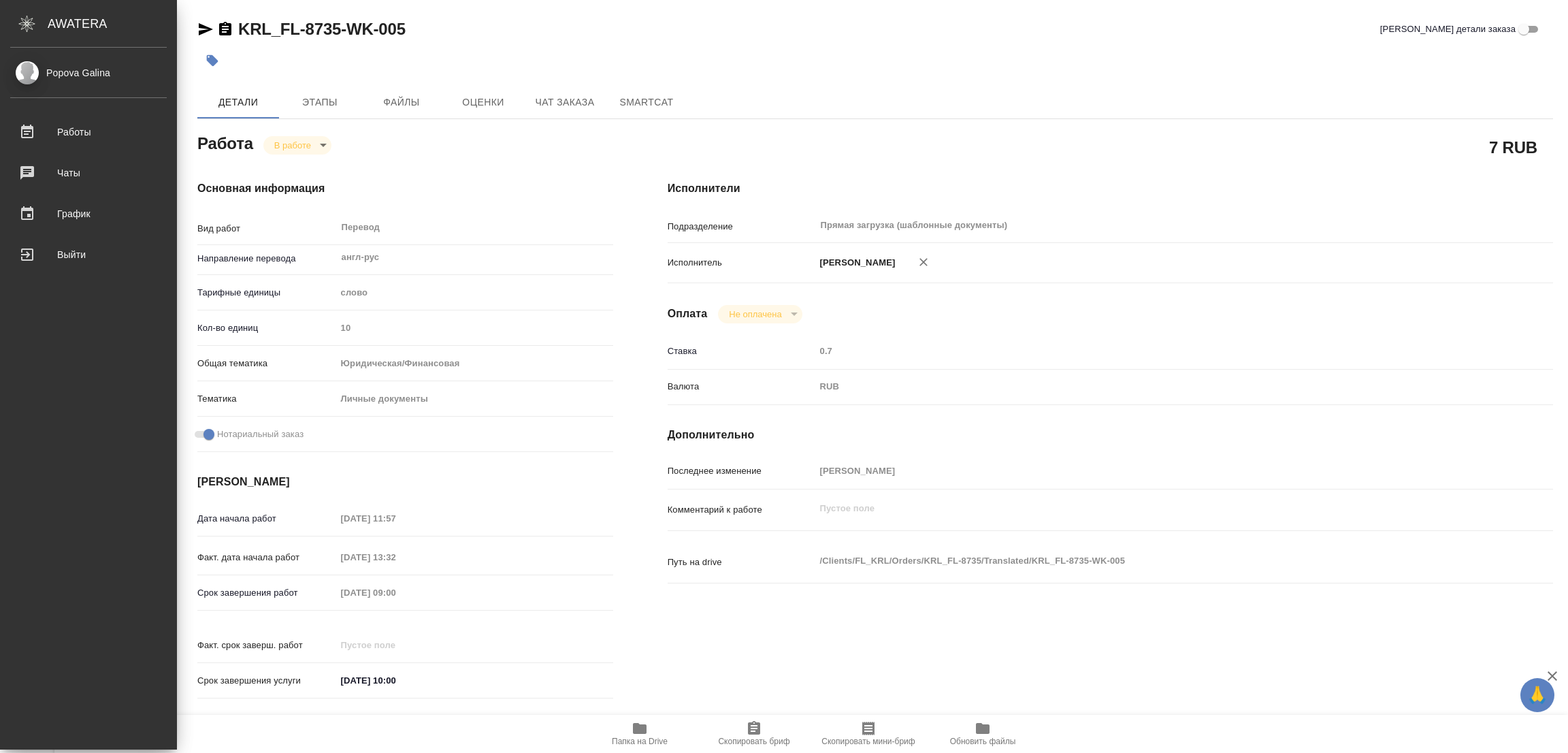
type textarea "x"
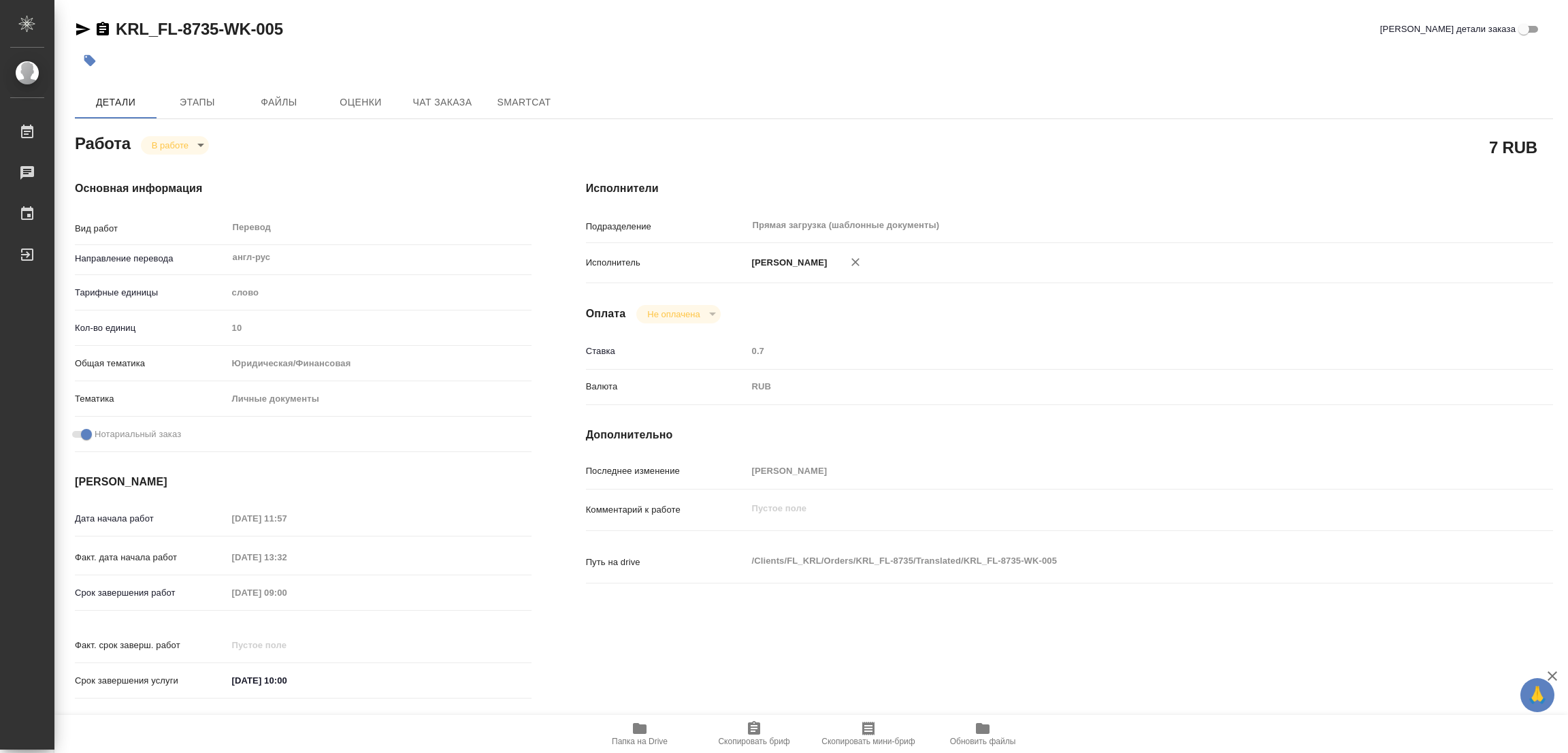
type textarea "x"
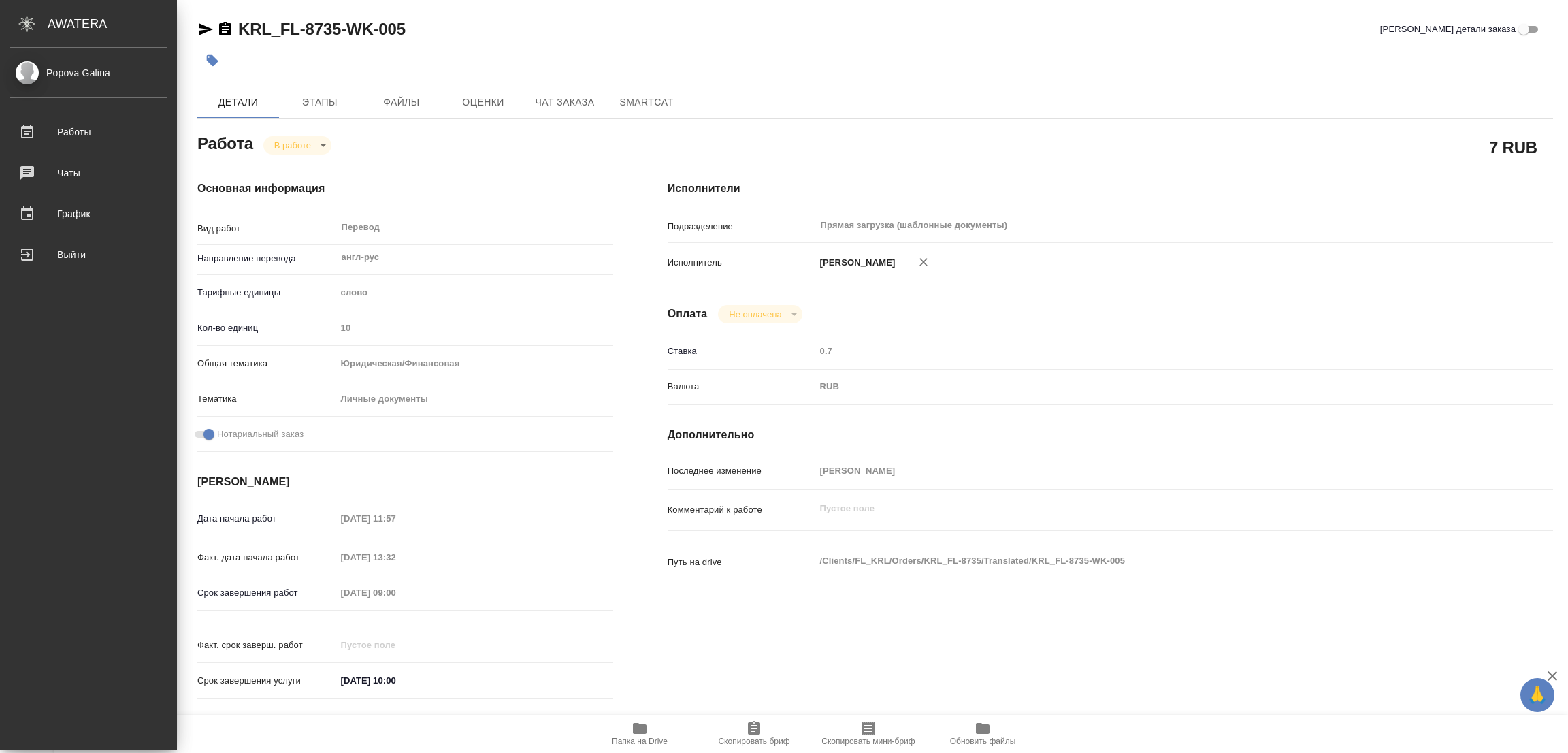
type textarea "x"
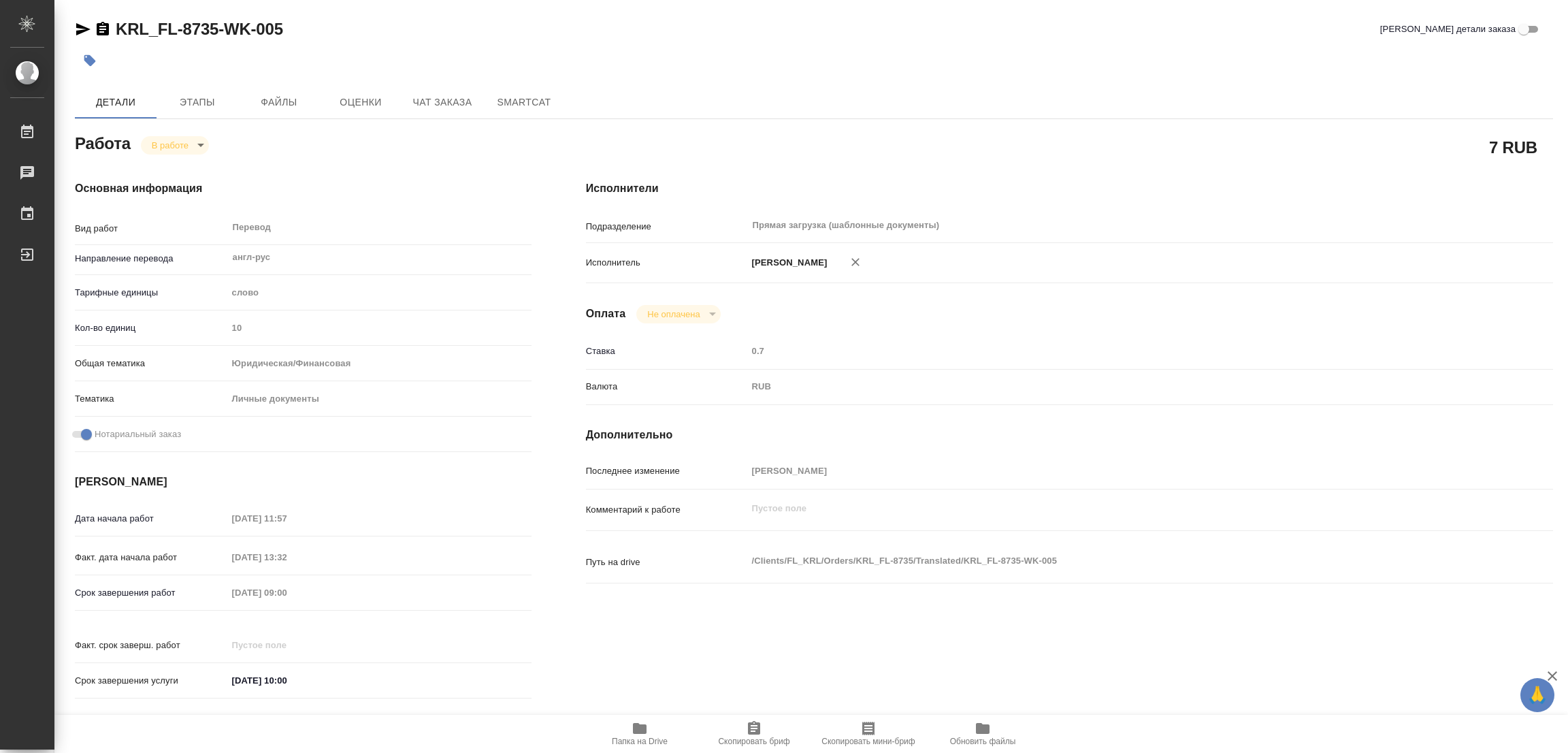
type textarea "x"
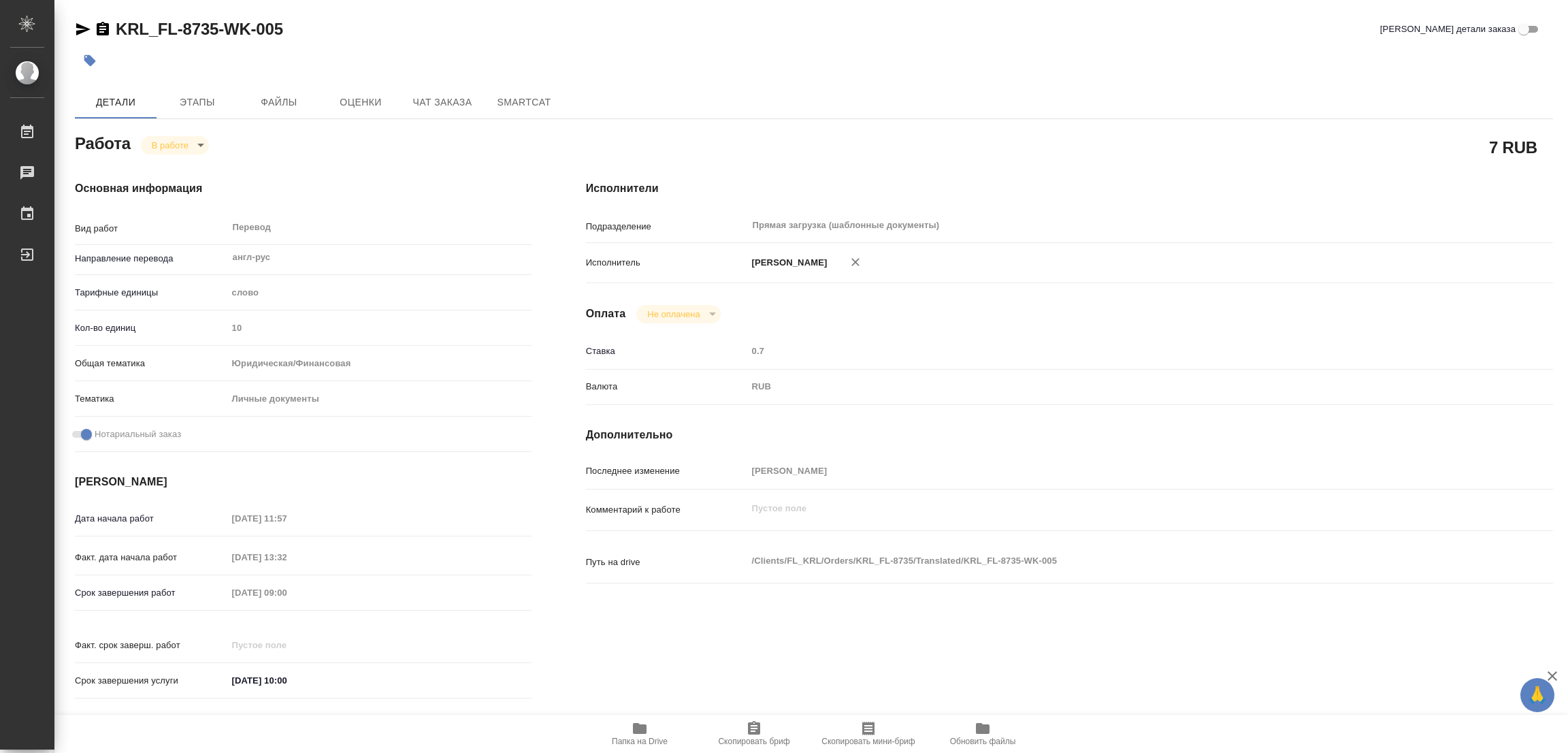
type textarea "x"
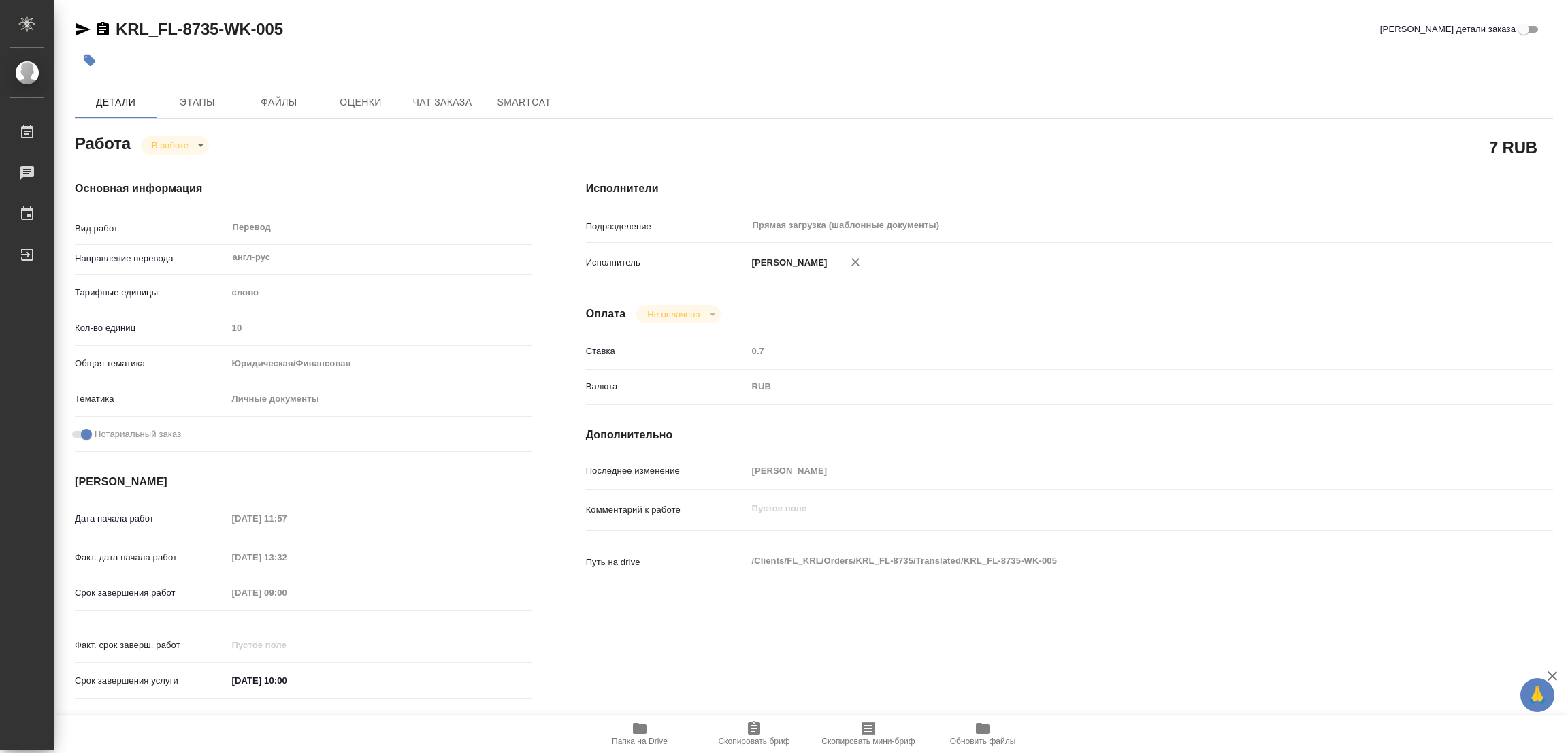
type textarea "x"
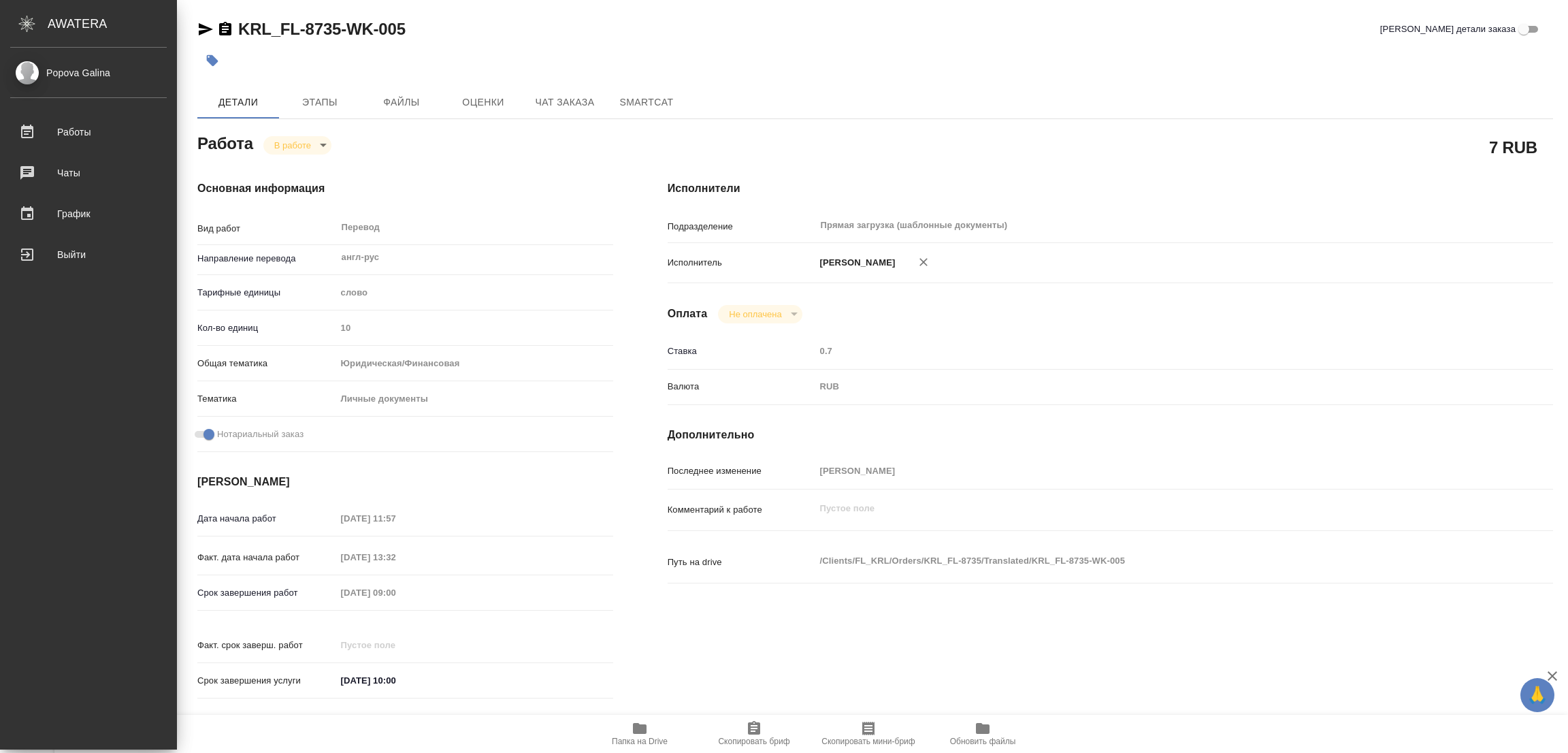
type textarea "x"
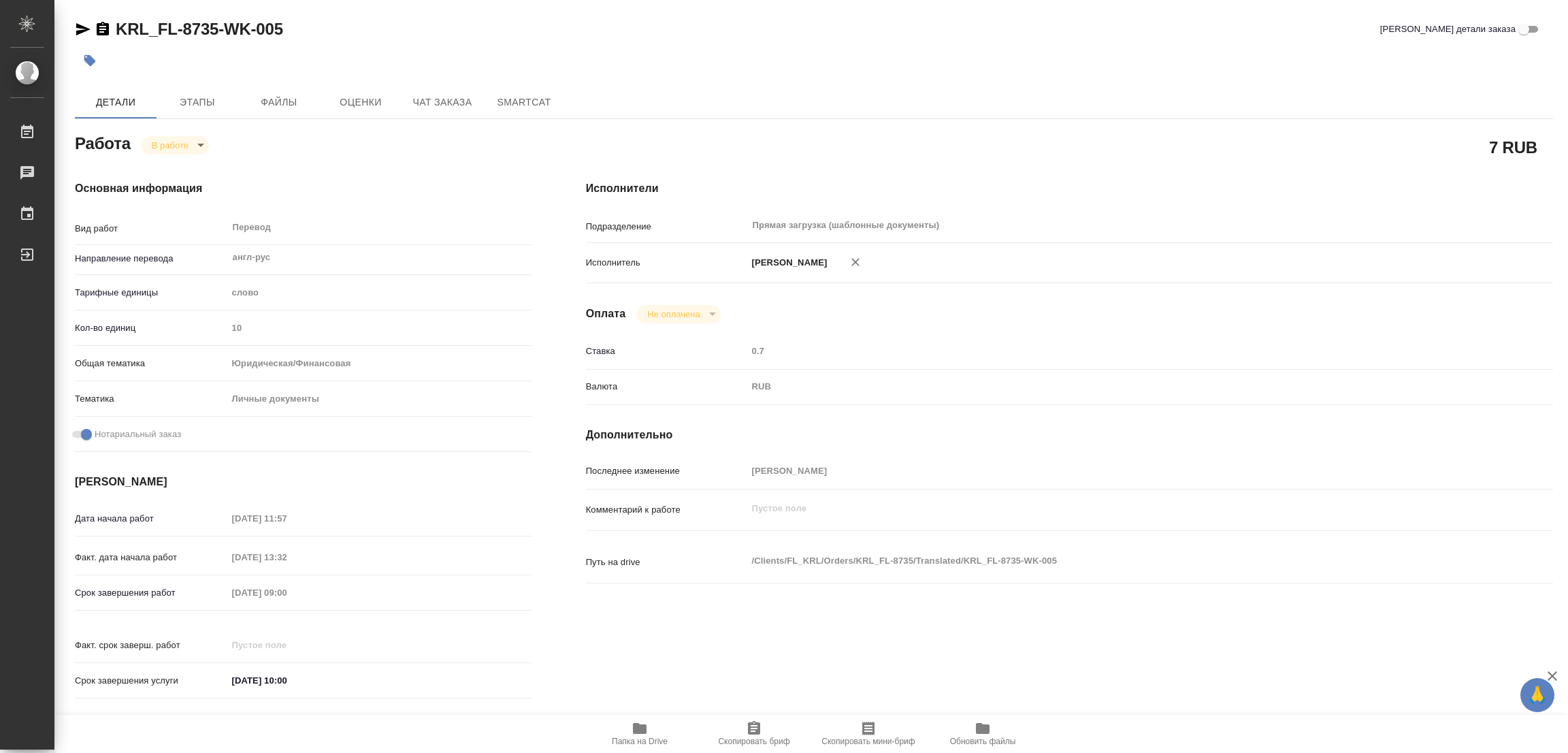
type textarea "x"
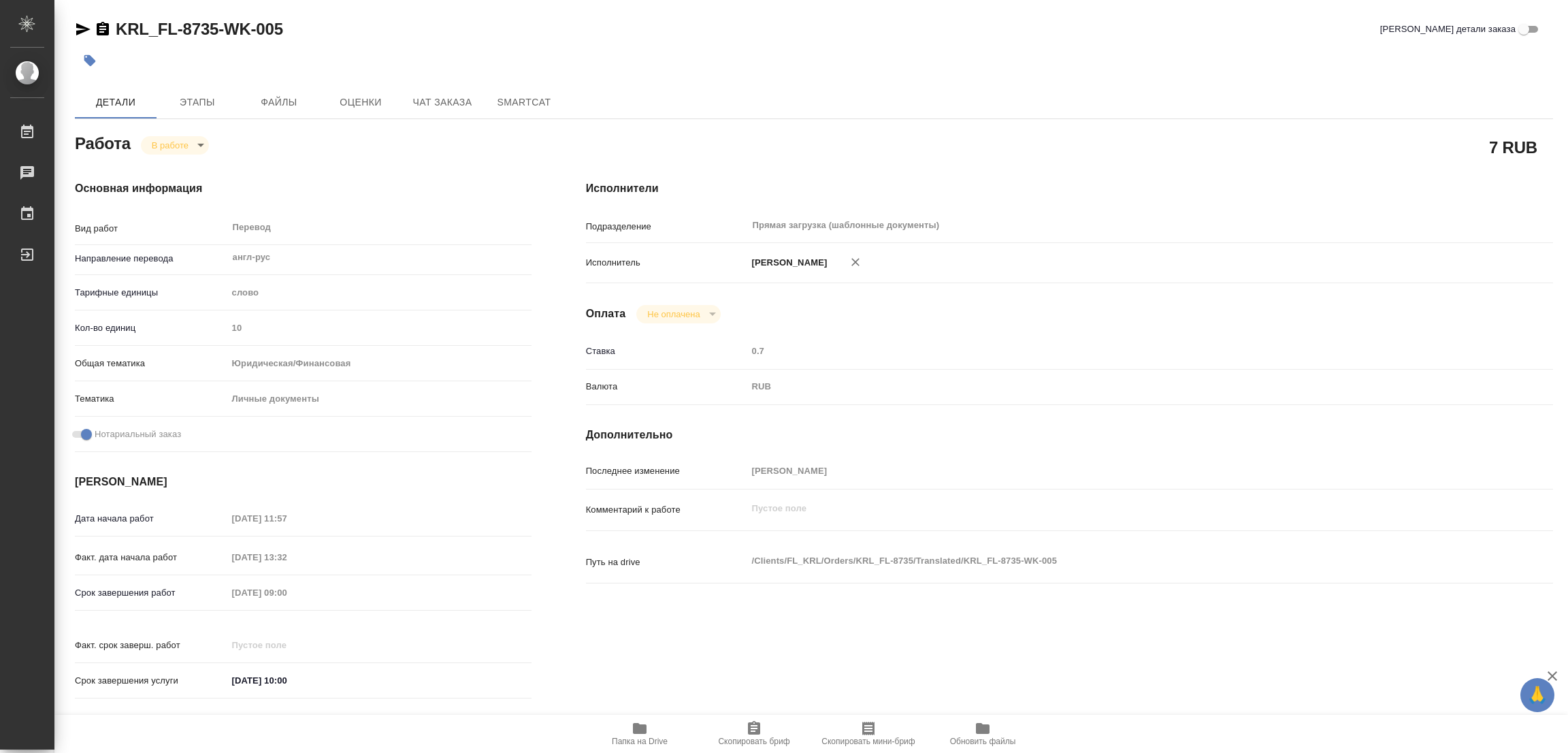
type textarea "x"
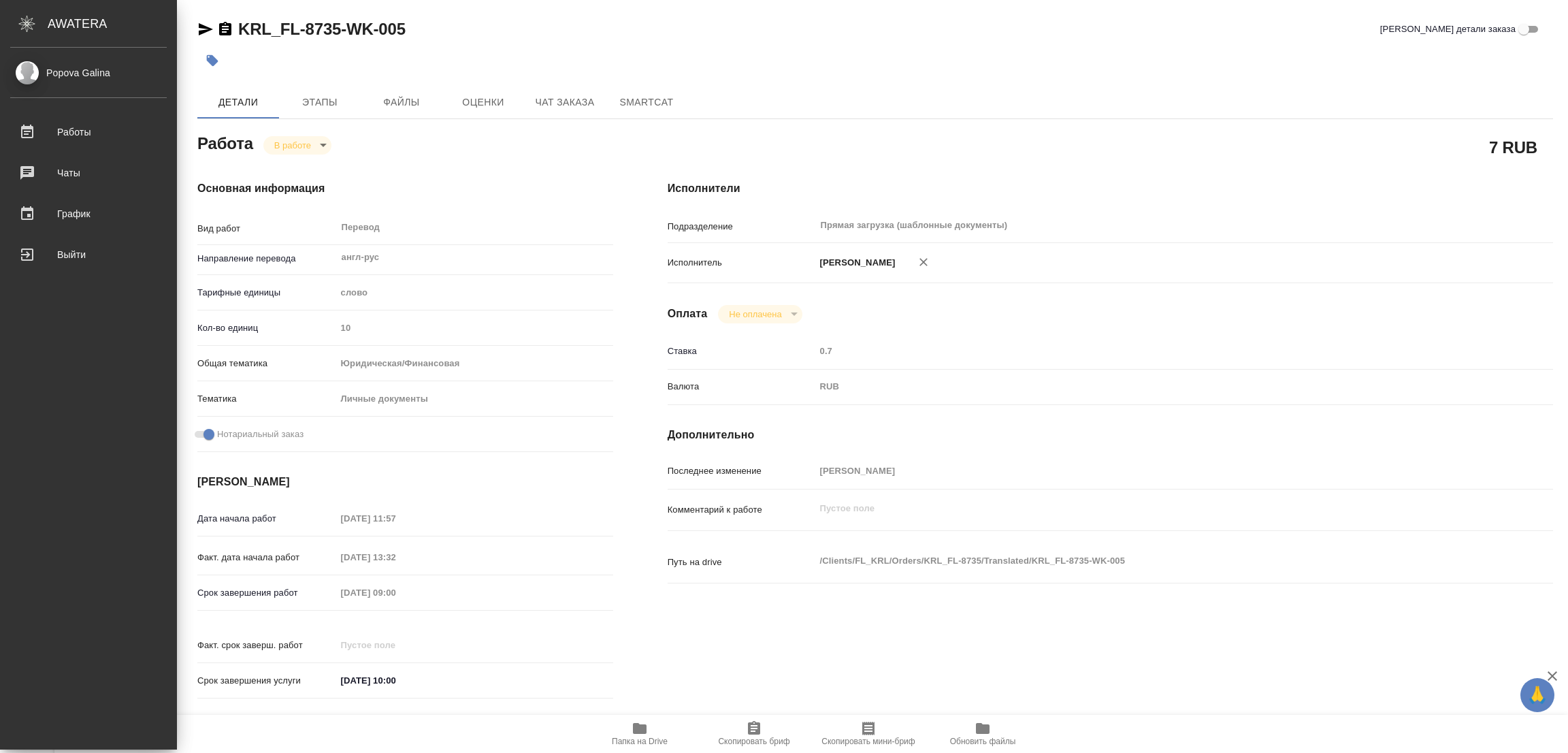
type textarea "x"
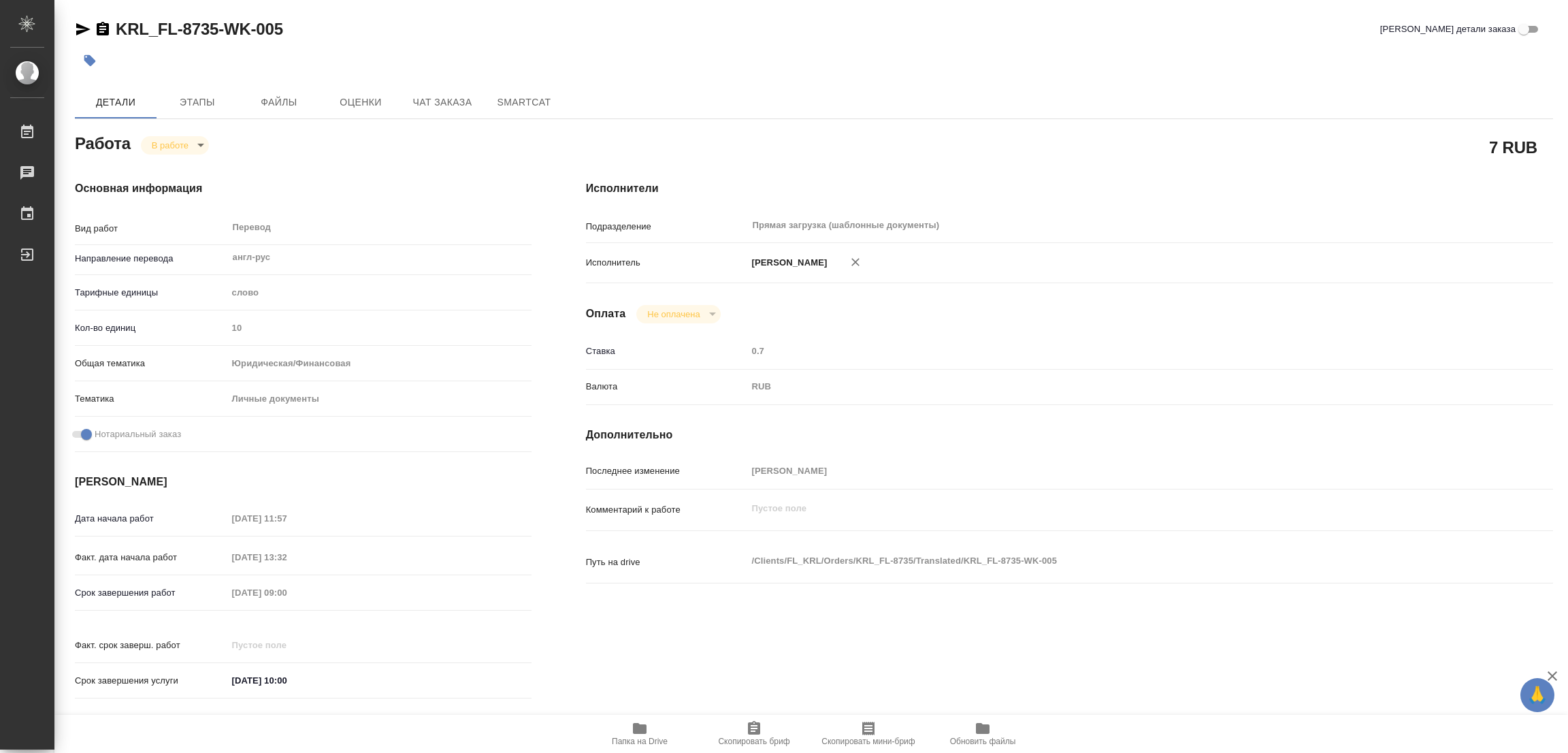
type textarea "x"
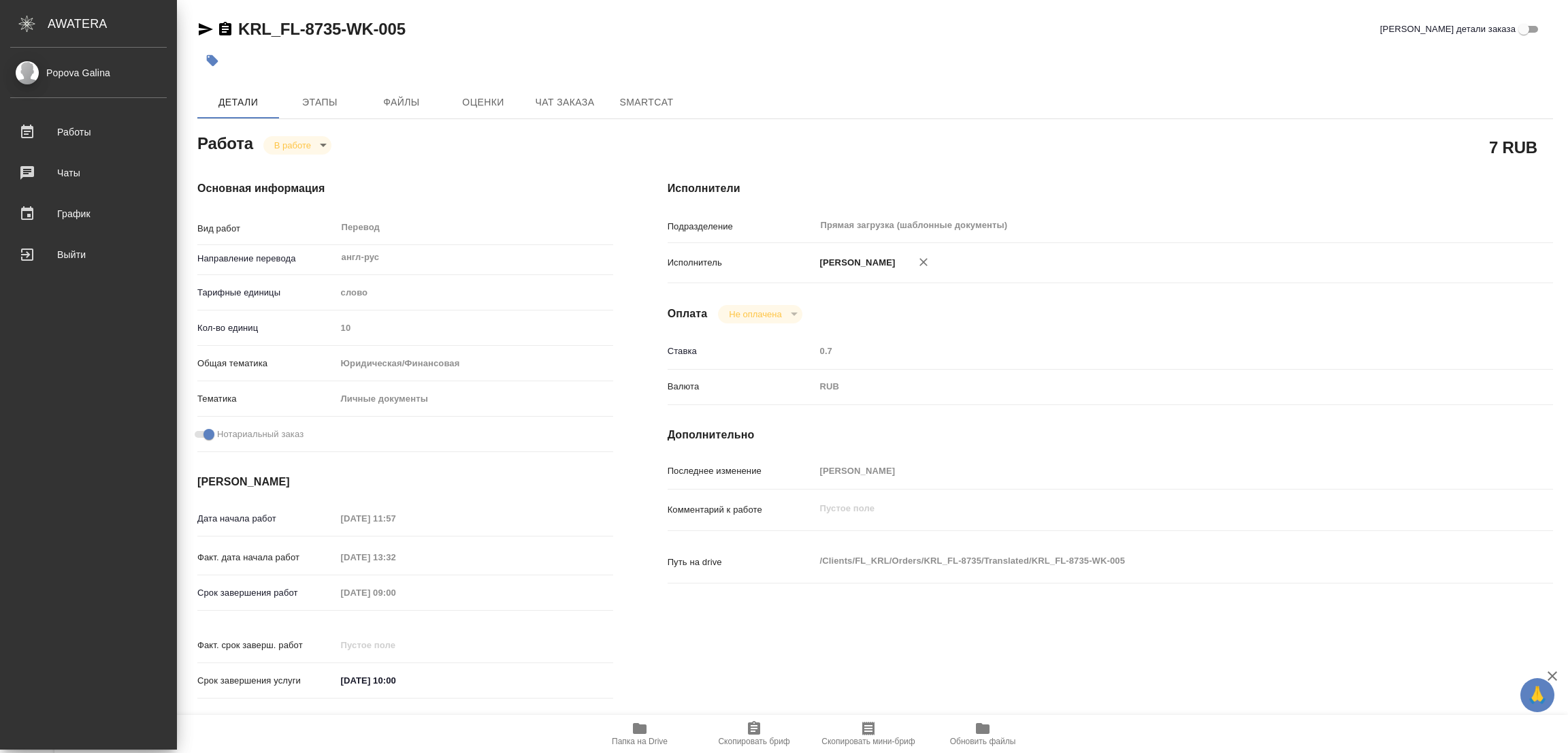
type textarea "x"
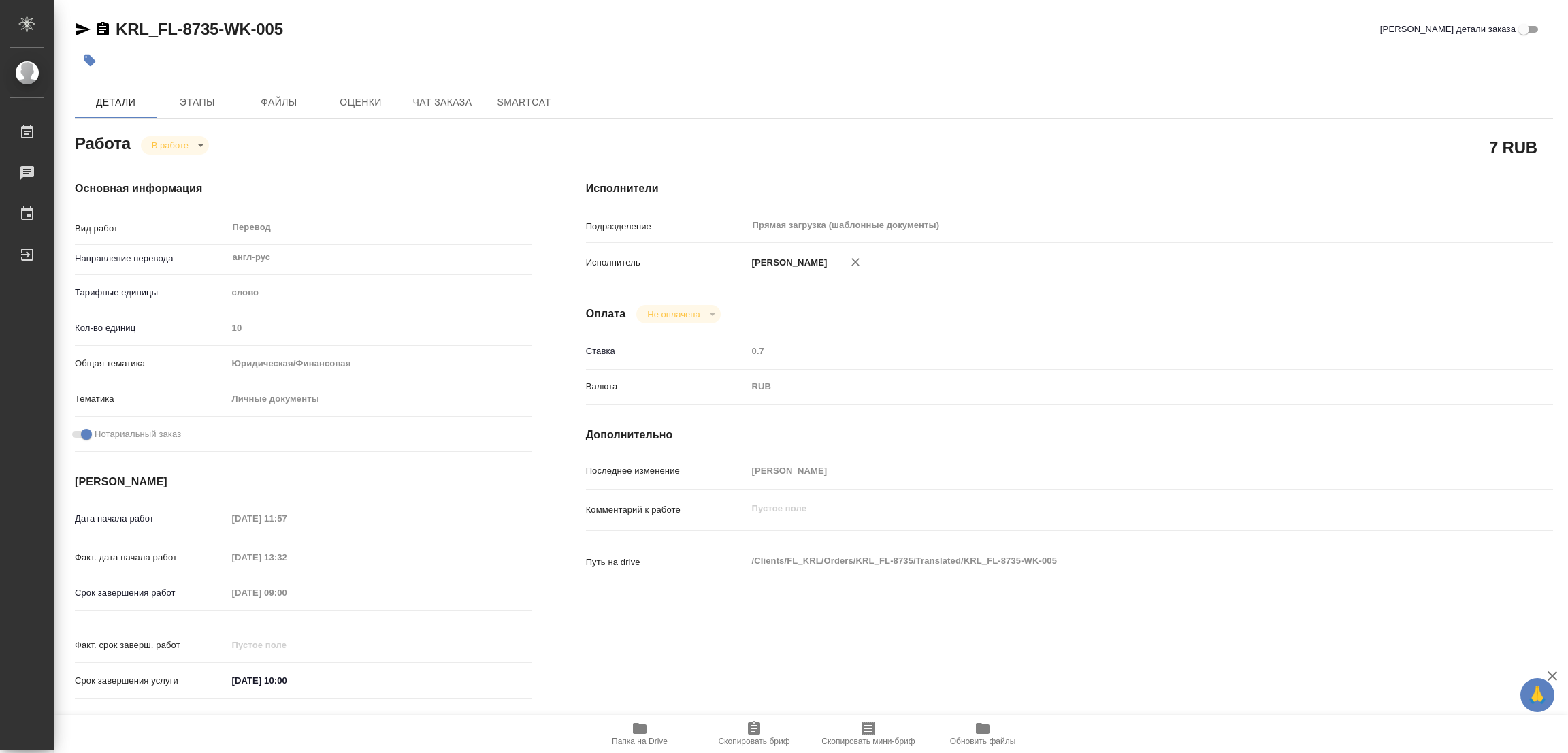
type textarea "x"
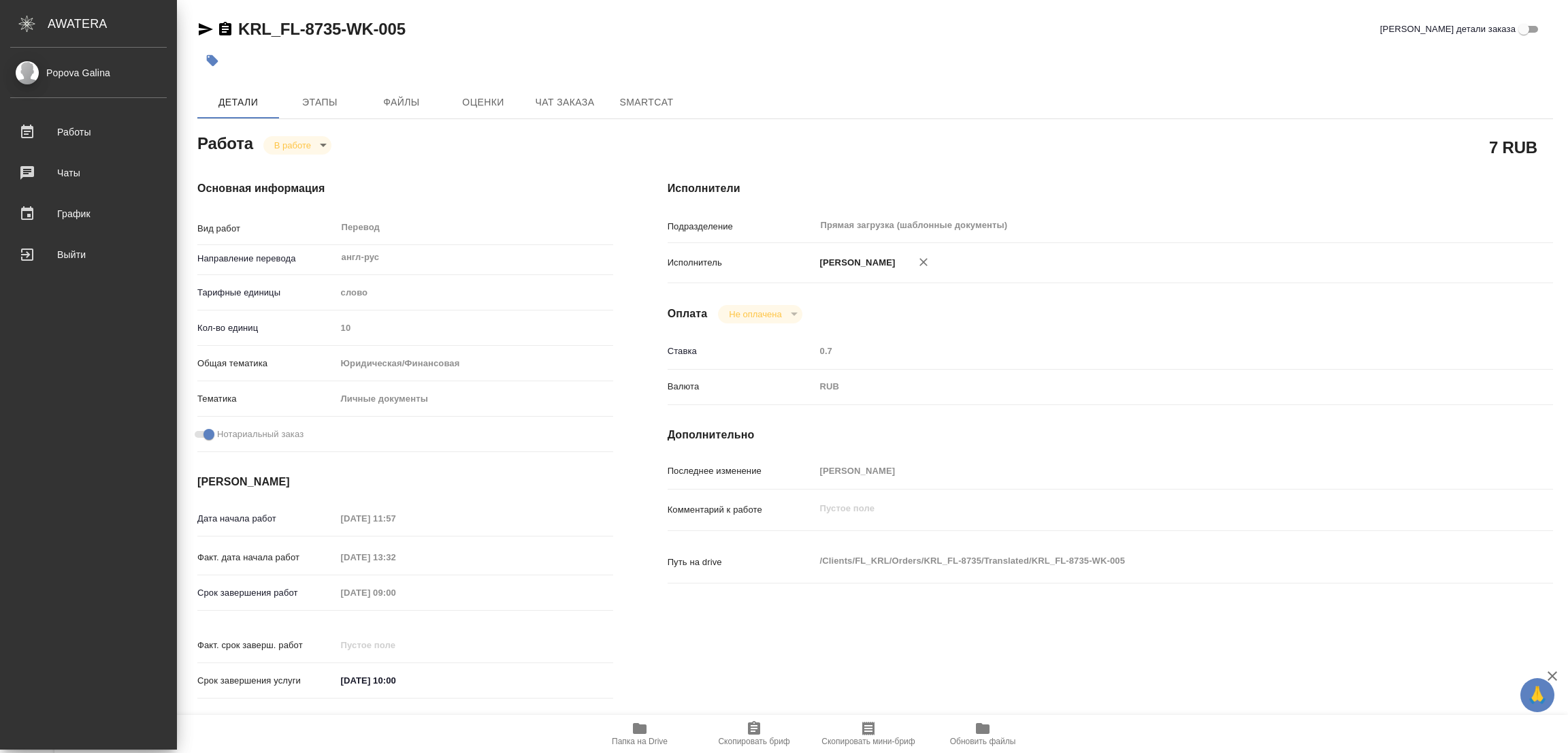
type textarea "x"
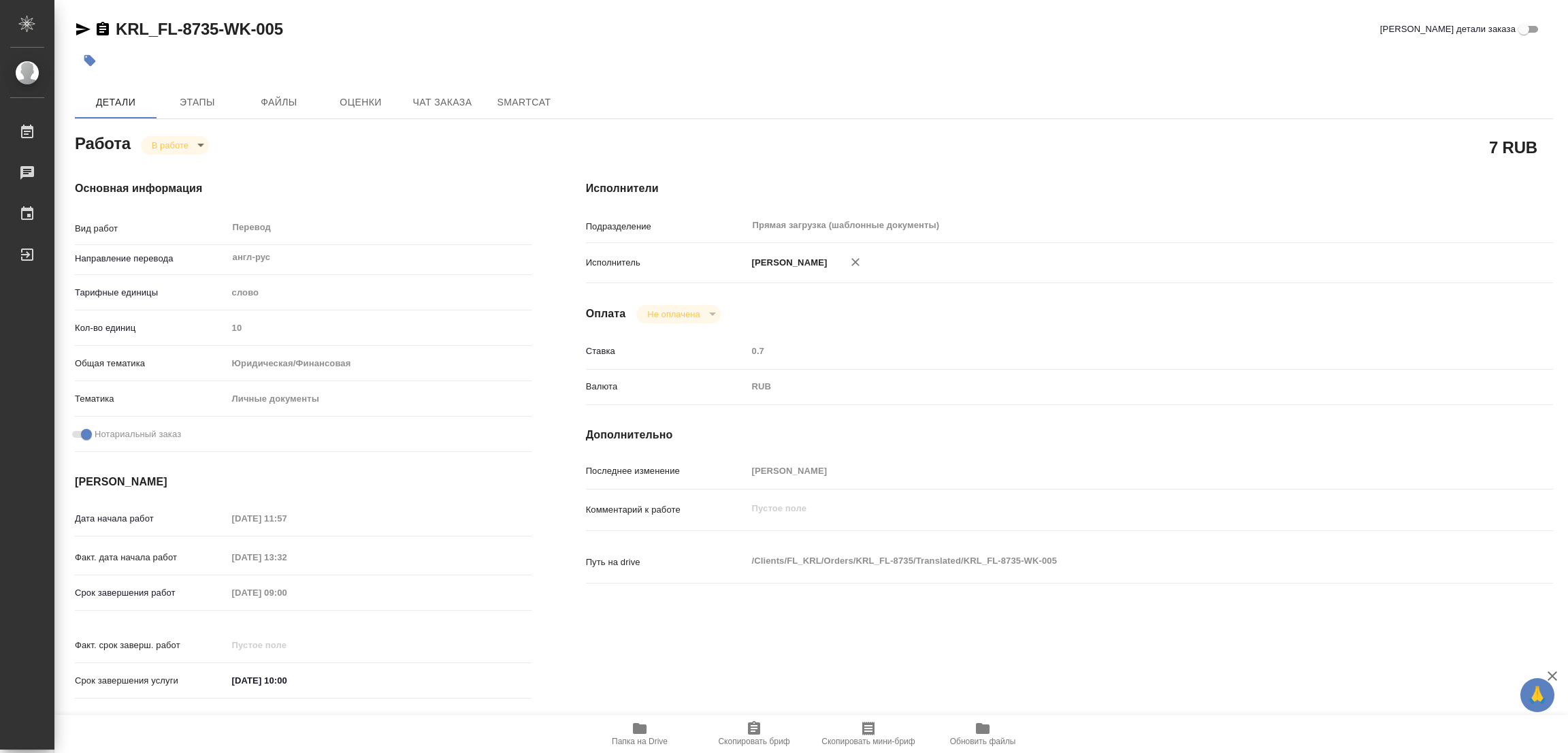
type textarea "x"
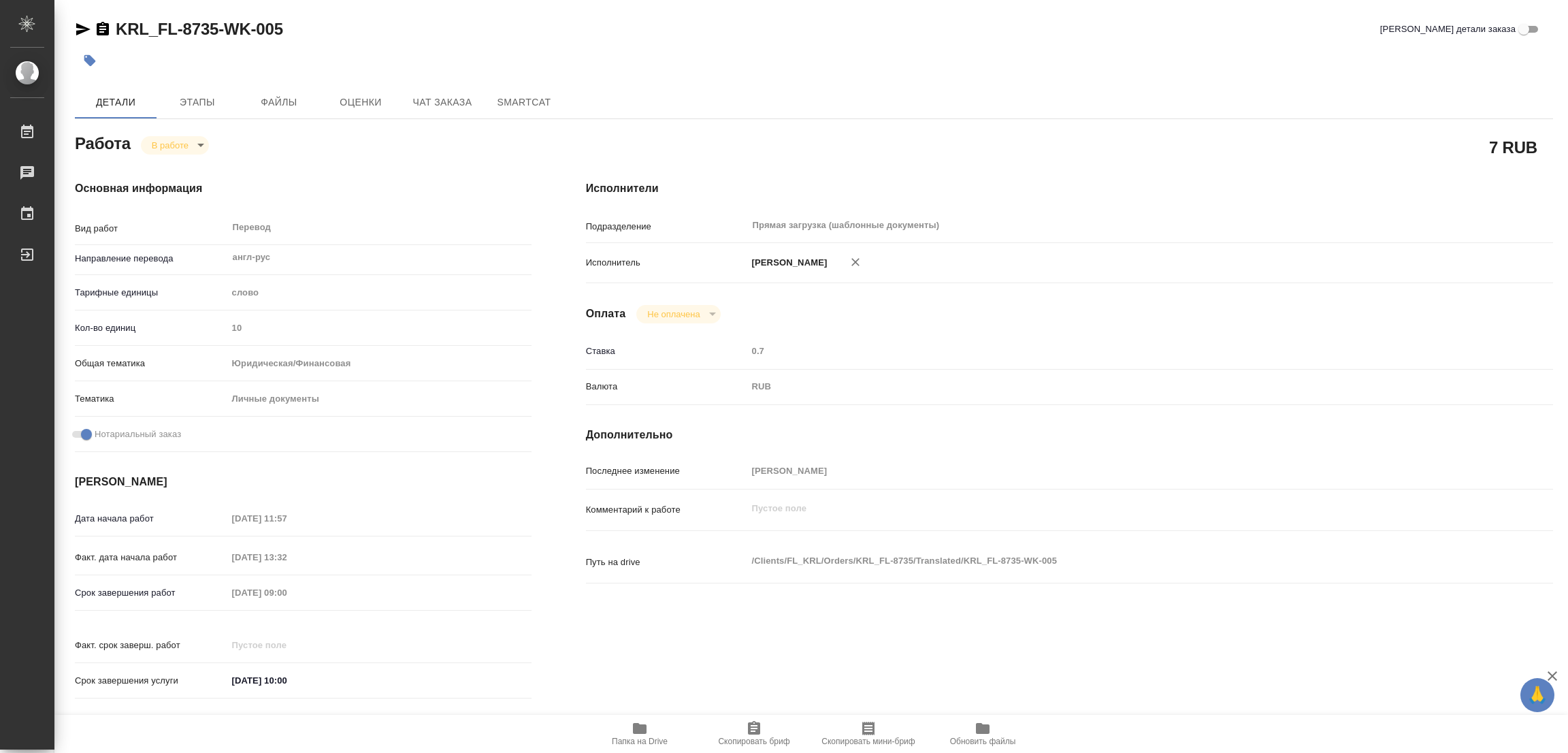
type textarea "x"
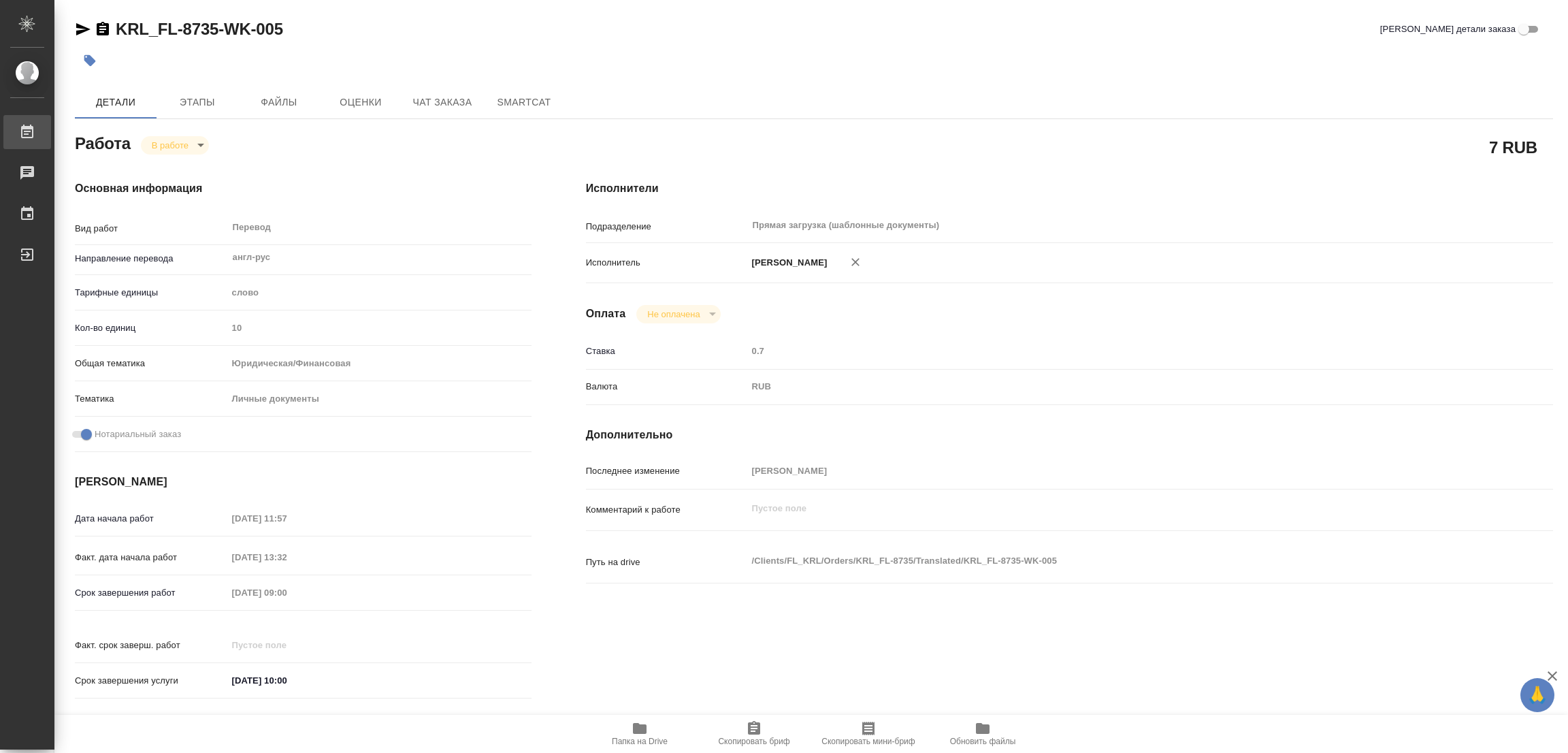
type textarea "x"
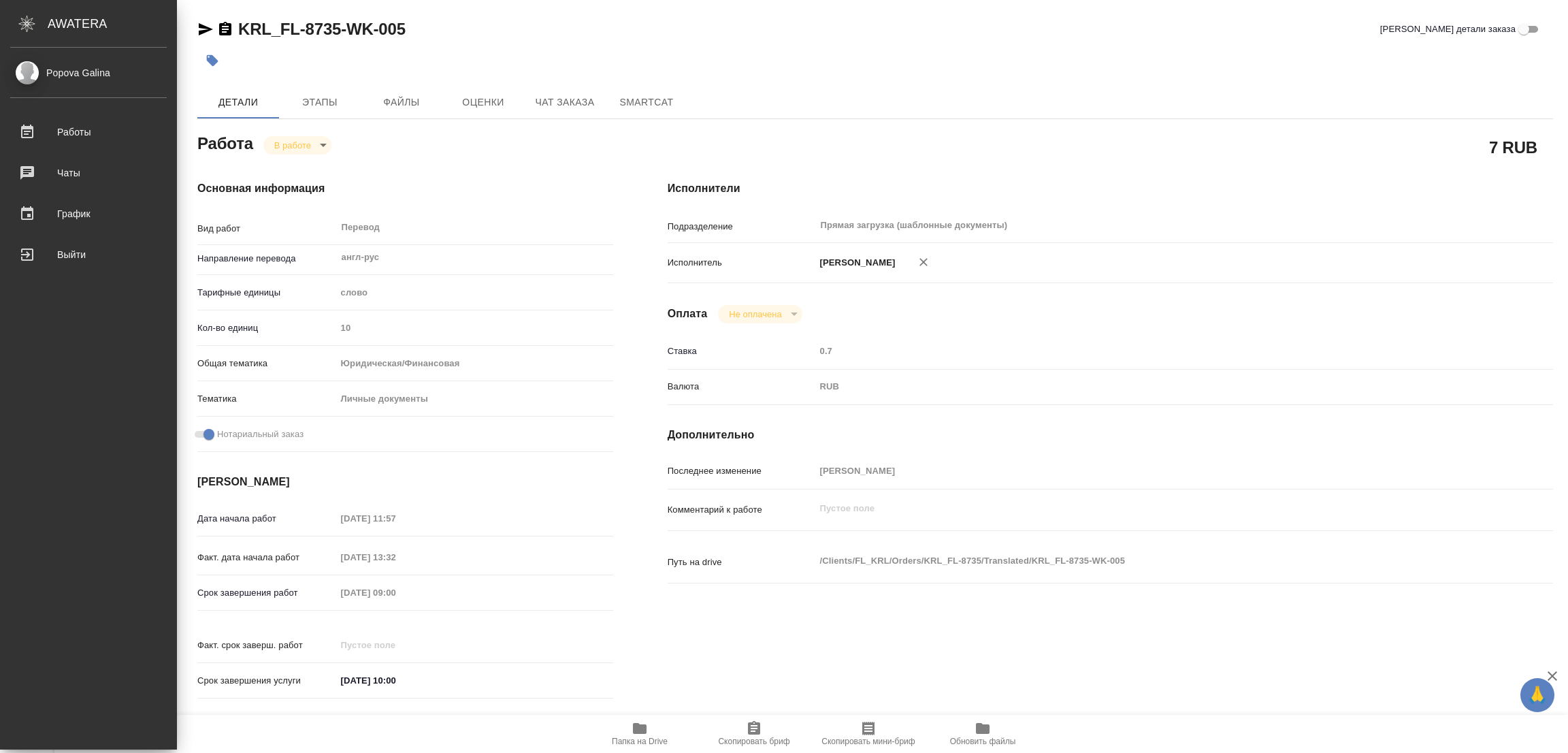
type textarea "x"
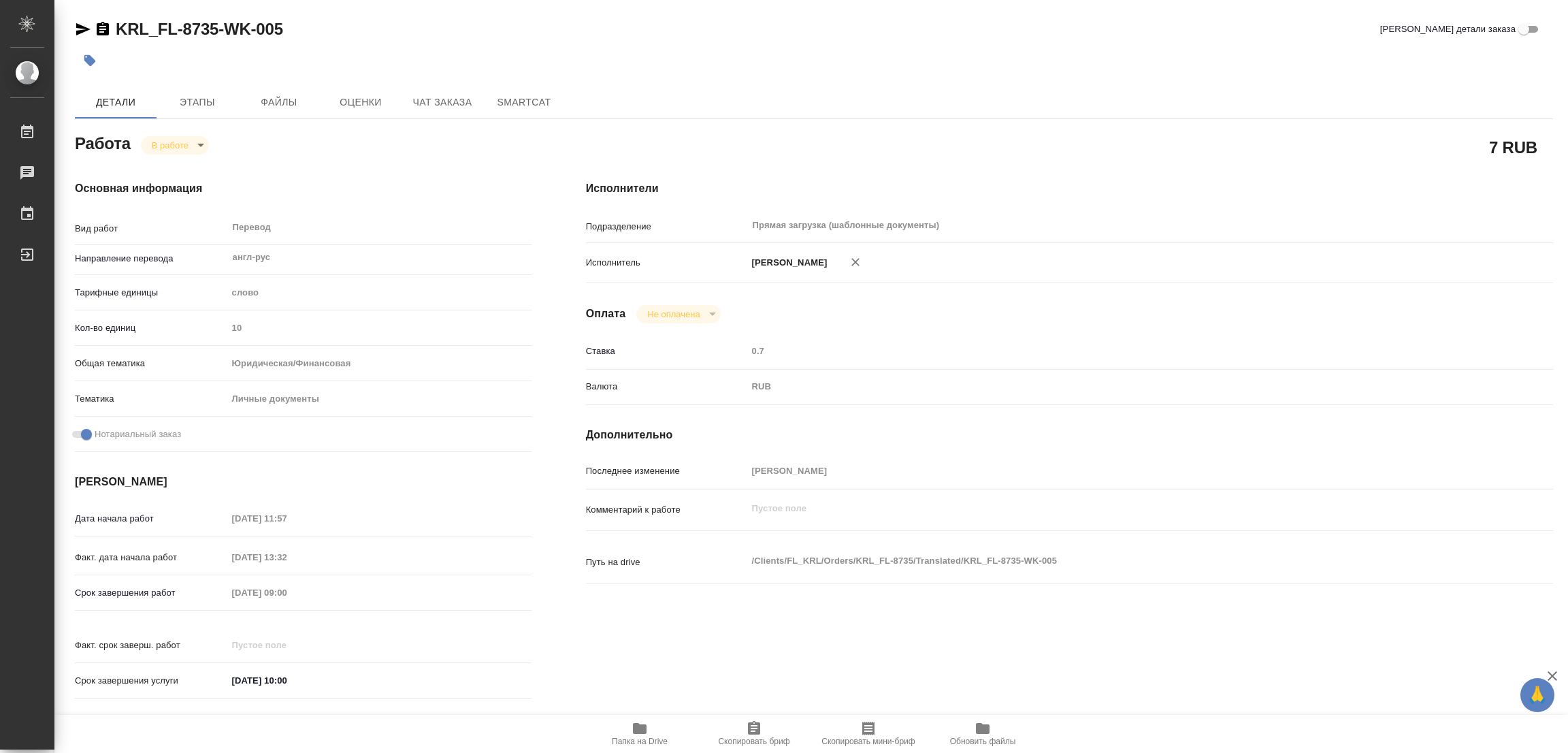
type textarea "x"
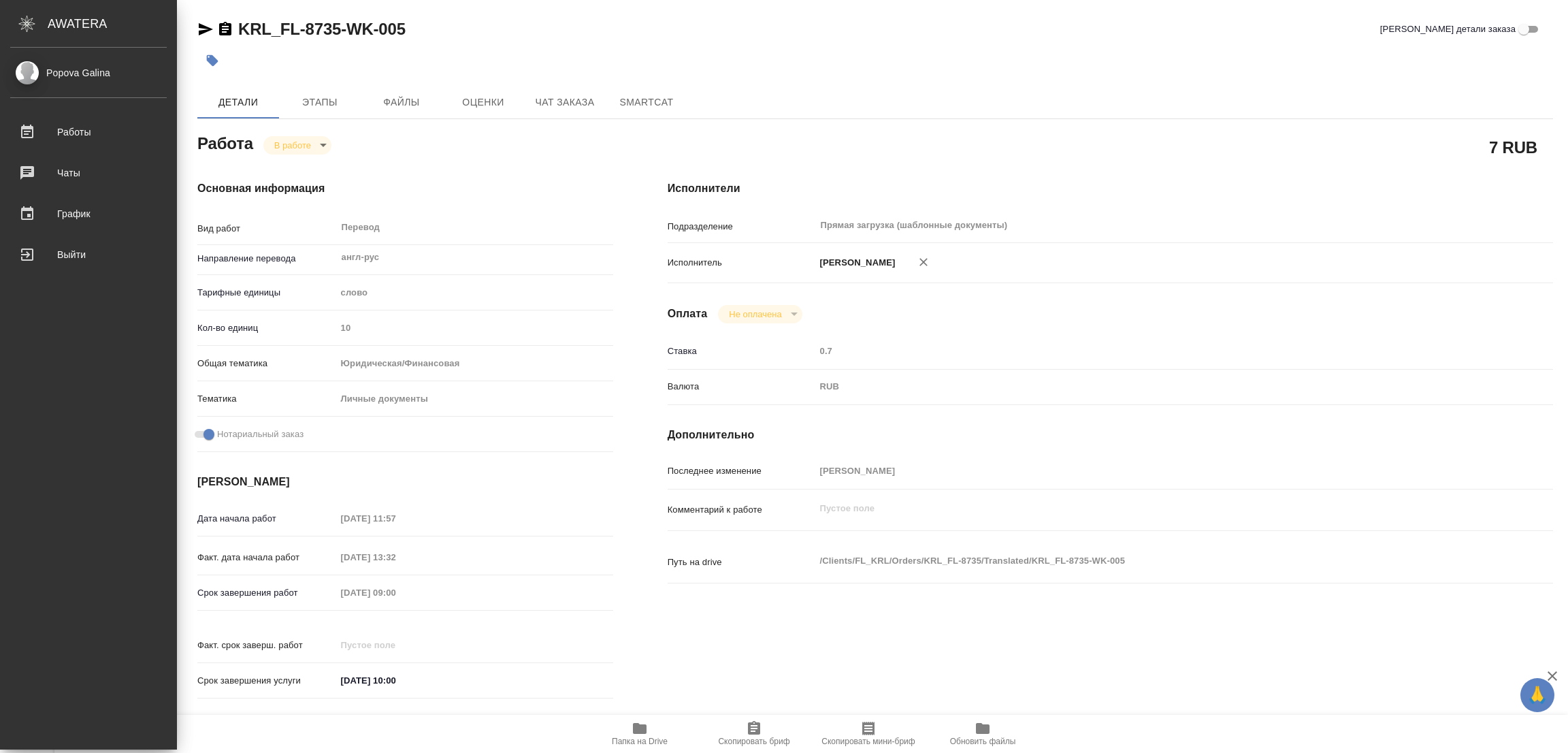
type textarea "x"
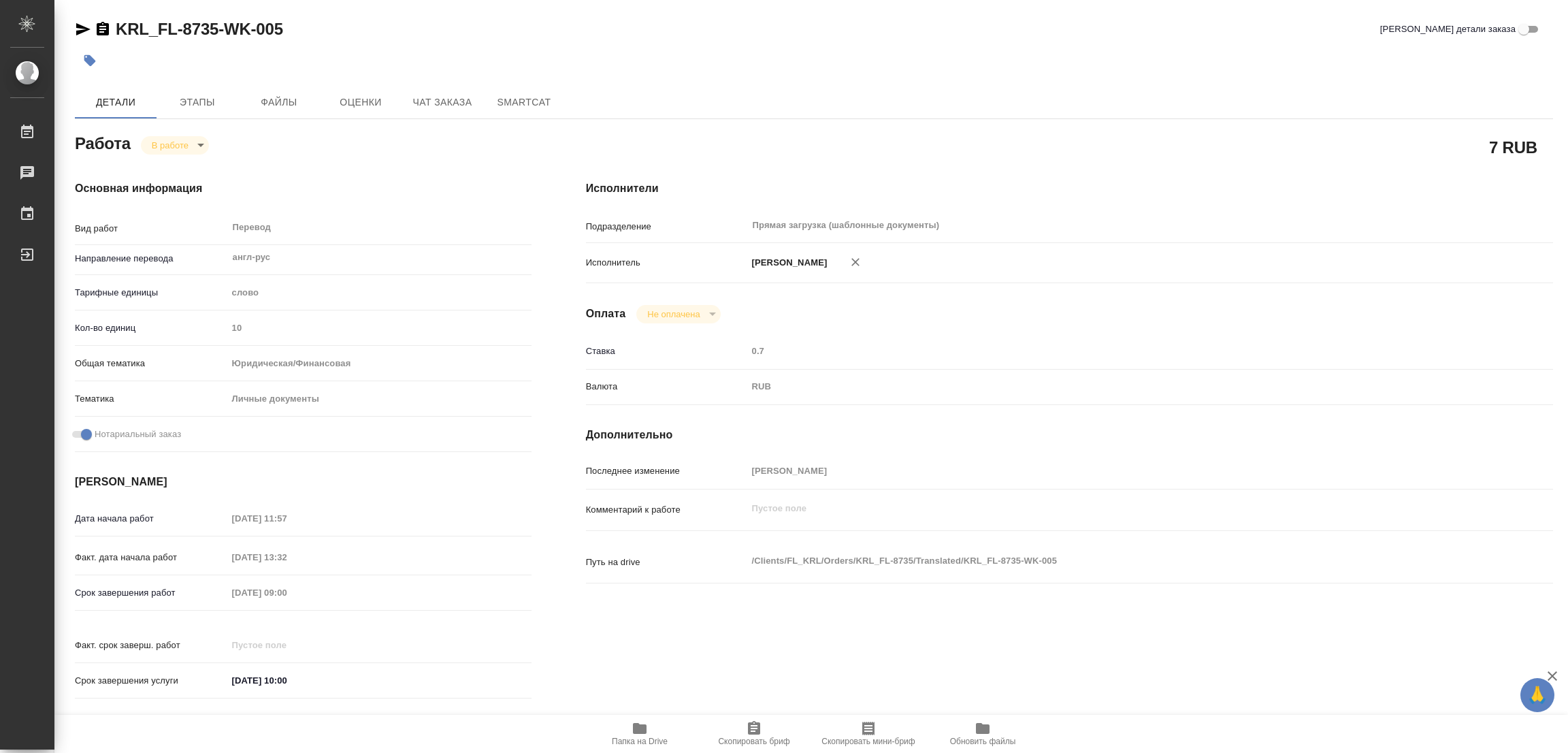
click at [995, 71] on div at bounding box center [567, 60] width 985 height 30
drag, startPoint x: 112, startPoint y: 11, endPoint x: 221, endPoint y: 27, distance: 110.2
click at [221, 27] on div "KRL_FL-8735-WK-005 Кратко детали заказа Детали Этапы Файлы Оценки Чат заказа Sm…" at bounding box center [813, 571] width 1493 height 1142
copy link "KRL_FL-8735-"
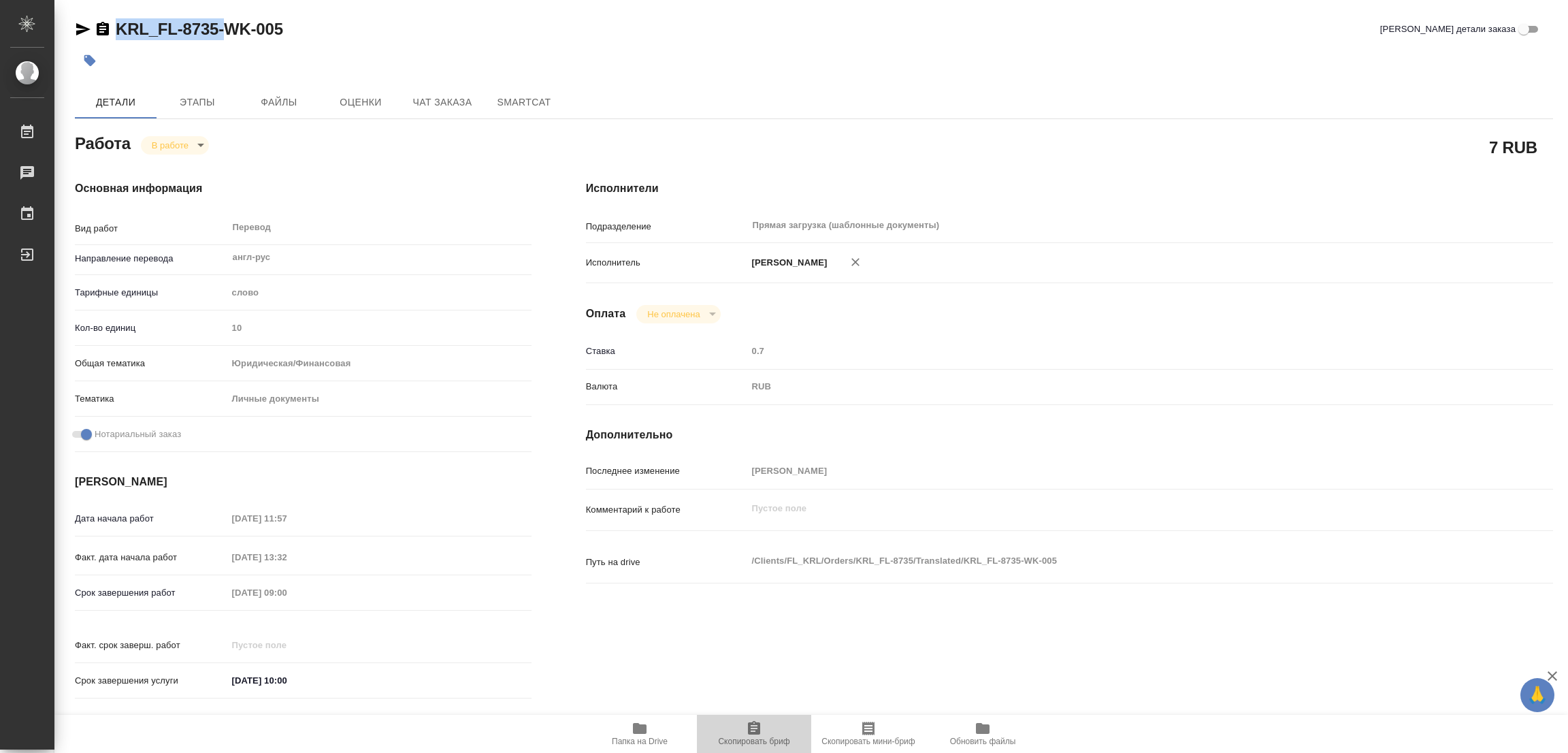
click at [765, 728] on span "Скопировать бриф" at bounding box center [754, 733] width 98 height 26
copy link "KRL_FL-8735-"
click at [115, 568] on div "Дата начала работ 23.09.2025 11:57 Факт. дата начала работ 23.09.2025 13:32 Сро…" at bounding box center [303, 607] width 457 height 201
type textarea "x"
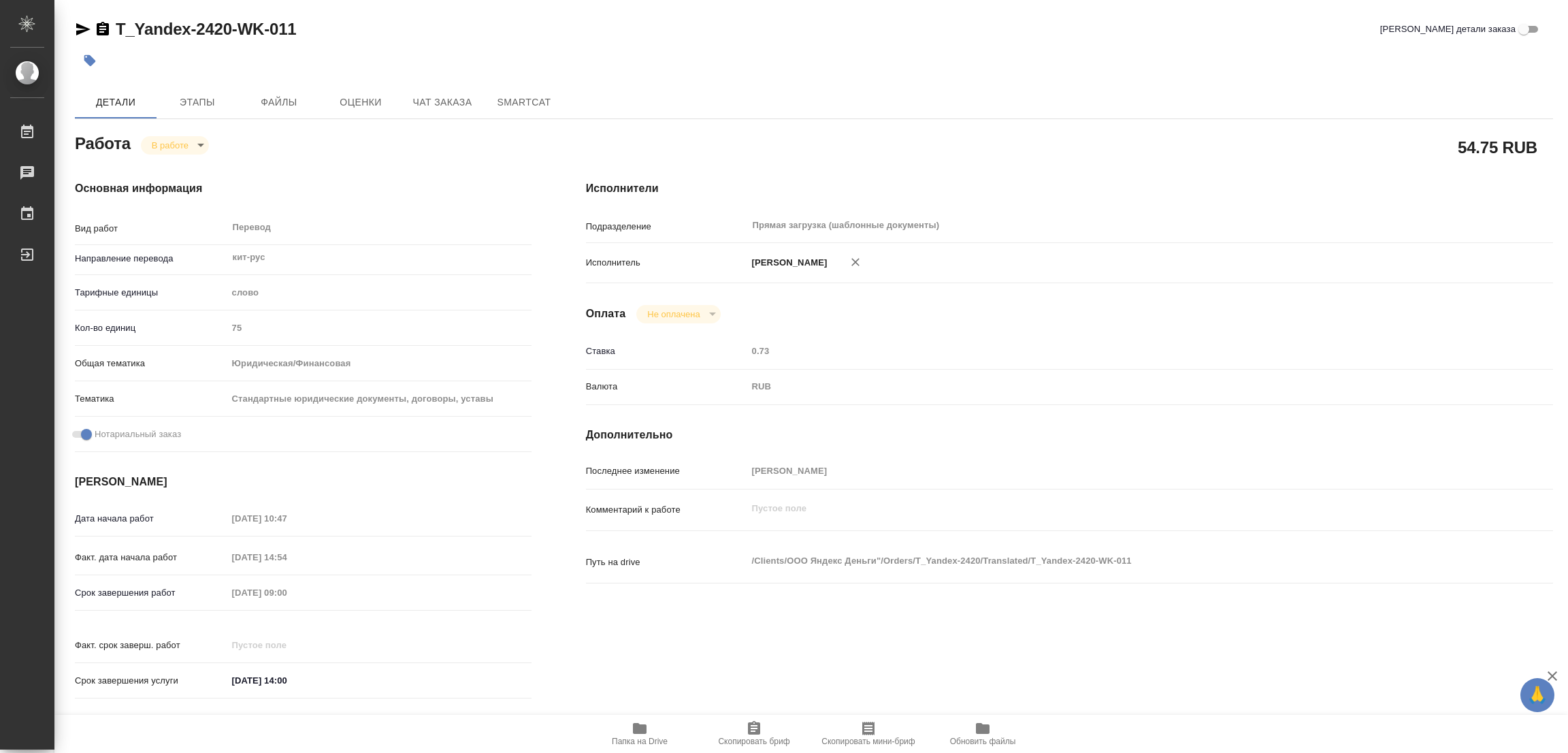
type textarea "x"
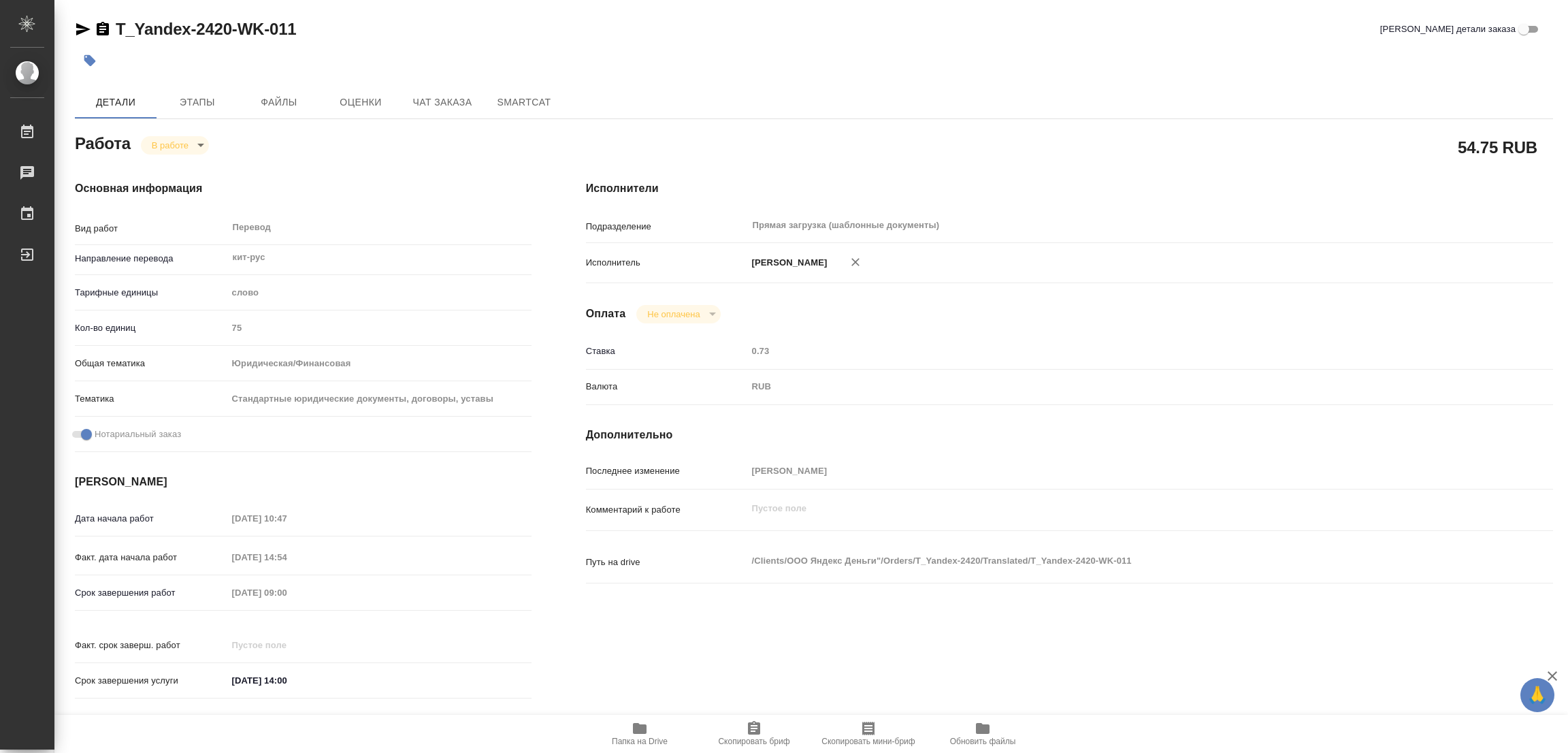
type textarea "x"
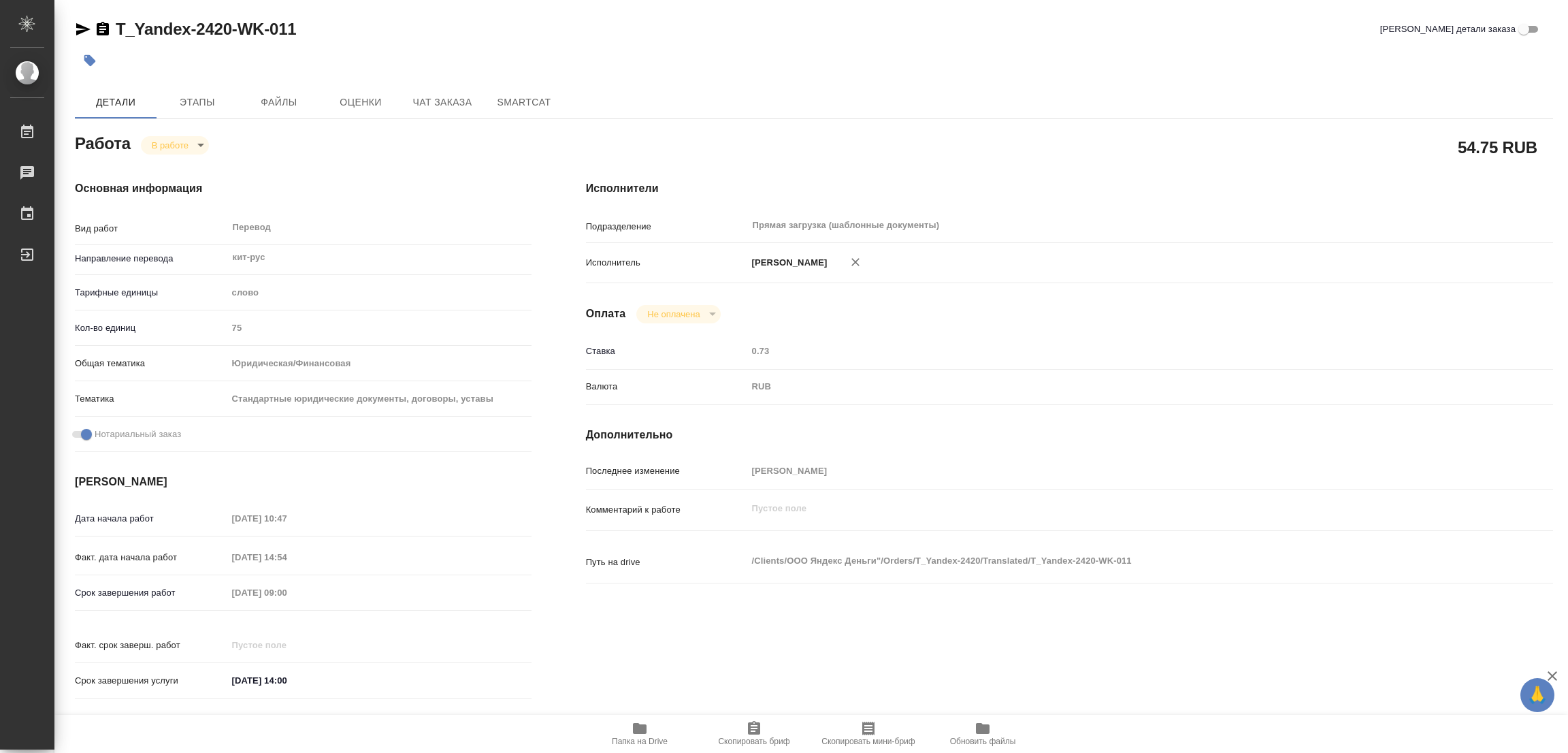
type textarea "x"
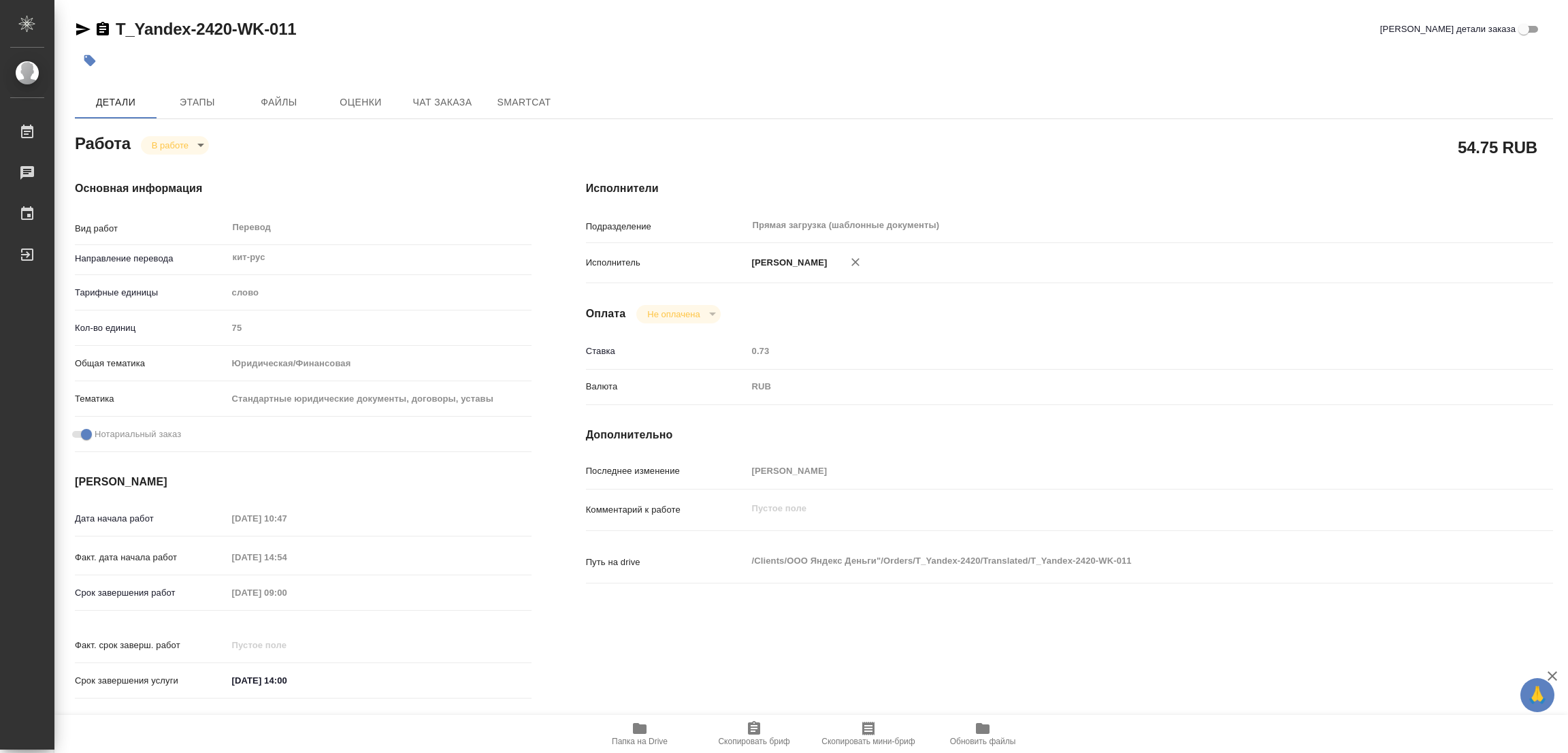
type textarea "x"
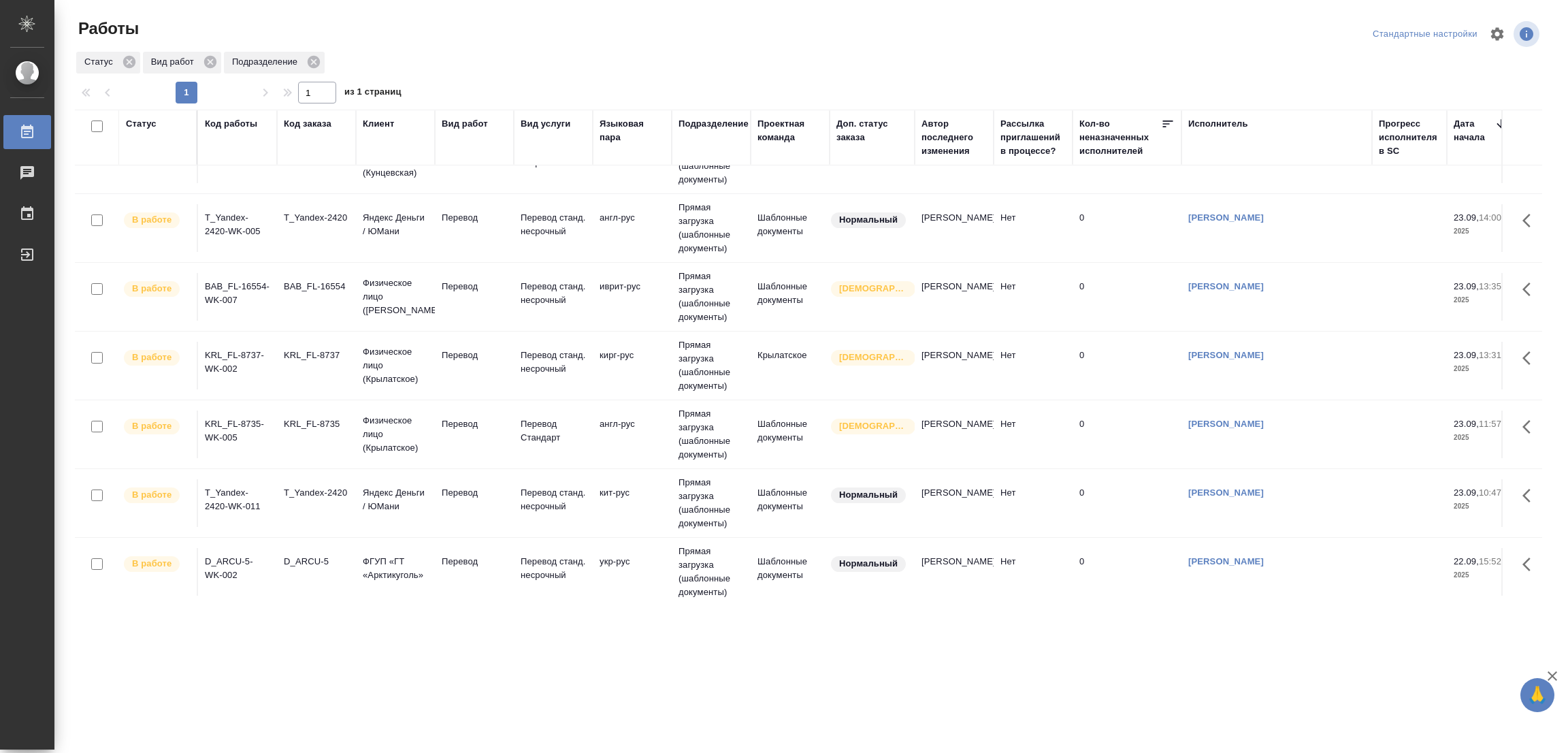
scroll to position [271, 0]
